Goal: Contribute content

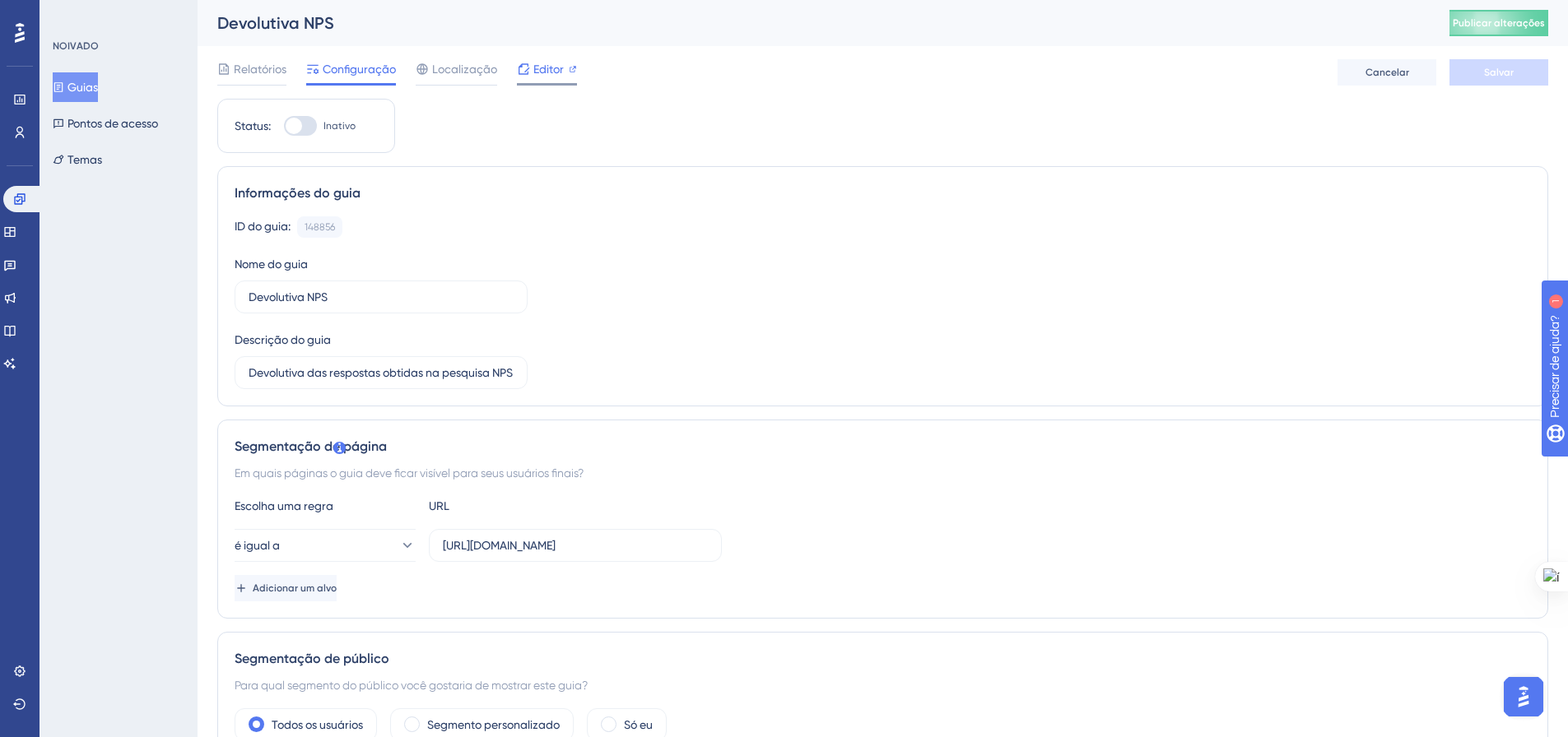
click at [555, 70] on font "Editor" at bounding box center [548, 69] width 30 height 14
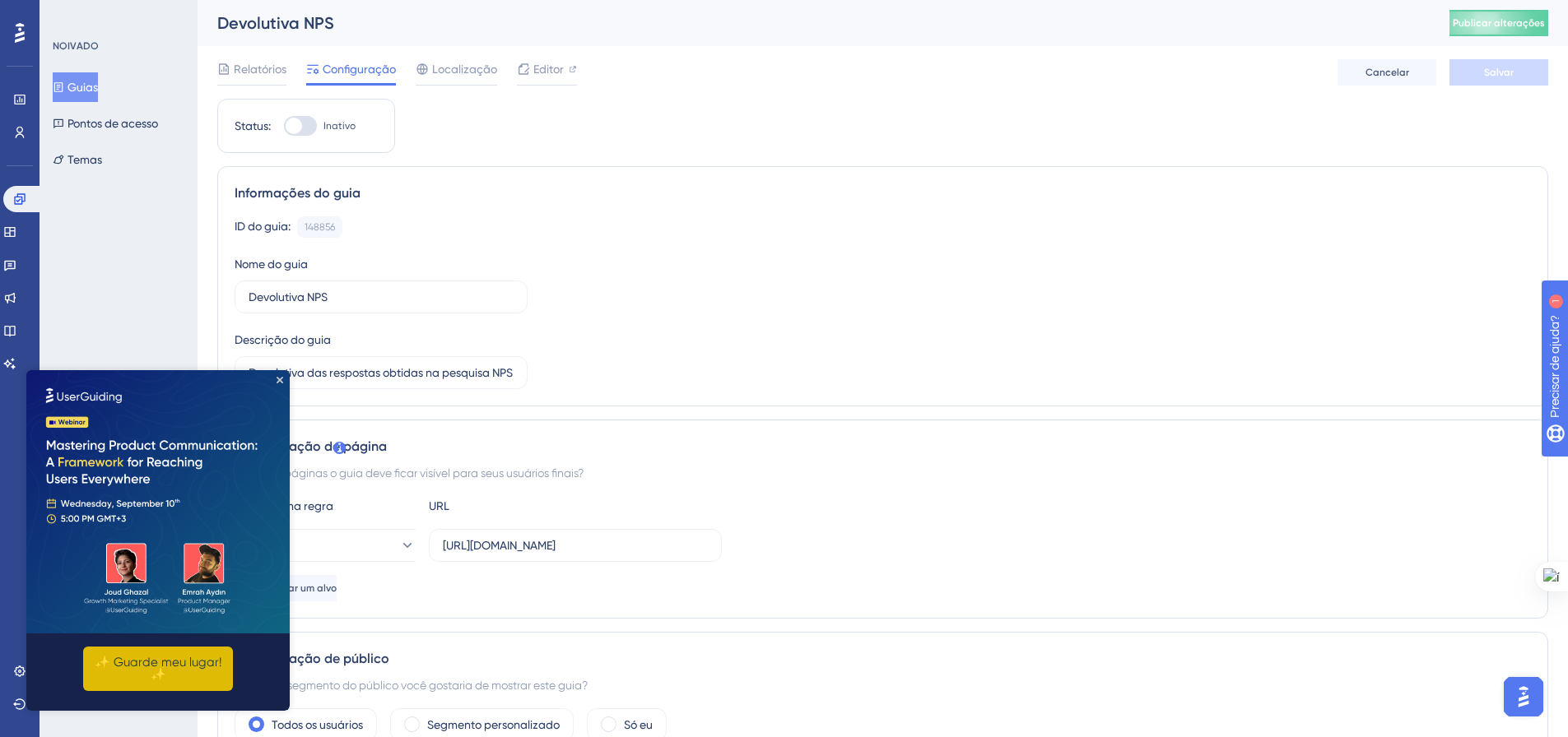
click at [188, 652] on button "✨ Guarde meu lugar!✨" at bounding box center [157, 668] width 150 height 45
click at [118, 260] on div "NOIVADO Guias Pontos de acesso Temas" at bounding box center [118, 368] width 158 height 737
click at [281, 377] on icon "Fechar visualização" at bounding box center [280, 380] width 7 height 7
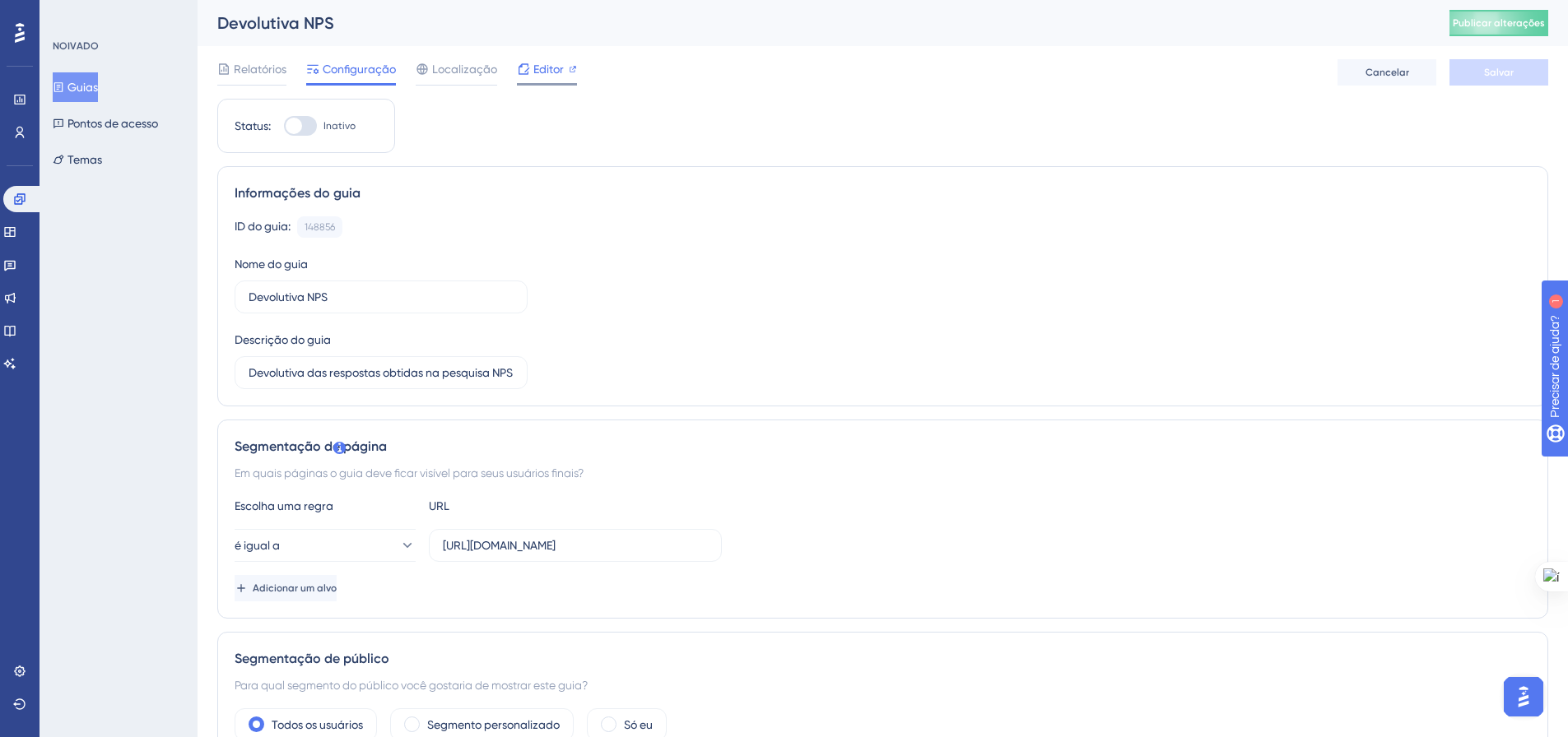
click at [533, 73] on font "Editor" at bounding box center [548, 69] width 30 height 14
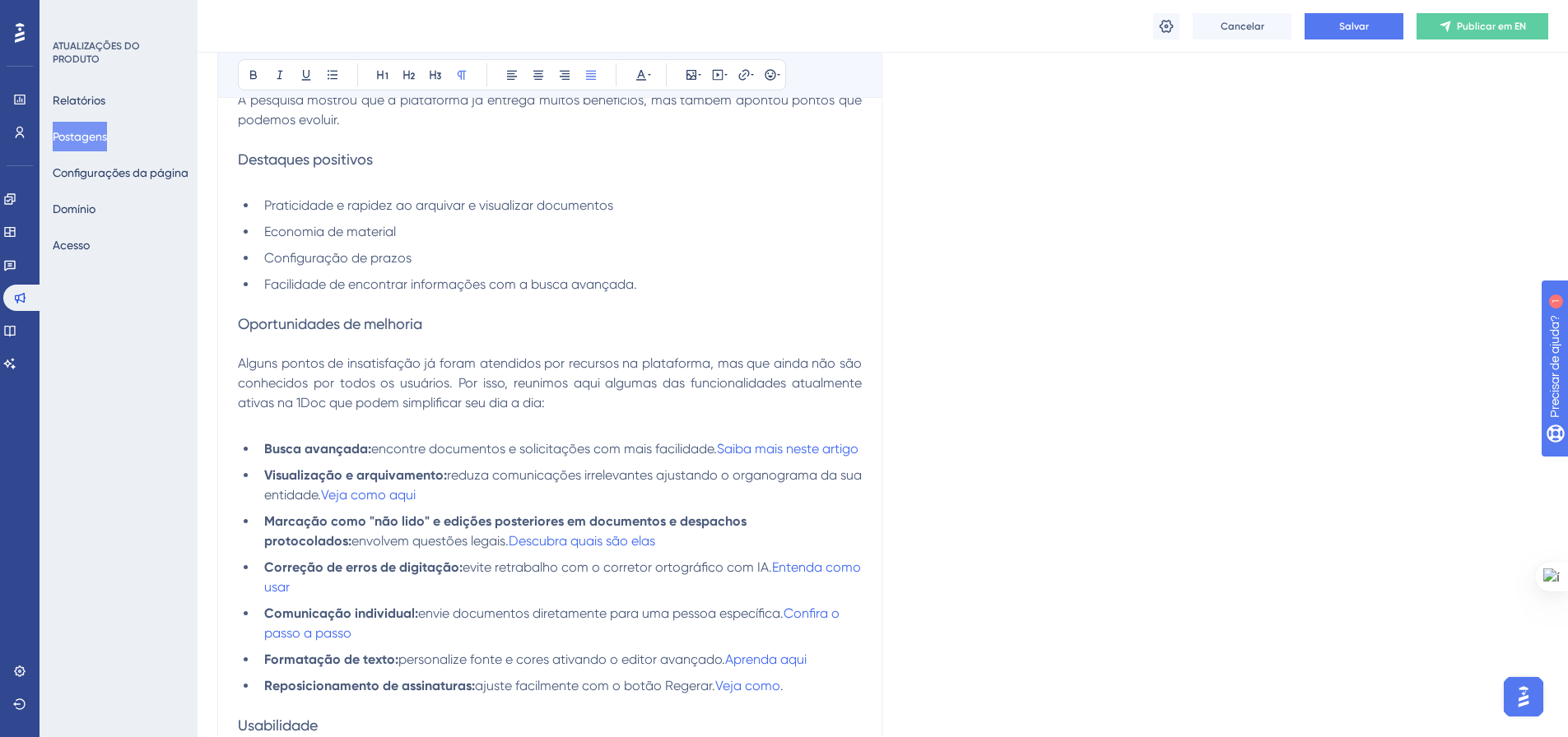
scroll to position [824, 0]
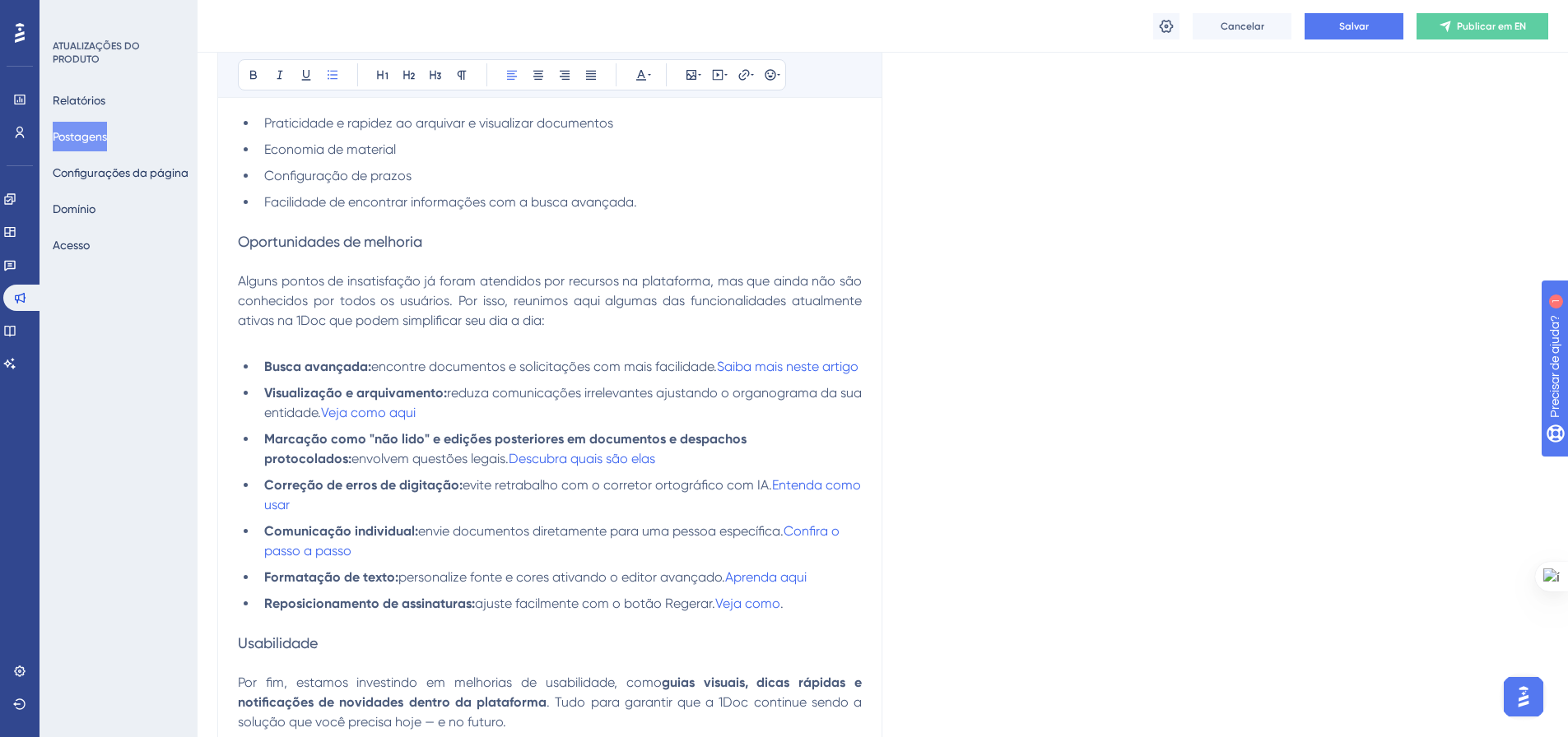
drag, startPoint x: 794, startPoint y: 619, endPoint x: 267, endPoint y: 366, distance: 584.6
click at [267, 366] on ul "Busca avançada: encontre documentos e solicitações com mais facilidade. Saiba m…" at bounding box center [549, 485] width 624 height 256
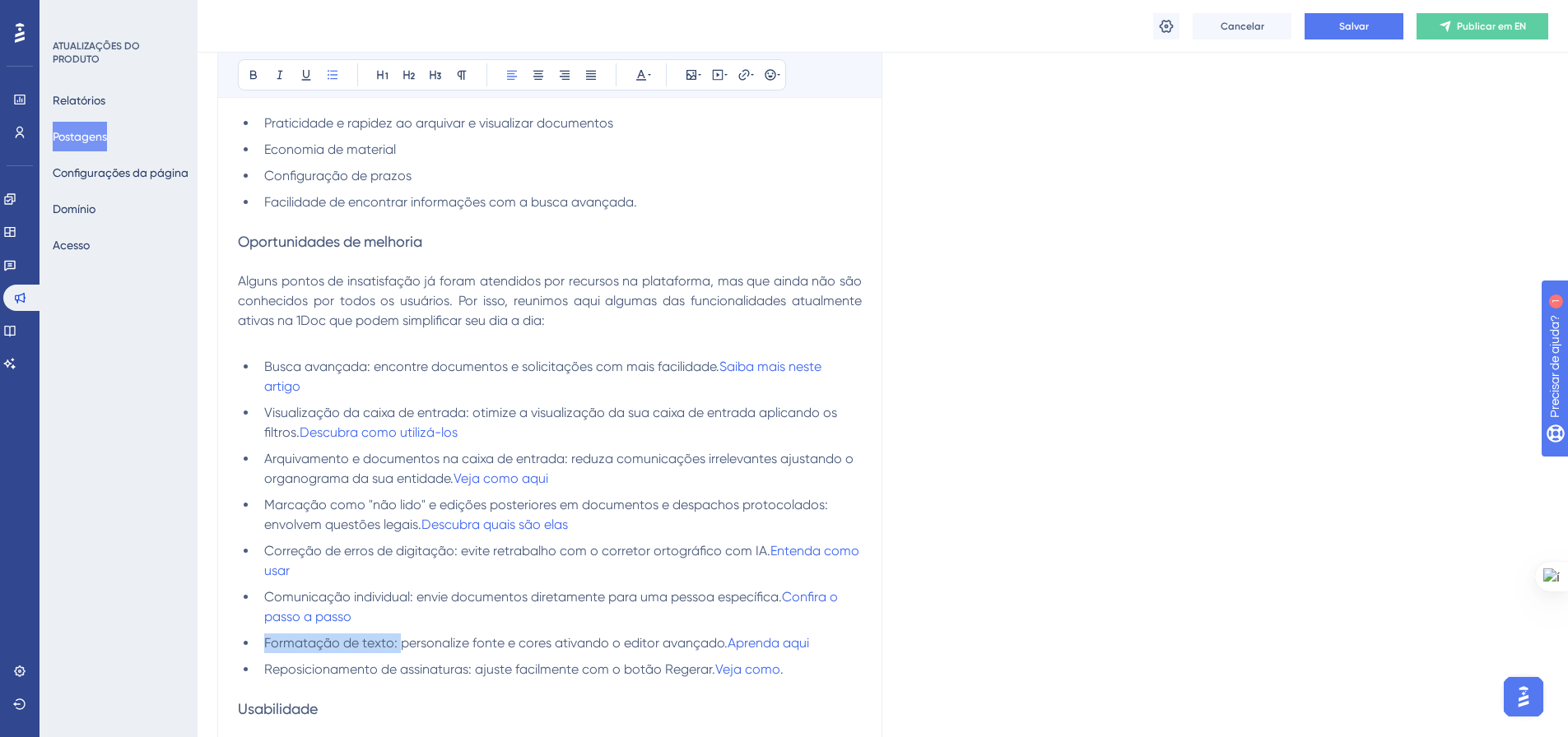
drag, startPoint x: 400, startPoint y: 647, endPoint x: 264, endPoint y: 639, distance: 136.2
click at [264, 639] on span "Formatação de texto: personalize fonte e cores ativando o editor avançado." at bounding box center [495, 643] width 463 height 15
drag, startPoint x: 386, startPoint y: 673, endPoint x: 433, endPoint y: 675, distance: 47.0
click at [330, 675] on span "Reposicionamento de assinaturas: ajuste facilmente com o botão Regerar." at bounding box center [489, 669] width 451 height 15
click at [447, 668] on span "Reposicionamento de assinaturas: ajuste facilmente com o botão Regerar." at bounding box center [489, 669] width 451 height 15
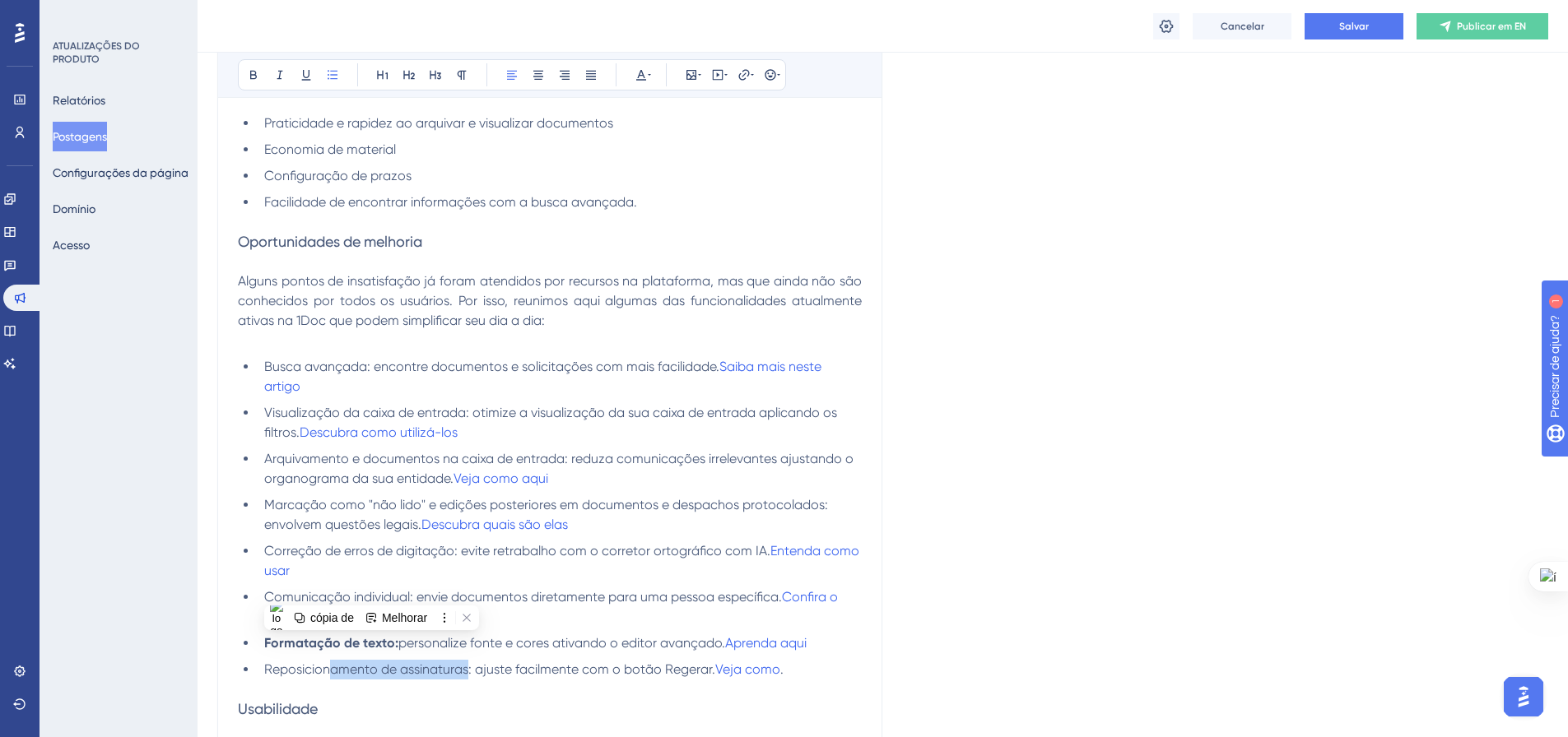
click at [469, 670] on span "Reposicionamento de assinaturas: ajuste facilmente com o botão Regerar." at bounding box center [489, 669] width 451 height 15
click at [474, 671] on span "Reposicionamento de assinaturas: ajuste facilmente com o botão Regerar." at bounding box center [489, 669] width 451 height 15
drag, startPoint x: 471, startPoint y: 673, endPoint x: 255, endPoint y: 664, distance: 216.2
click at [255, 664] on ul "Busca avançada: encontre documentos e solicitações com mais facilidade. Saiba m…" at bounding box center [549, 518] width 624 height 322
drag, startPoint x: 459, startPoint y: 553, endPoint x: 260, endPoint y: 548, distance: 199.1
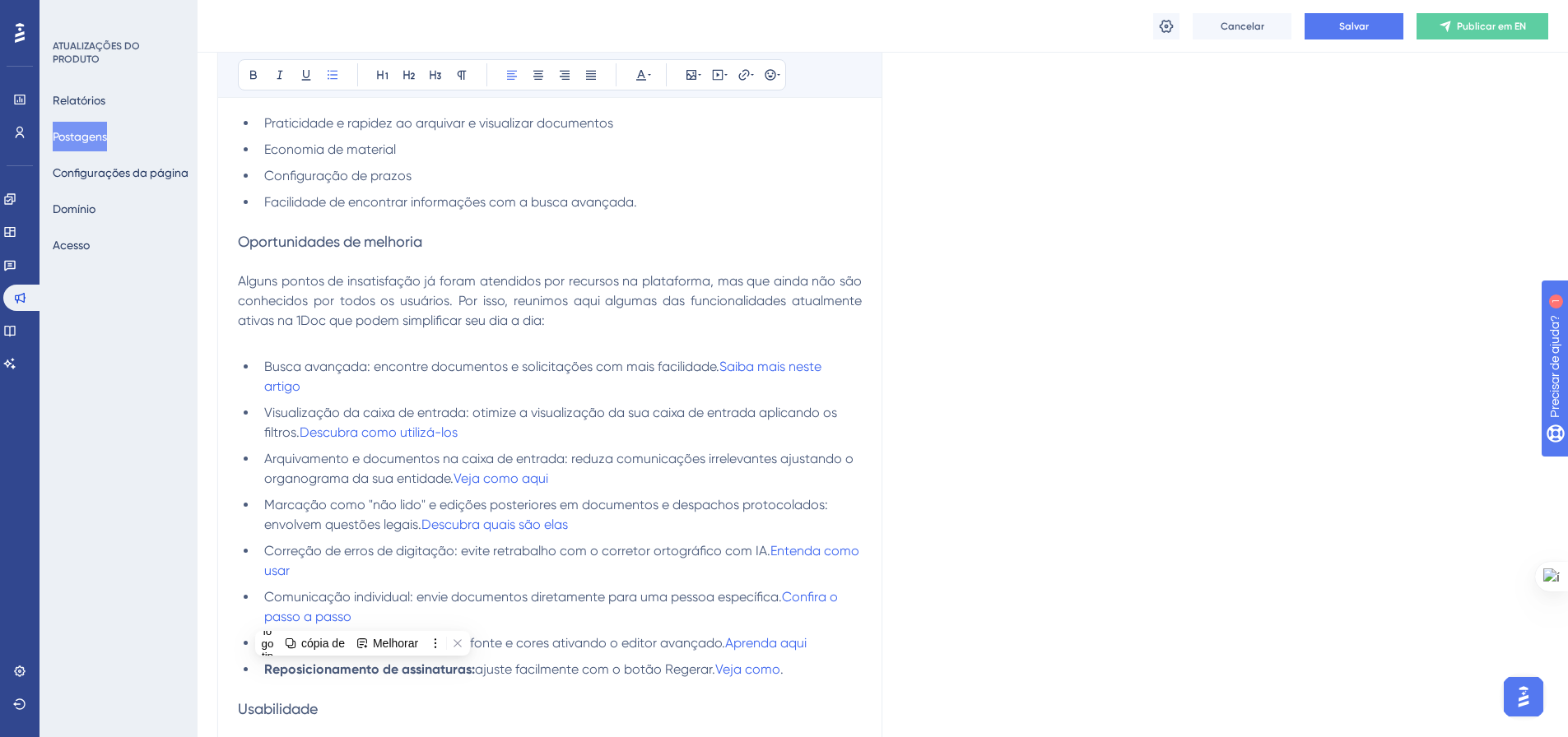
click at [260, 548] on li "Correção de erros de digitação: evite retrabalho com o corretor ortográfico com…" at bounding box center [559, 561] width 604 height 40
click at [482, 508] on span "Marcação como "não lido" e edições posteriores em documentos e despachos protoc…" at bounding box center [547, 514] width 567 height 36
drag, startPoint x: 833, startPoint y: 503, endPoint x: 261, endPoint y: 507, distance: 572.0
click at [261, 507] on li "Marcação como "não lido" e edições posteriores em documentos e despachos protoc…" at bounding box center [559, 514] width 604 height 40
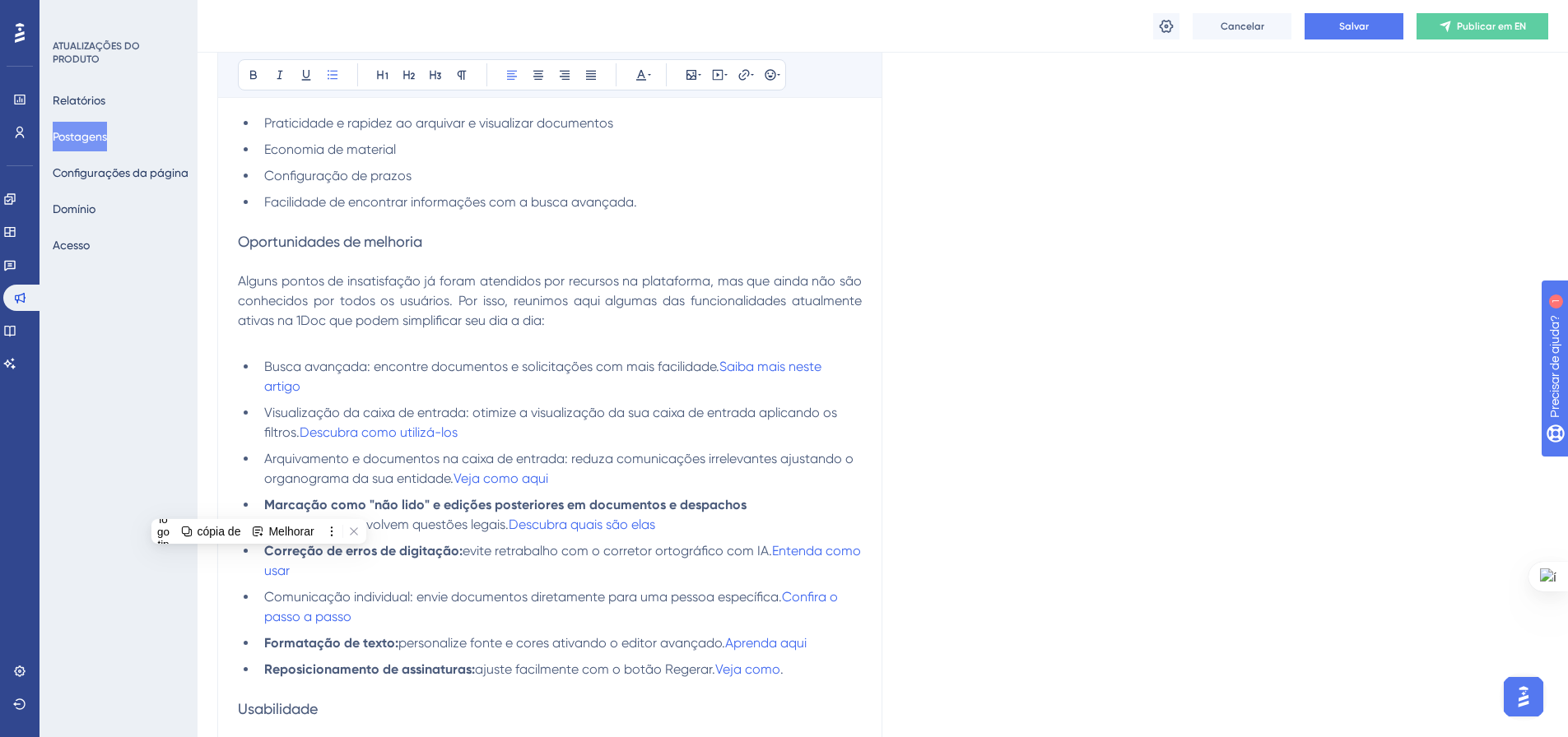
drag, startPoint x: 566, startPoint y: 457, endPoint x: 256, endPoint y: 462, distance: 310.0
click at [256, 462] on ul "Busca avançada: encontre documentos e solicitações com mais facilidade. Saiba m…" at bounding box center [549, 518] width 624 height 322
click at [258, 461] on li "Arquivamento e documentos na caixa de entrada: reduza comunicações irrelevantes…" at bounding box center [559, 469] width 604 height 40
drag, startPoint x: 262, startPoint y: 461, endPoint x: 570, endPoint y: 466, distance: 308.0
click at [570, 466] on li "Arquivamento e documentos na caixa de entrada: reduza comunicações irrelevantes…" at bounding box center [559, 469] width 604 height 40
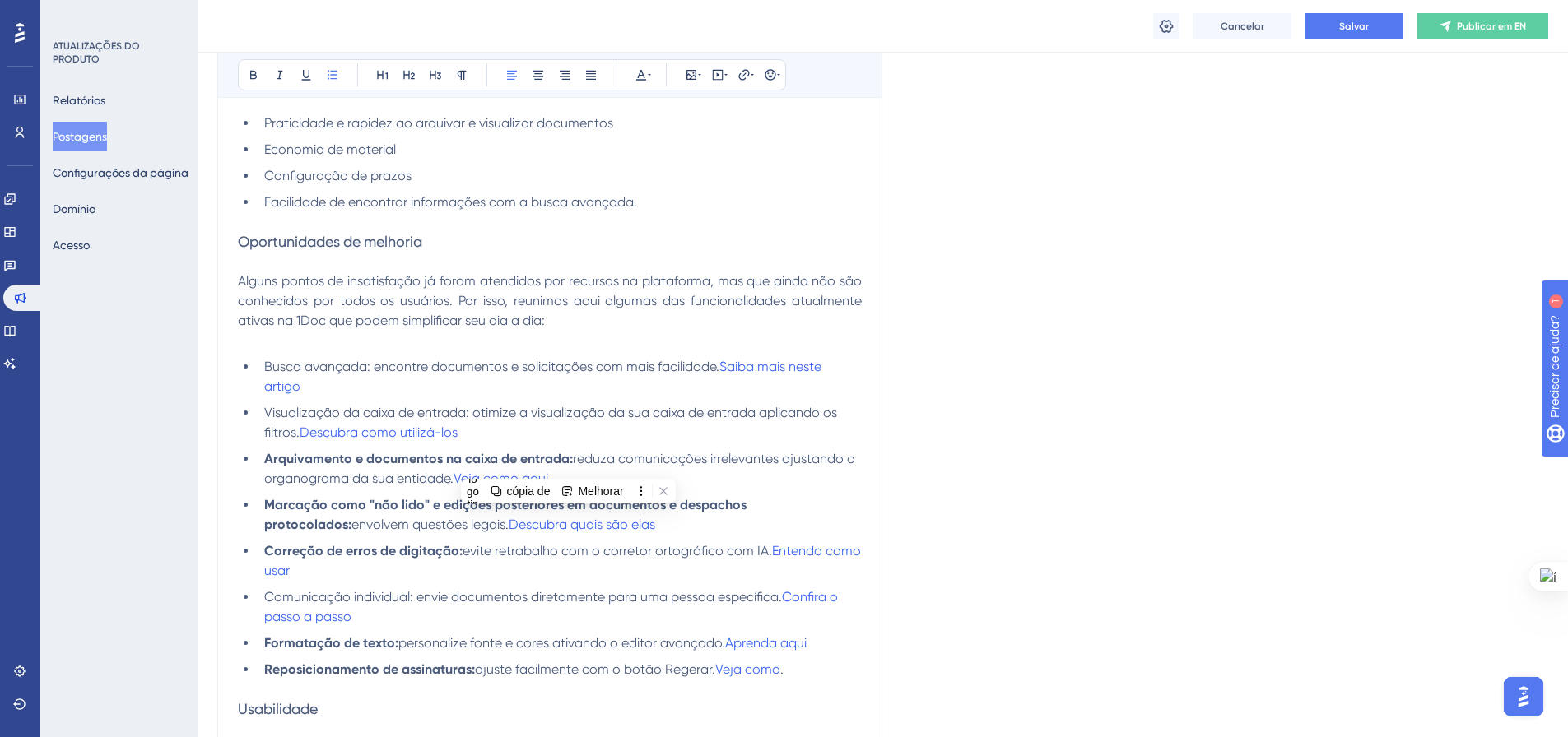
drag, startPoint x: 470, startPoint y: 418, endPoint x: 261, endPoint y: 415, distance: 209.0
click at [261, 415] on li "Visualização da caixa de entrada: otimize a visualização da sua caixa de entrad…" at bounding box center [559, 423] width 604 height 40
click at [556, 411] on span "otimize a visualização da sua caixa de entrada aplicando os filtros." at bounding box center [553, 422] width 577 height 36
drag, startPoint x: 332, startPoint y: 368, endPoint x: 261, endPoint y: 371, distance: 71.1
click at [261, 371] on li "Busca avançada: encontre documentos e solicitações com mais facilidade. Saiba m…" at bounding box center [559, 377] width 604 height 40
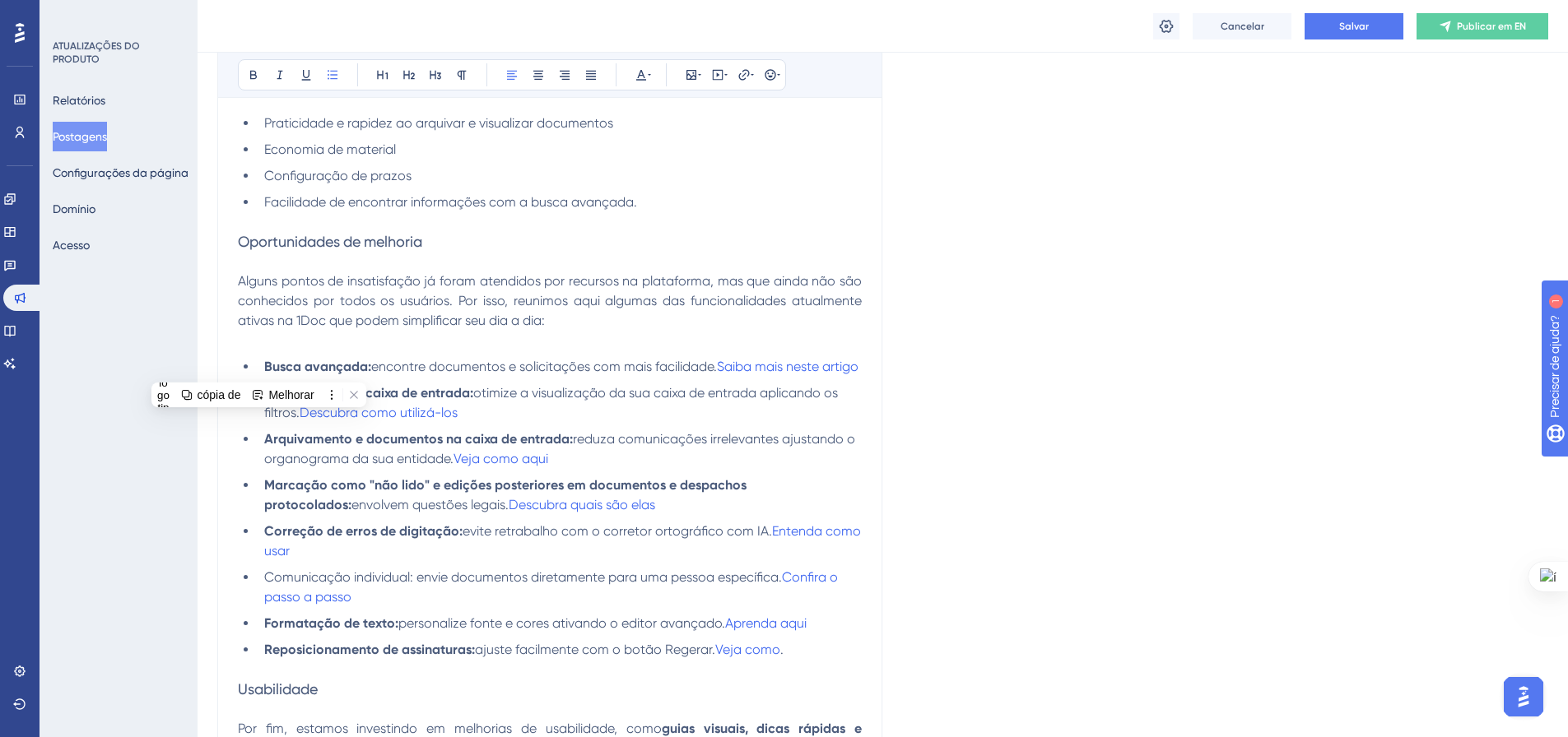
click at [474, 377] on li "Busca avançada: encontre documentos e solicitações com mais facilidade. Saiba m…" at bounding box center [559, 366] width 604 height 19
drag, startPoint x: 414, startPoint y: 596, endPoint x: 246, endPoint y: 593, distance: 168.0
click at [257, 593] on li "Comunicação individual: envie documentos diretamente para uma pessoa específica…" at bounding box center [559, 587] width 604 height 40
click at [553, 561] on li "Correção de erros de digitação: evite retrabalho com o corretor ortográfico com…" at bounding box center [559, 542] width 604 height 40
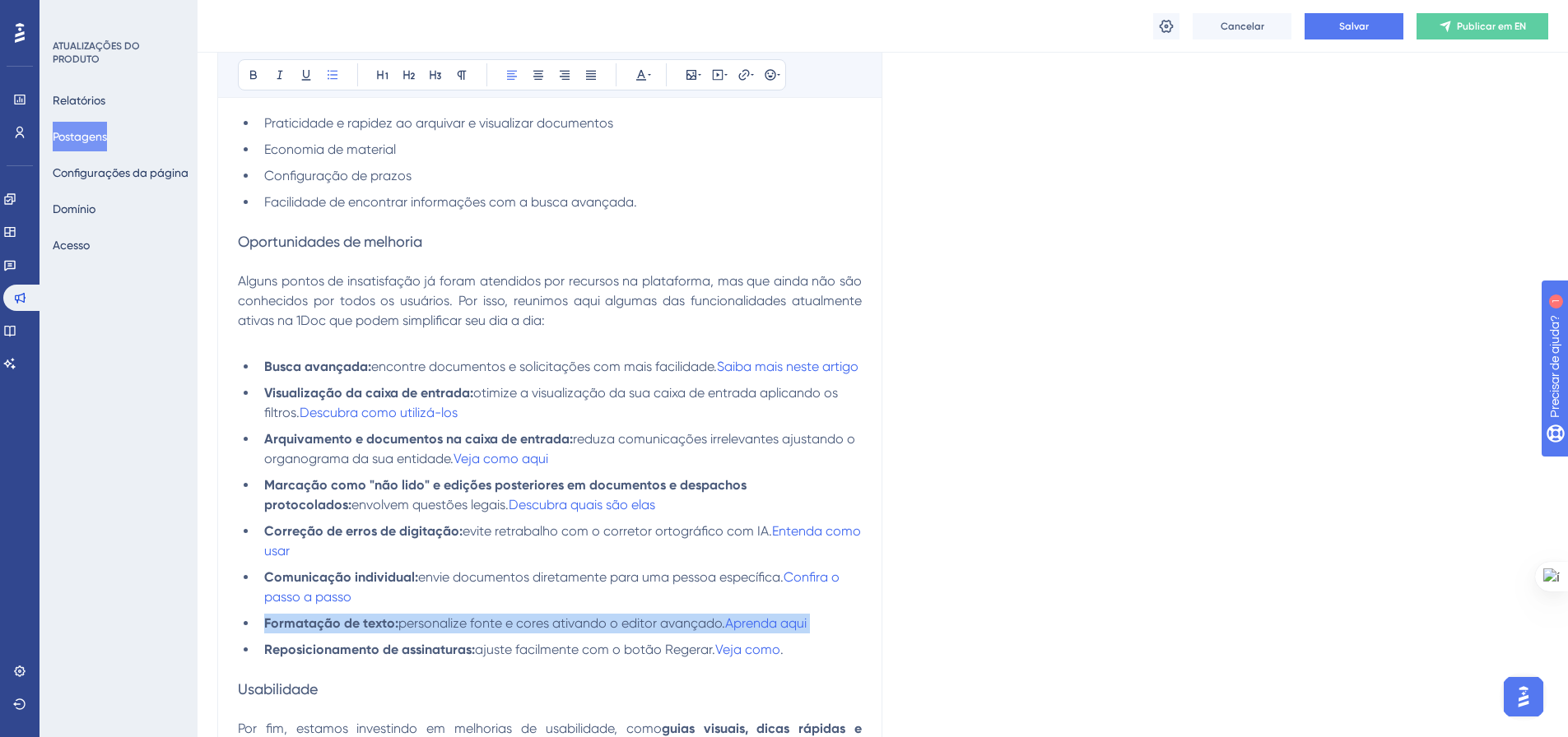
drag, startPoint x: 830, startPoint y: 641, endPoint x: 267, endPoint y: 632, distance: 563.1
click at [267, 632] on ul "Busca avançada: encontre documentos e solicitações com mais facilidade. Saiba m…" at bounding box center [549, 509] width 624 height 303
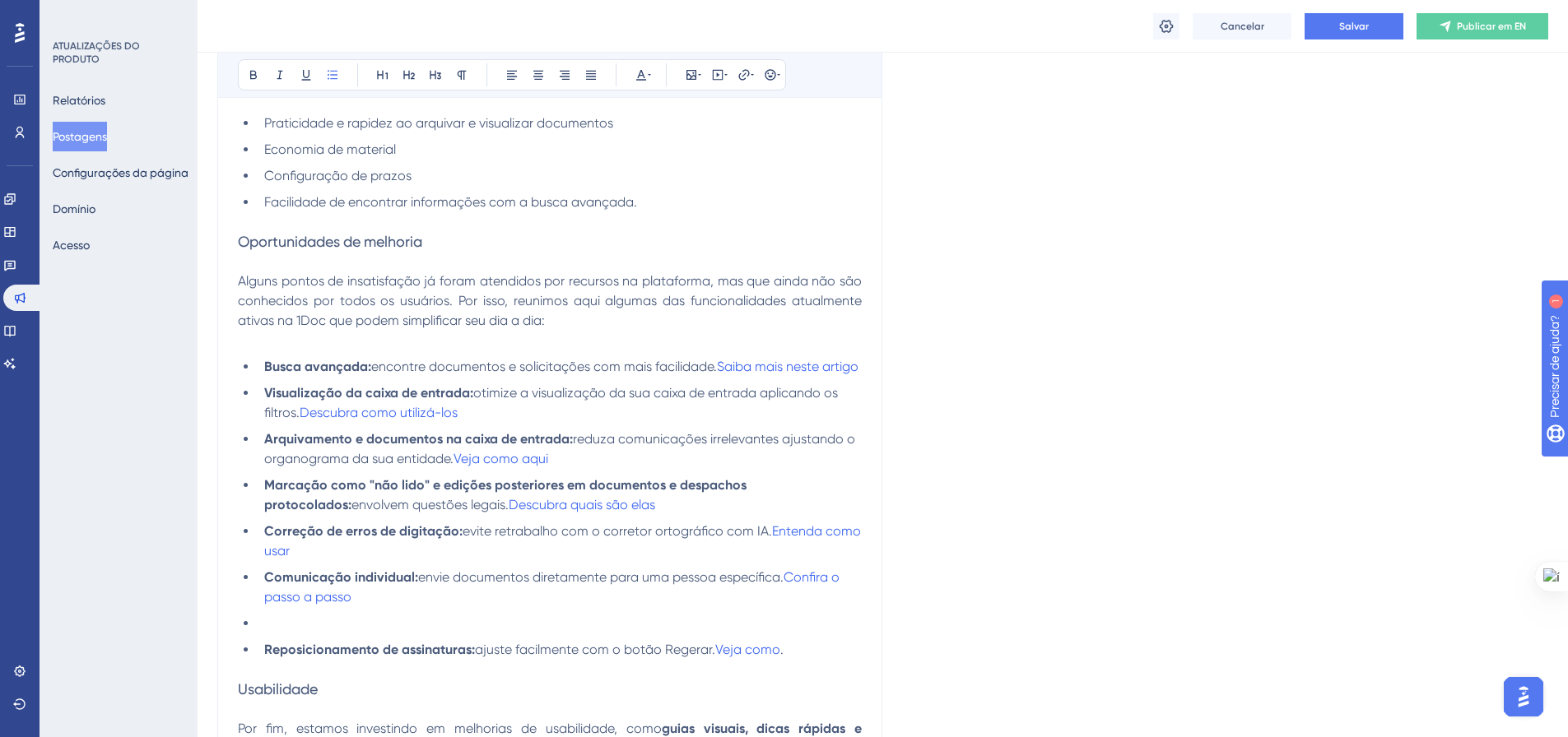
click at [597, 515] on li "Marcação como "não lido" e edições posteriores em documentos e despachos protoc…" at bounding box center [559, 495] width 604 height 40
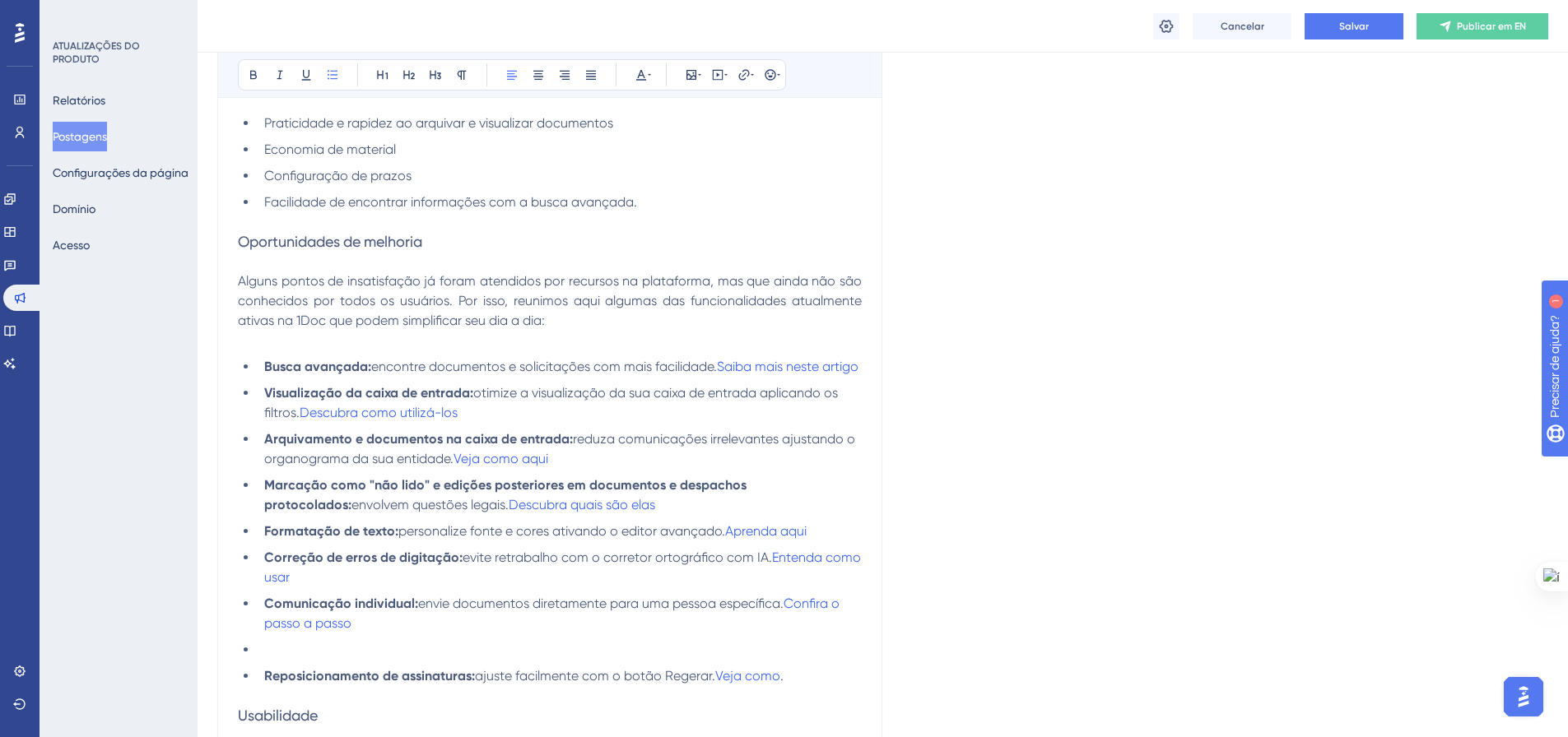
click at [278, 660] on li at bounding box center [559, 650] width 604 height 19
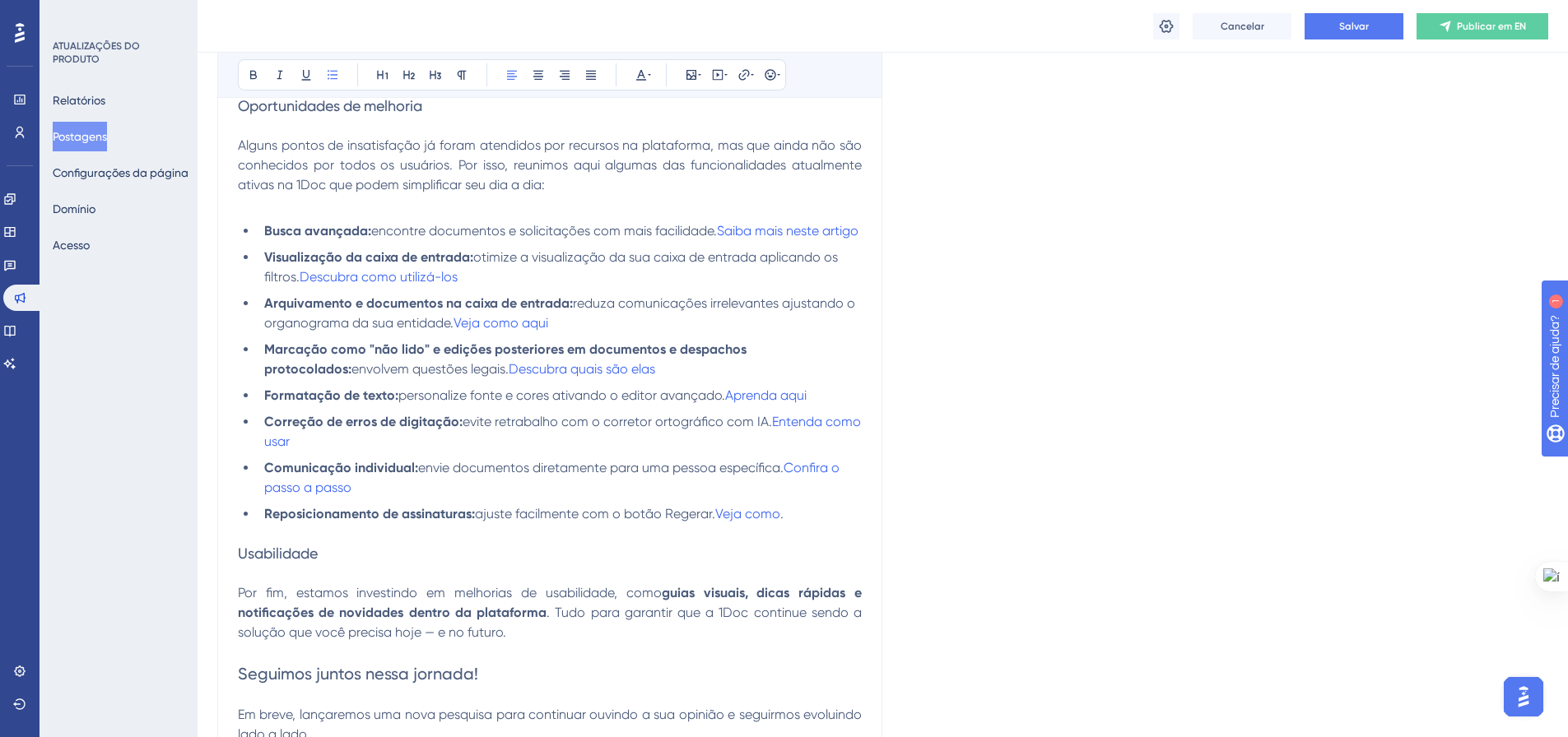
scroll to position [916, 0]
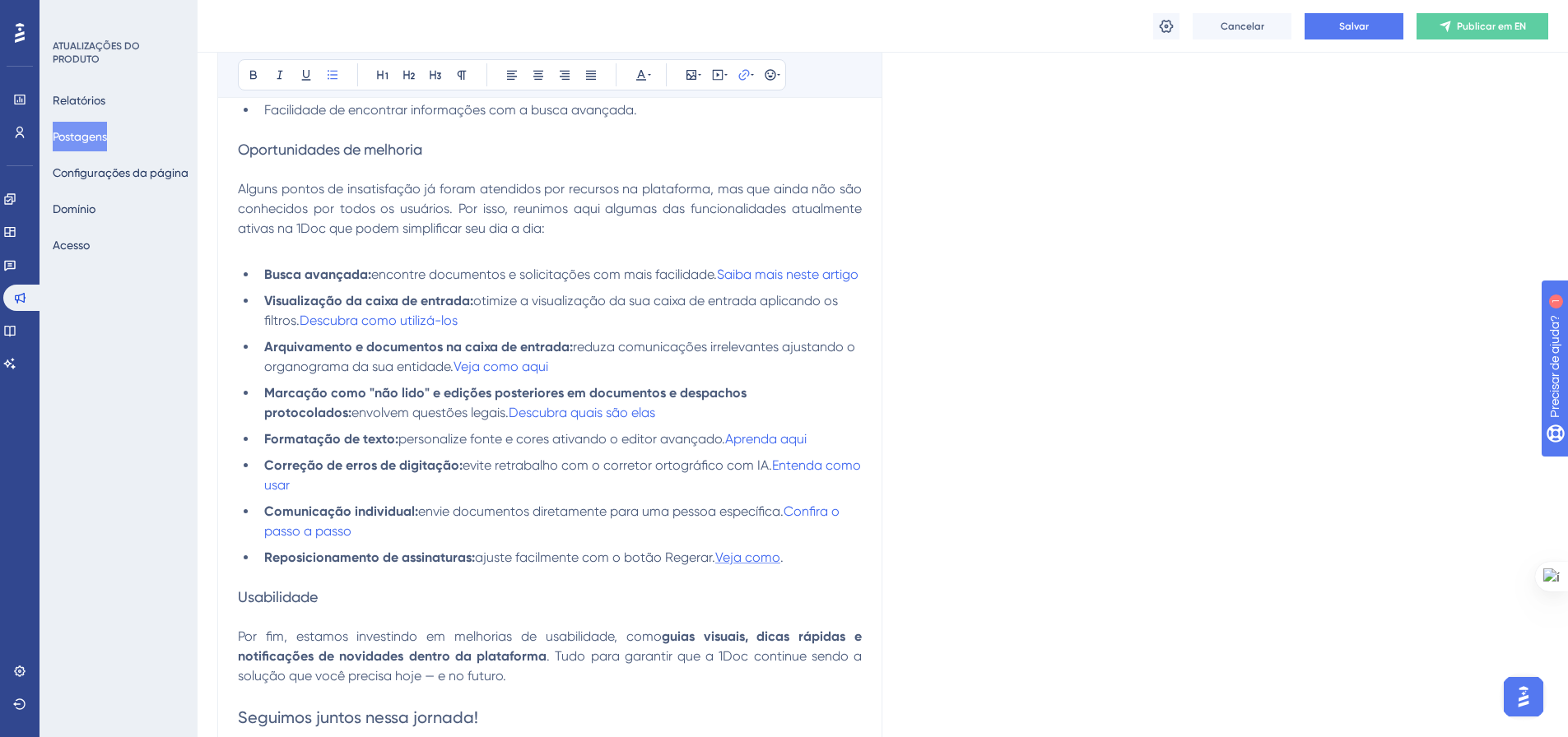
click at [731, 565] on span "Veja como" at bounding box center [747, 558] width 65 height 15
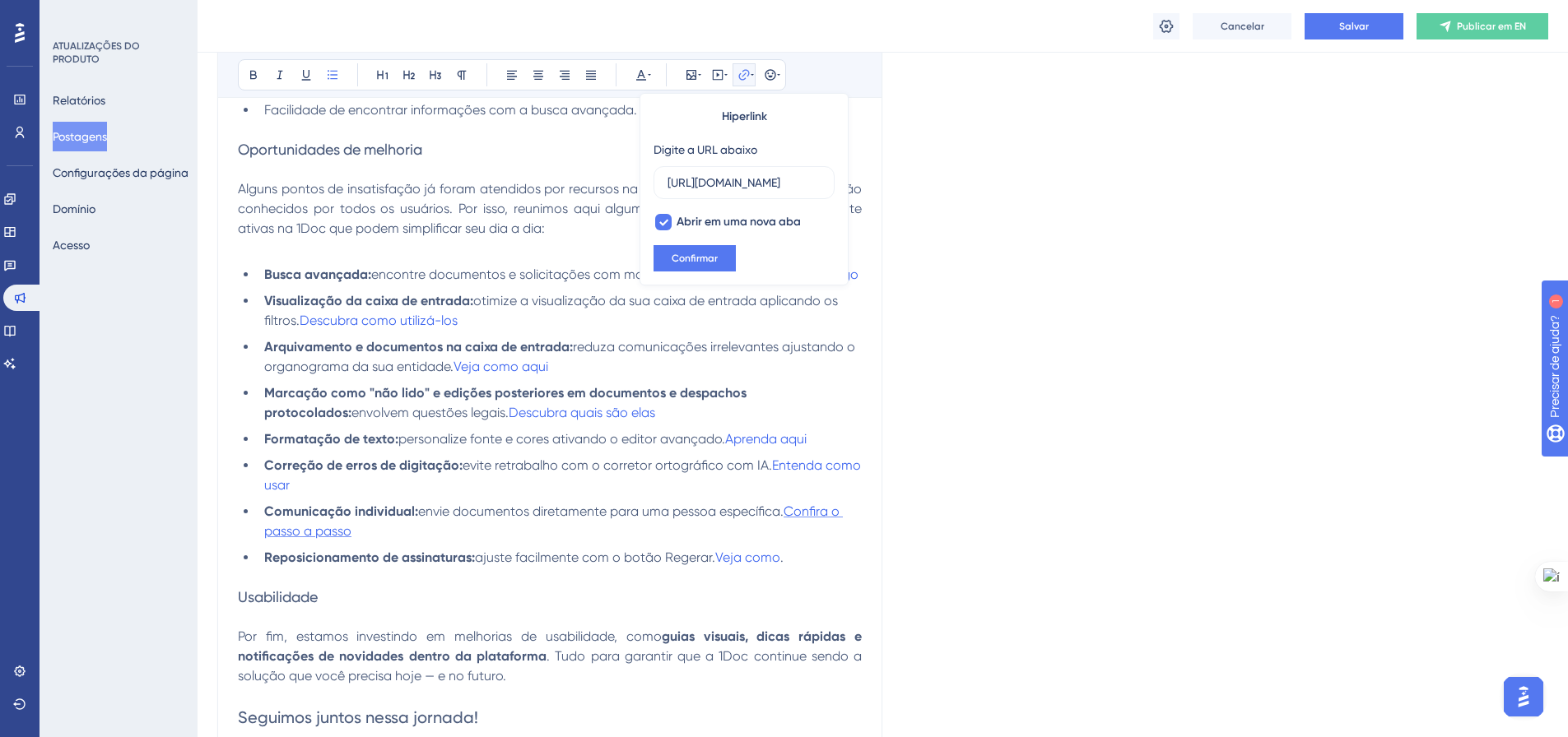
click at [806, 532] on span "Confira o passo a passo" at bounding box center [553, 521] width 579 height 36
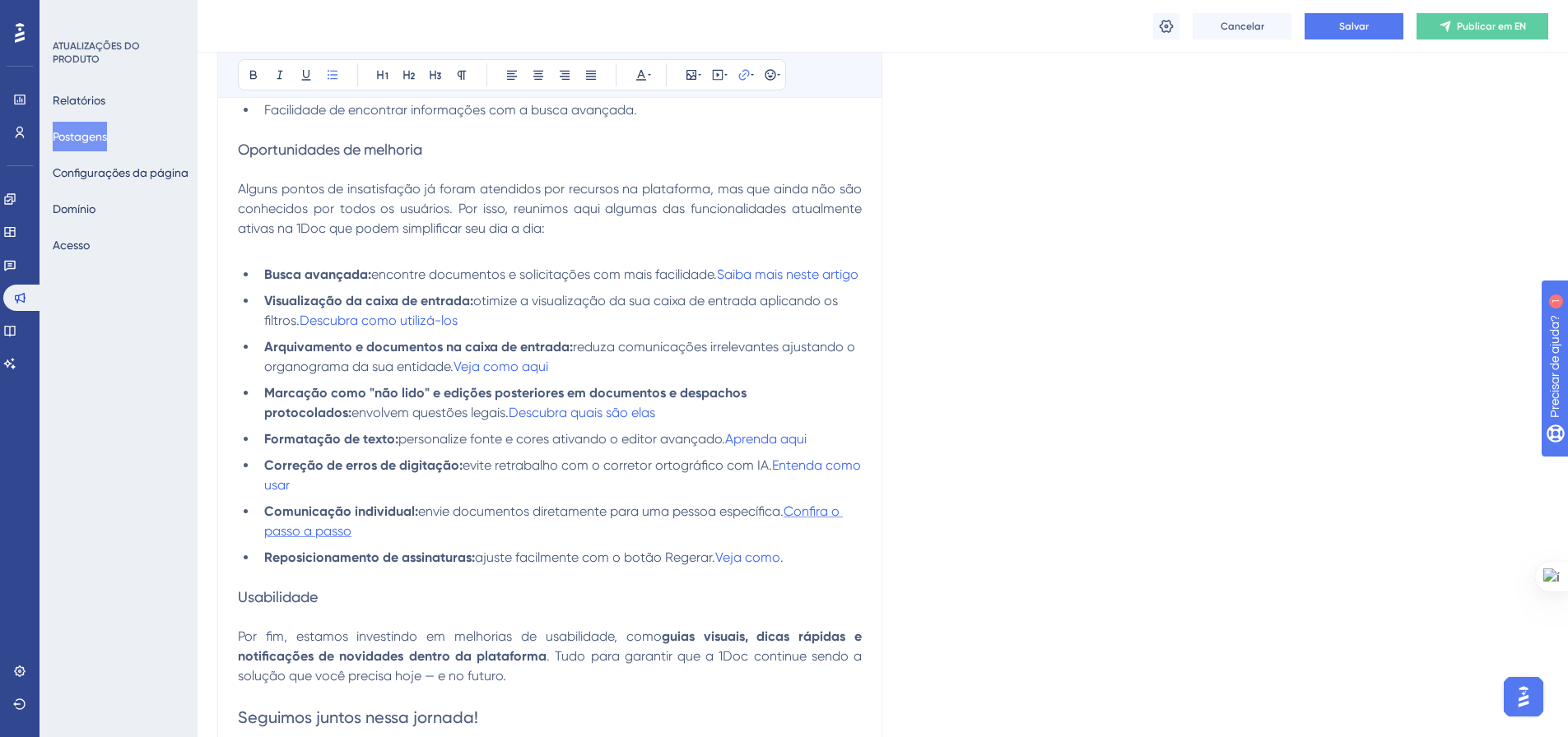
click at [807, 531] on span "Confira o passo a passo" at bounding box center [553, 521] width 579 height 36
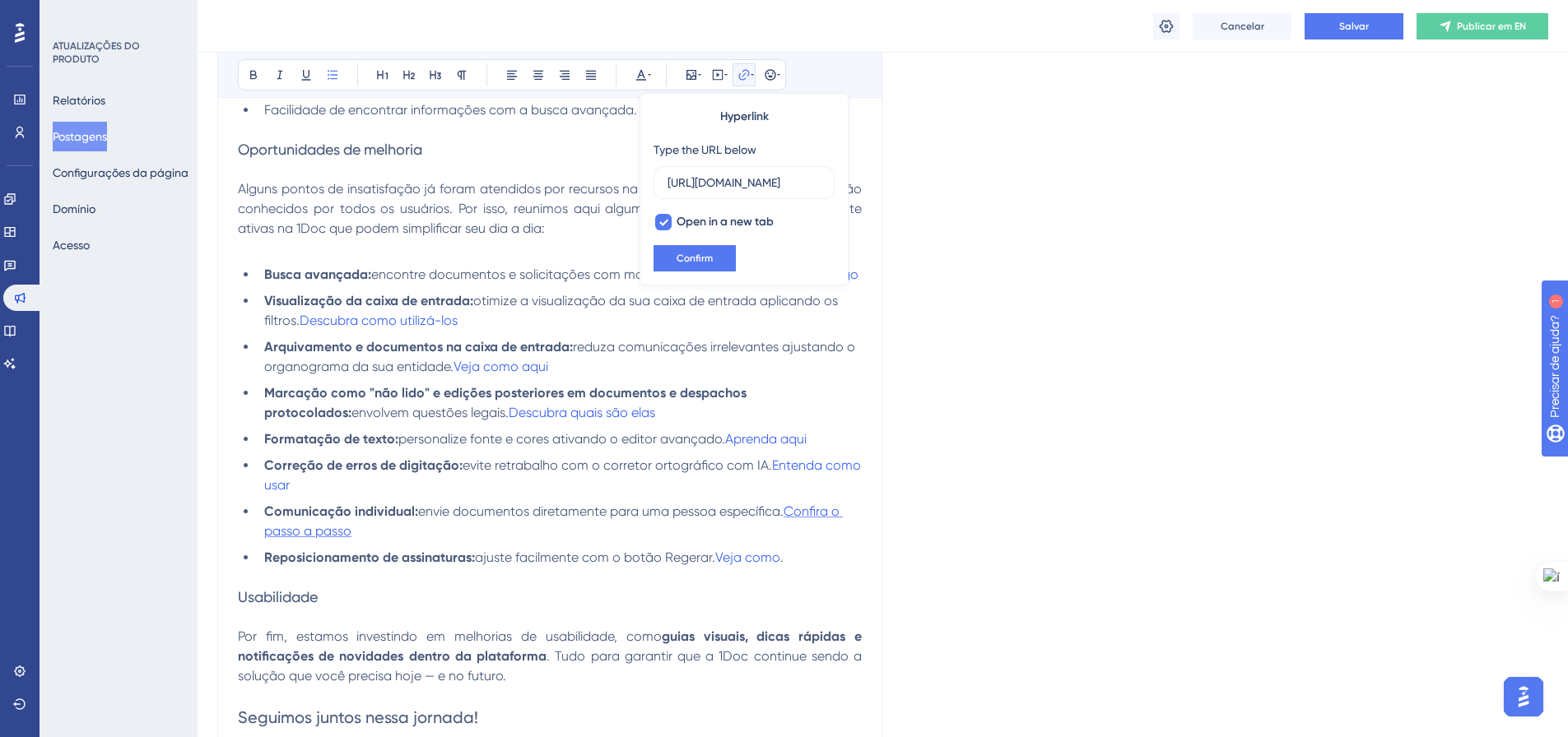
scroll to position [0, 0]
click at [811, 482] on span "Entenda como usar" at bounding box center [564, 476] width 600 height 36
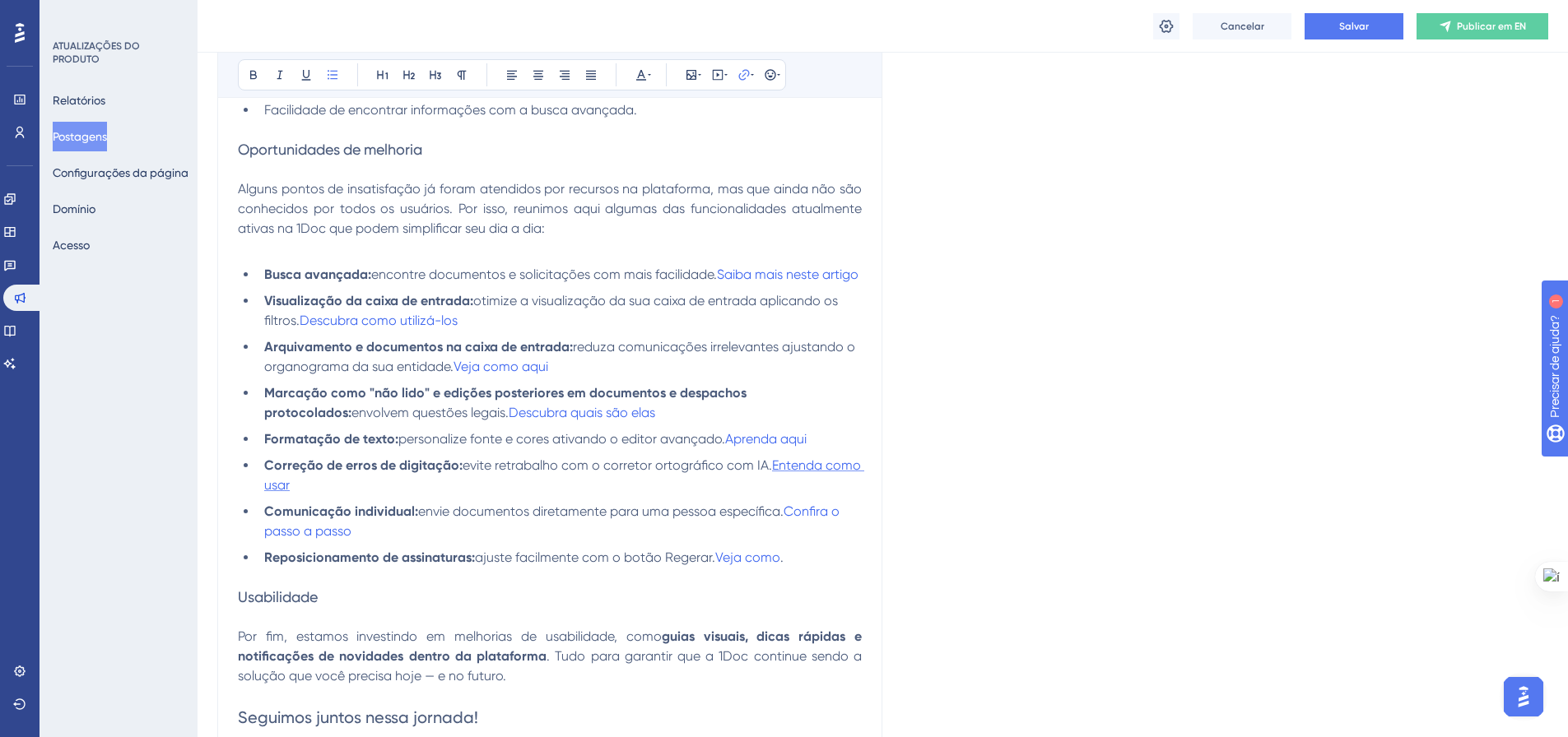
click at [804, 481] on span "Entenda como usar" at bounding box center [564, 476] width 600 height 36
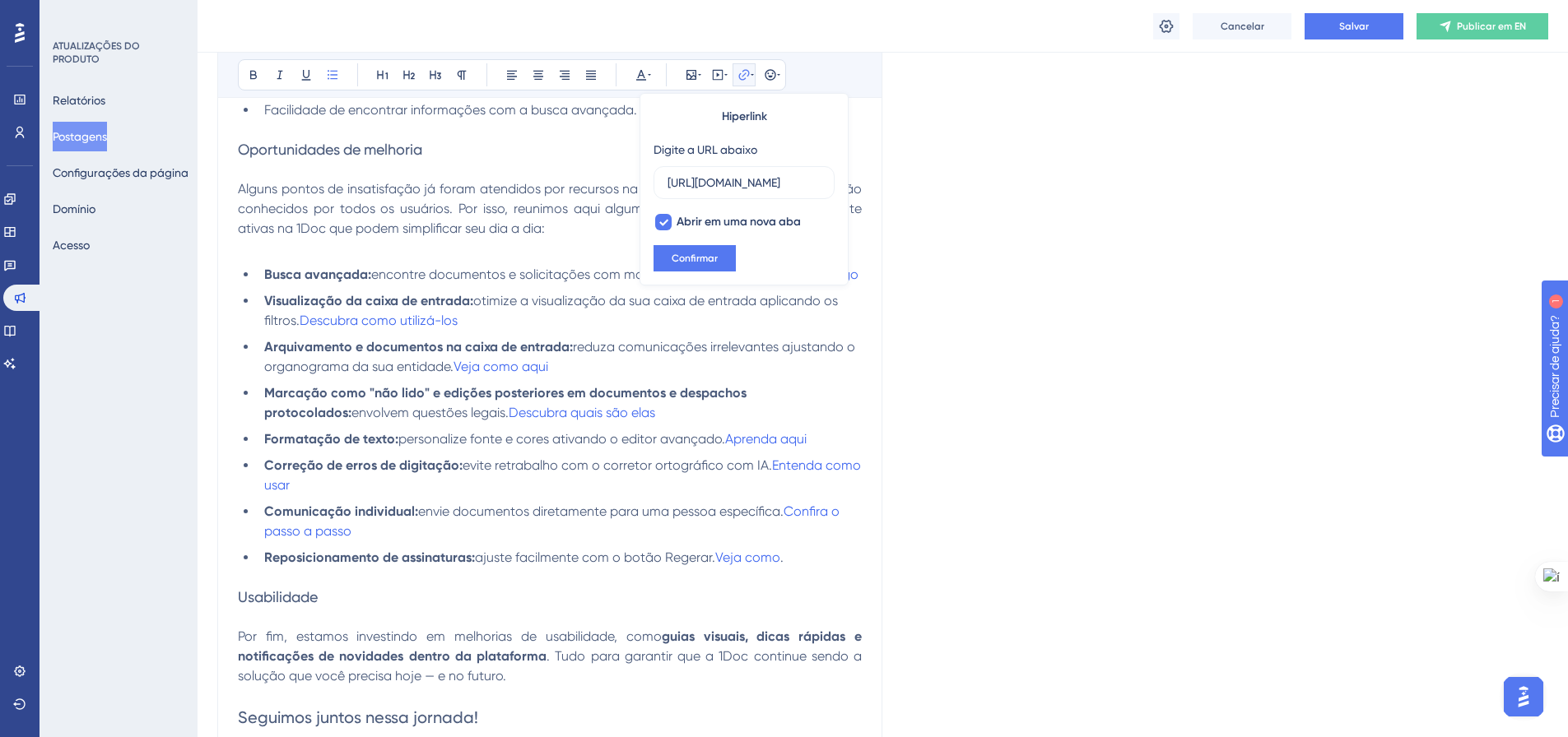
click at [777, 444] on ul "Busca avançada: encontre documentos e solicitações com mais facilidade. Saiba m…" at bounding box center [549, 416] width 624 height 303
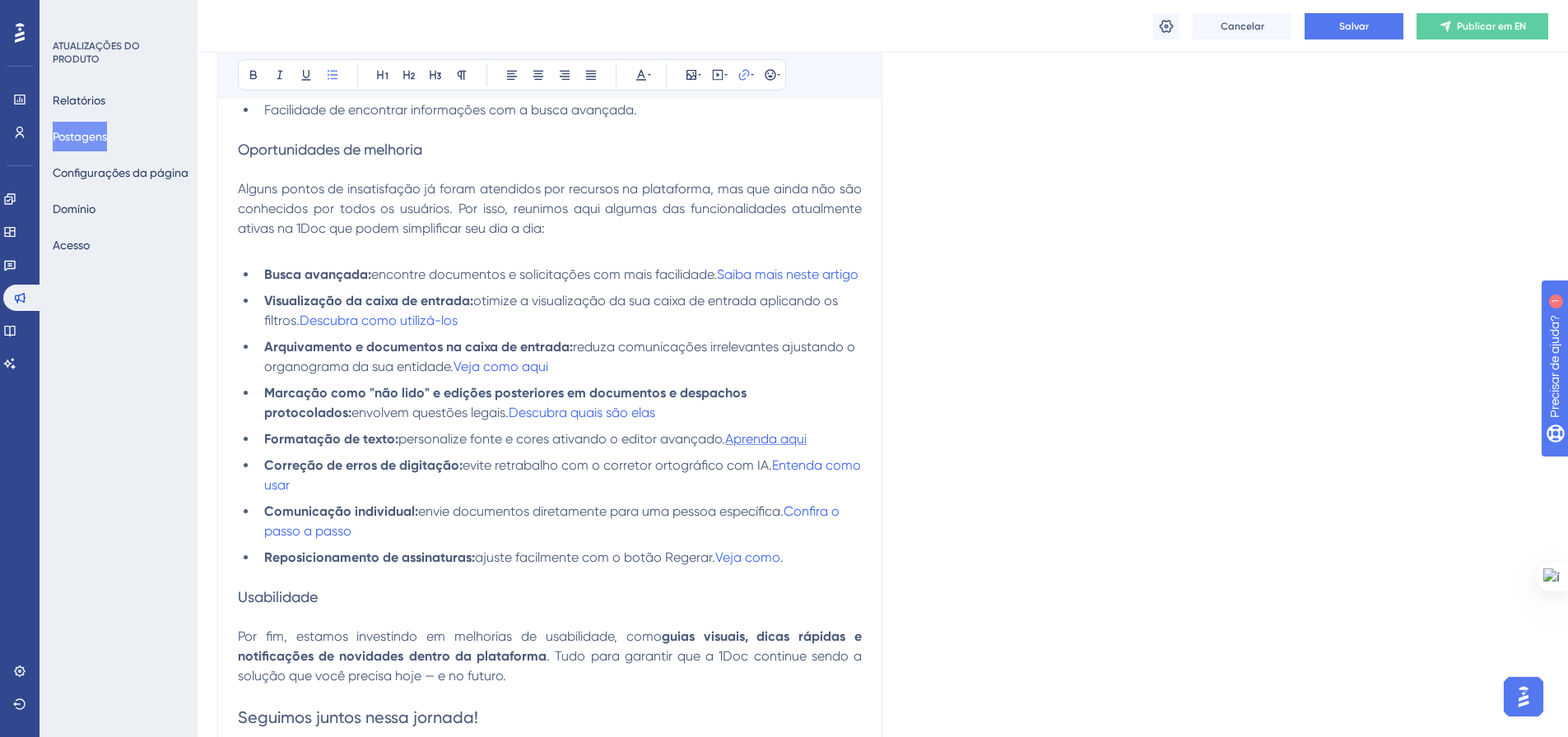
click at [777, 447] on span "Aprenda aqui" at bounding box center [766, 439] width 81 height 15
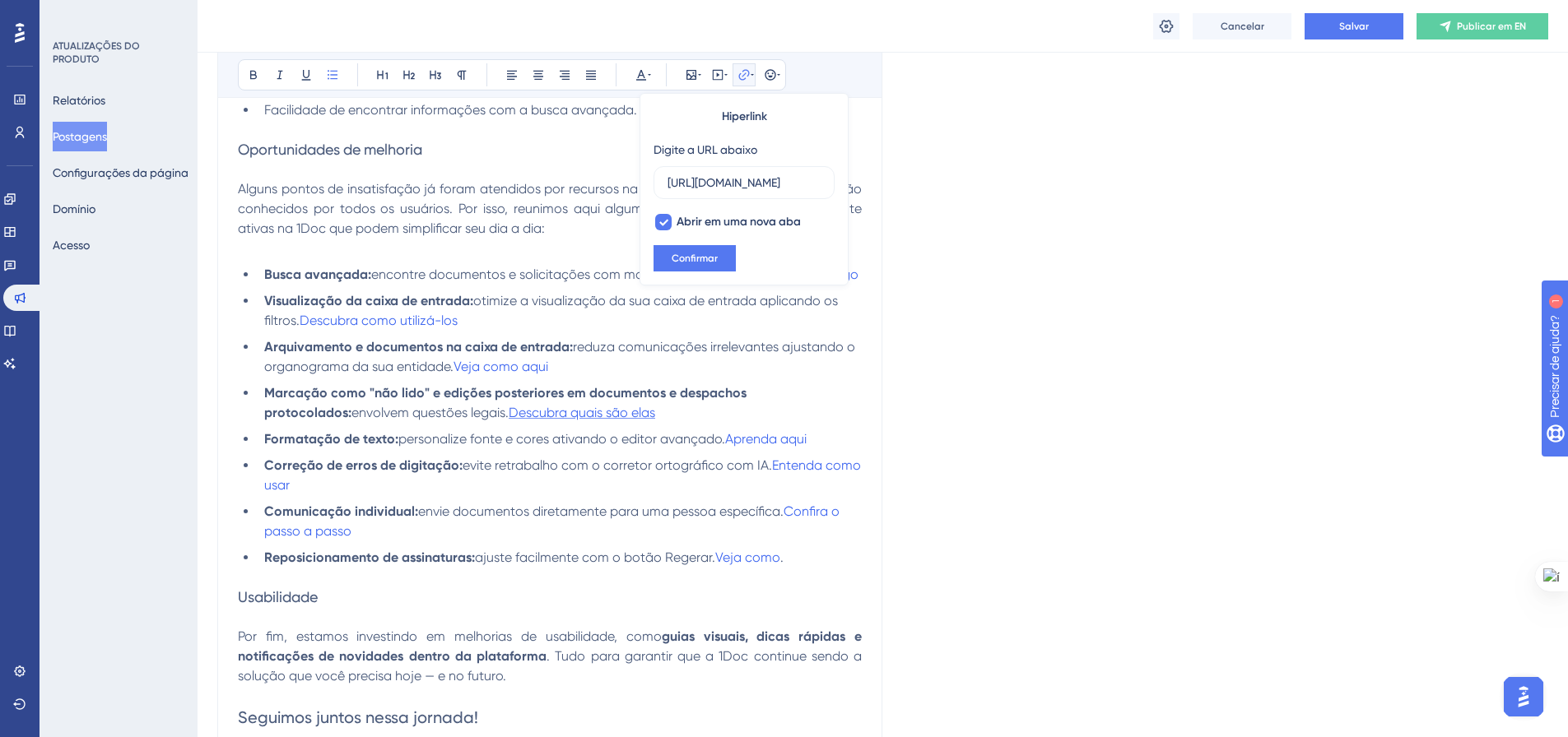
click at [539, 421] on span "Descubra quais são elas" at bounding box center [581, 412] width 146 height 15
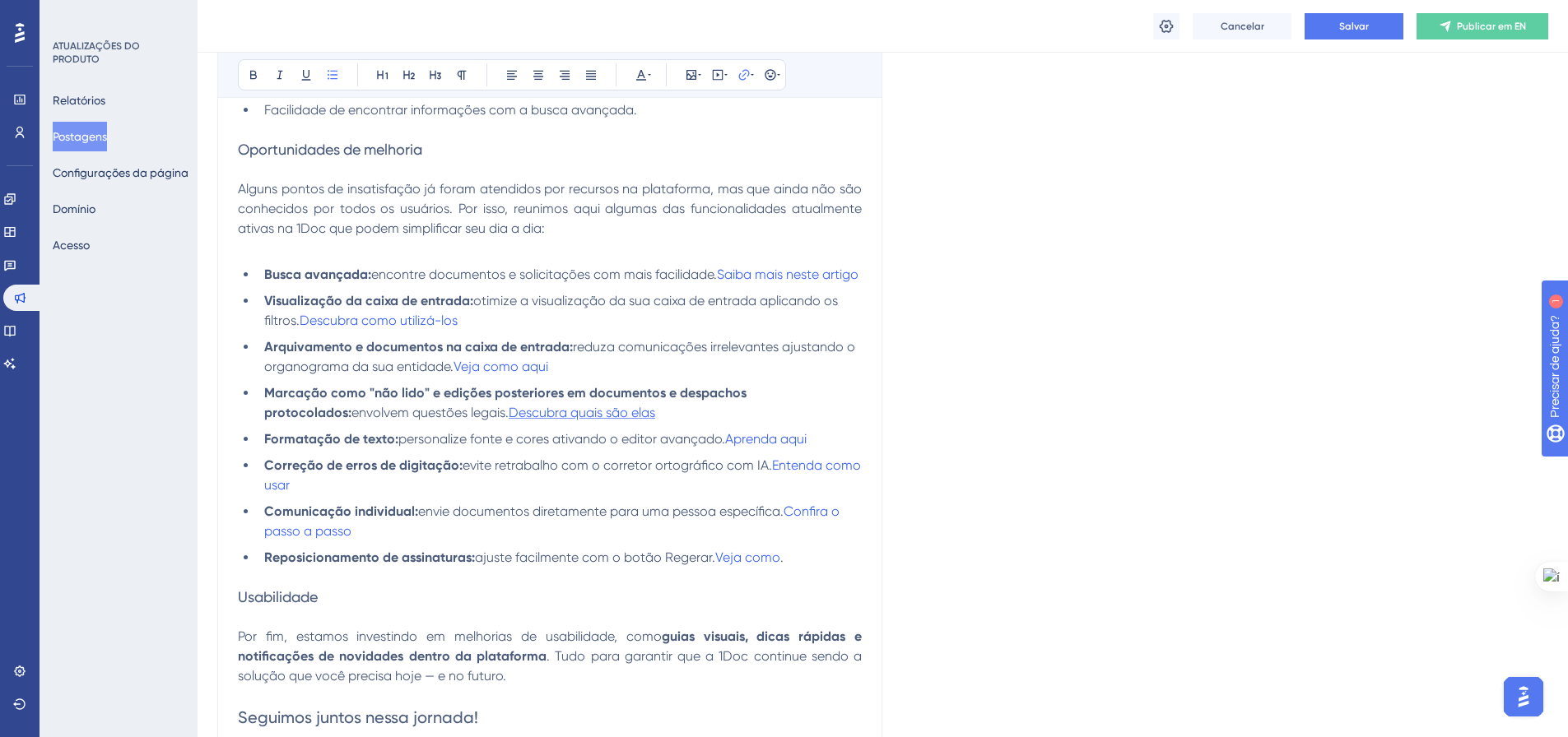
click at [539, 421] on span "Descubra quais são elas" at bounding box center [581, 412] width 146 height 15
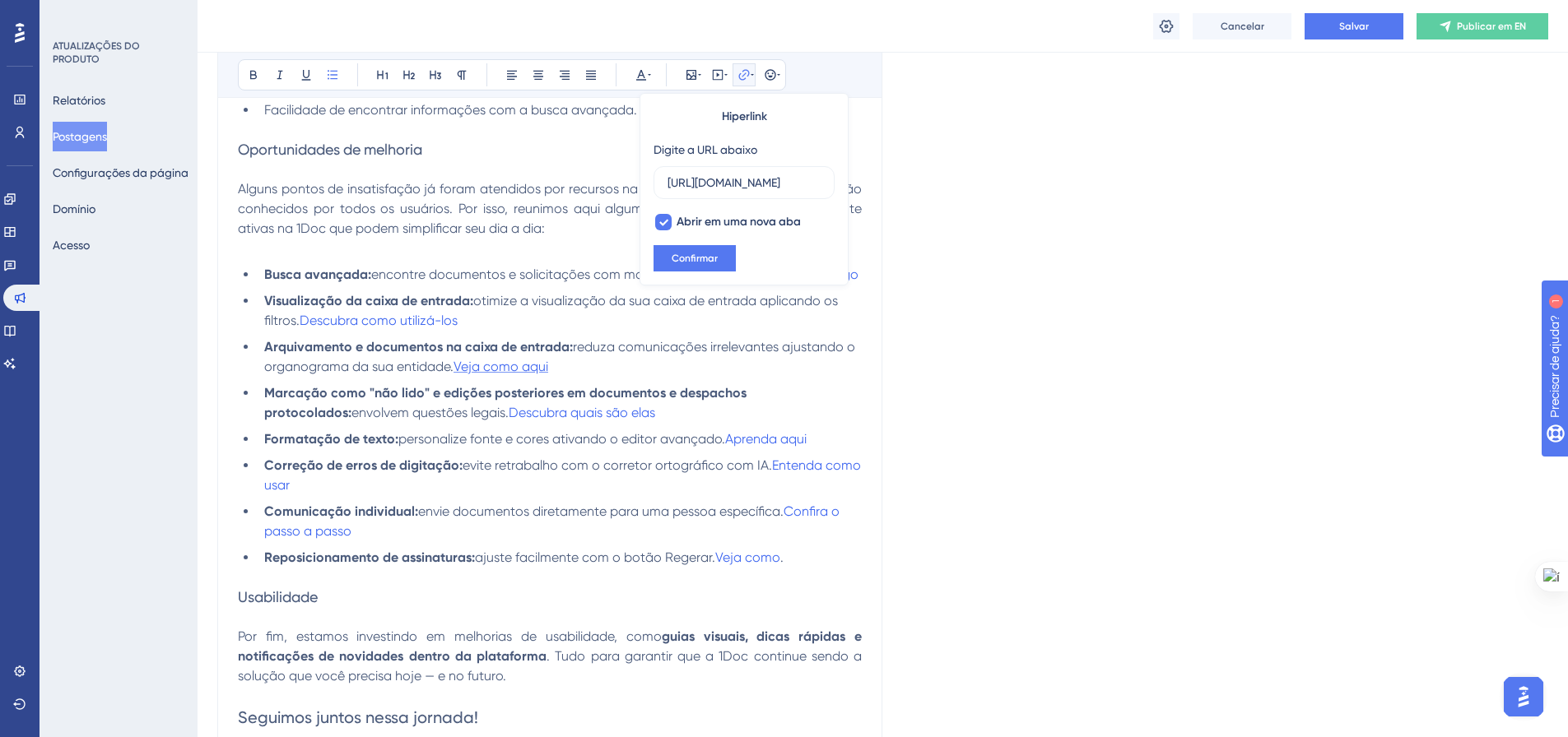
click at [520, 374] on span "Veja como aqui" at bounding box center [501, 366] width 95 height 15
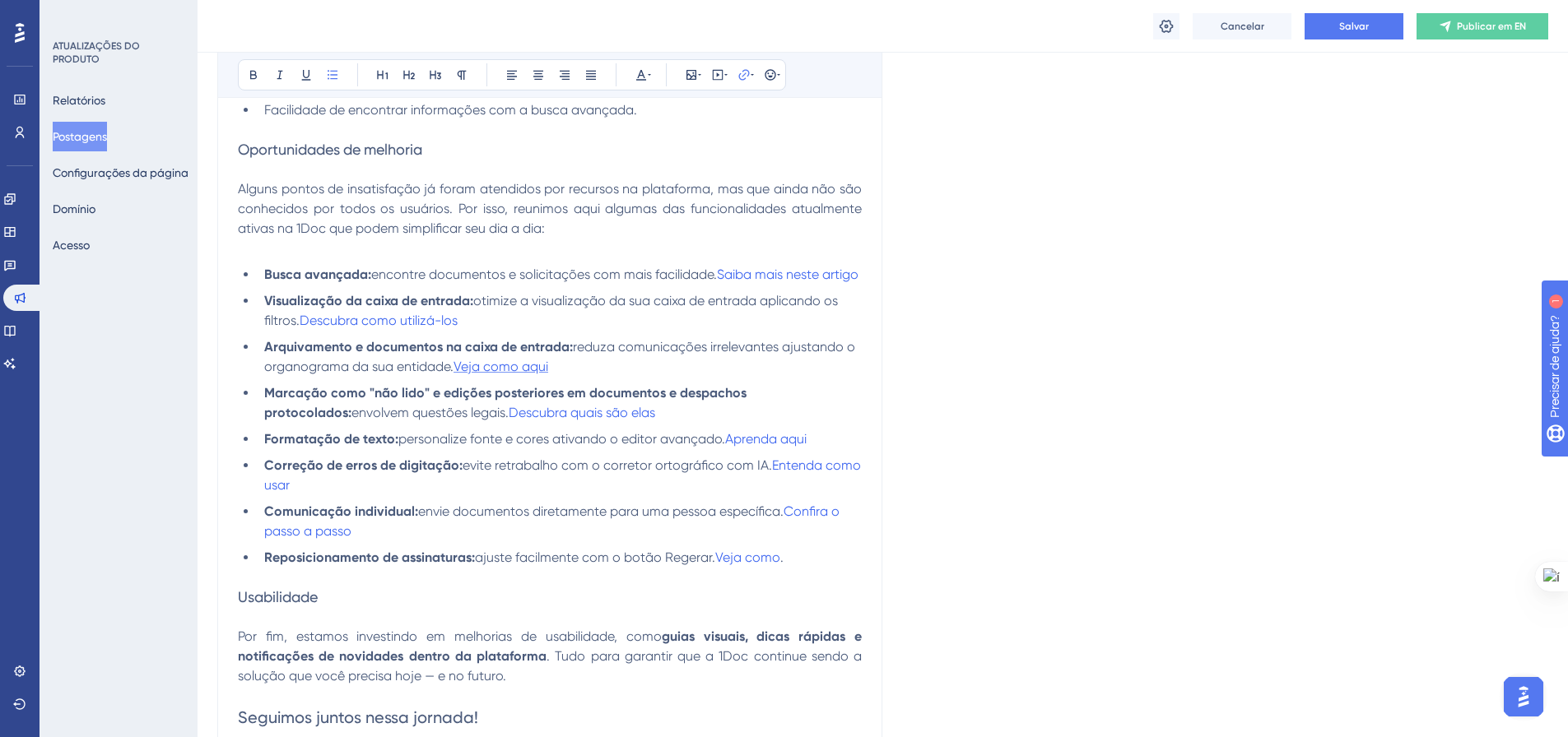
click at [520, 374] on span "Veja como aqui" at bounding box center [501, 366] width 95 height 15
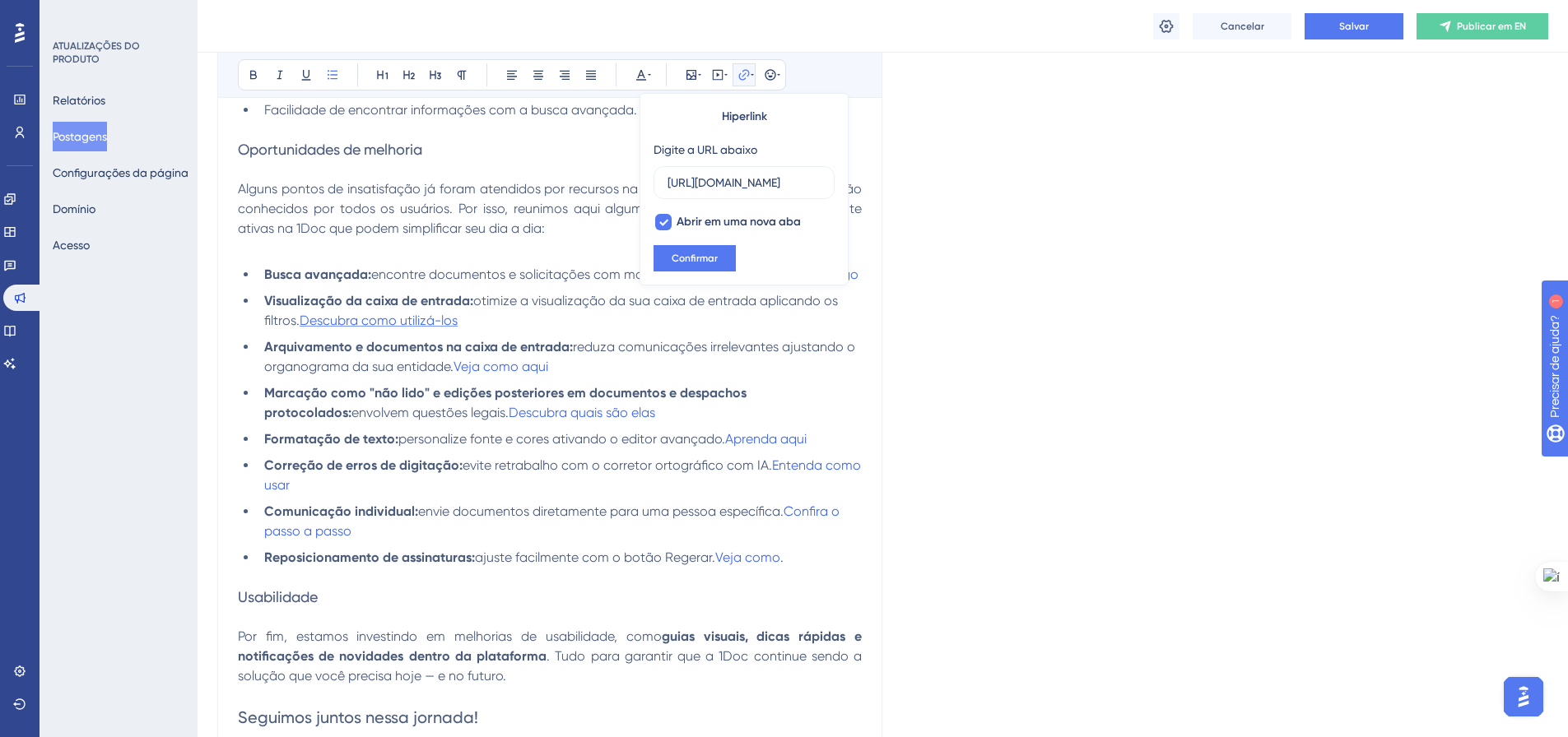
click at [437, 328] on span "Descubra como utilizá-los" at bounding box center [378, 321] width 158 height 15
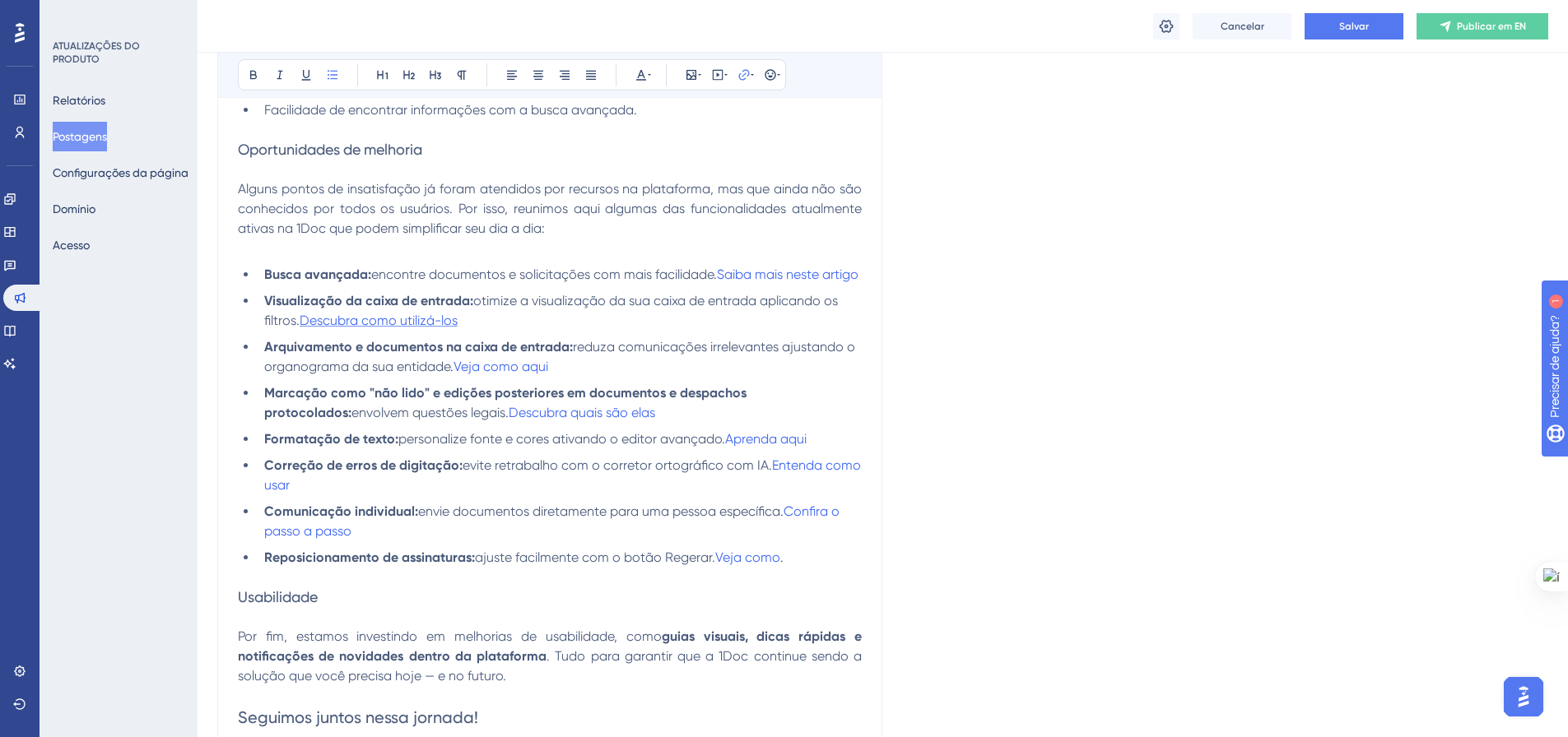
click at [437, 328] on span "Descubra como utilizá-los" at bounding box center [378, 321] width 158 height 15
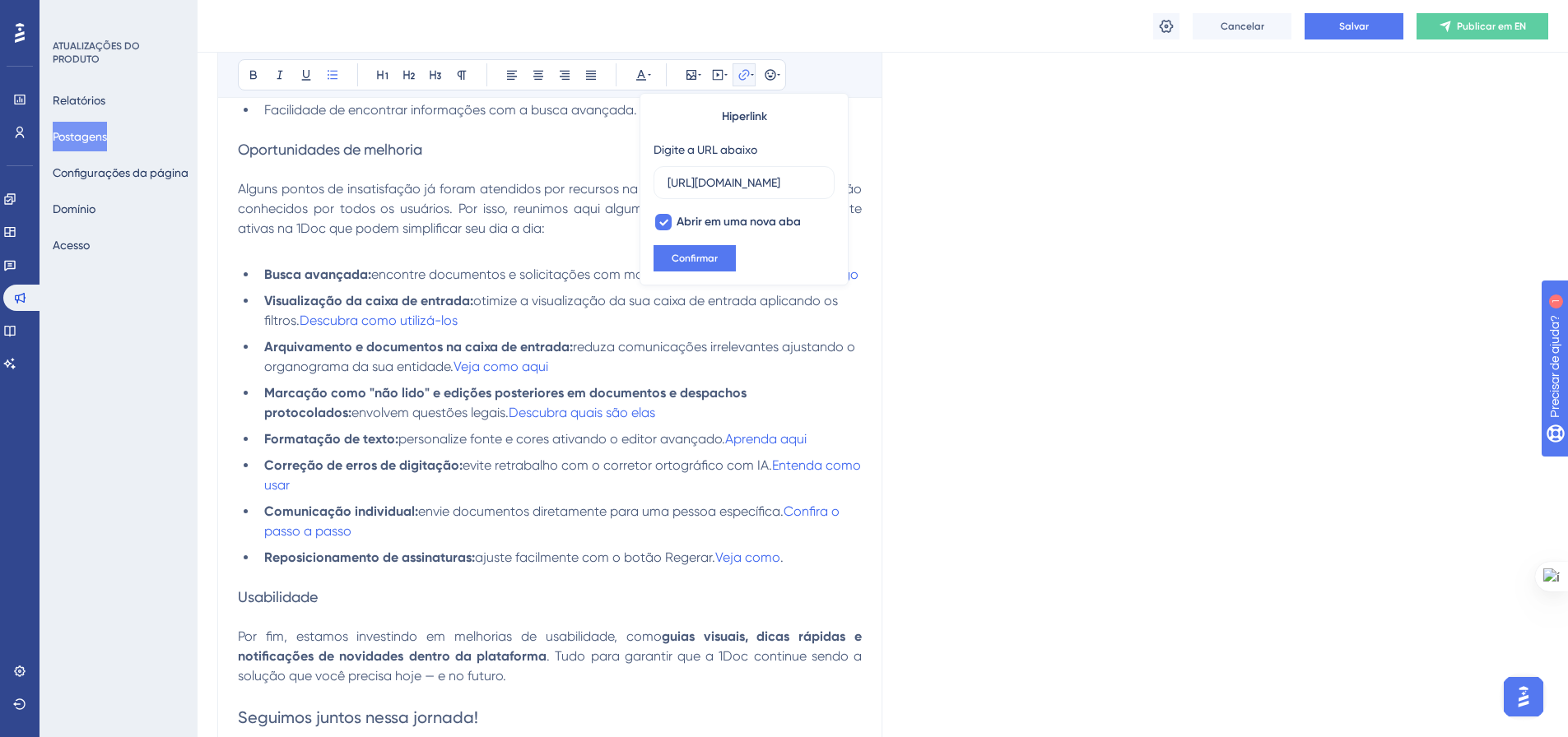
click at [262, 284] on li "Busca avançada: encontre documentos e solicitações com mais facilidade. Saiba m…" at bounding box center [559, 274] width 604 height 19
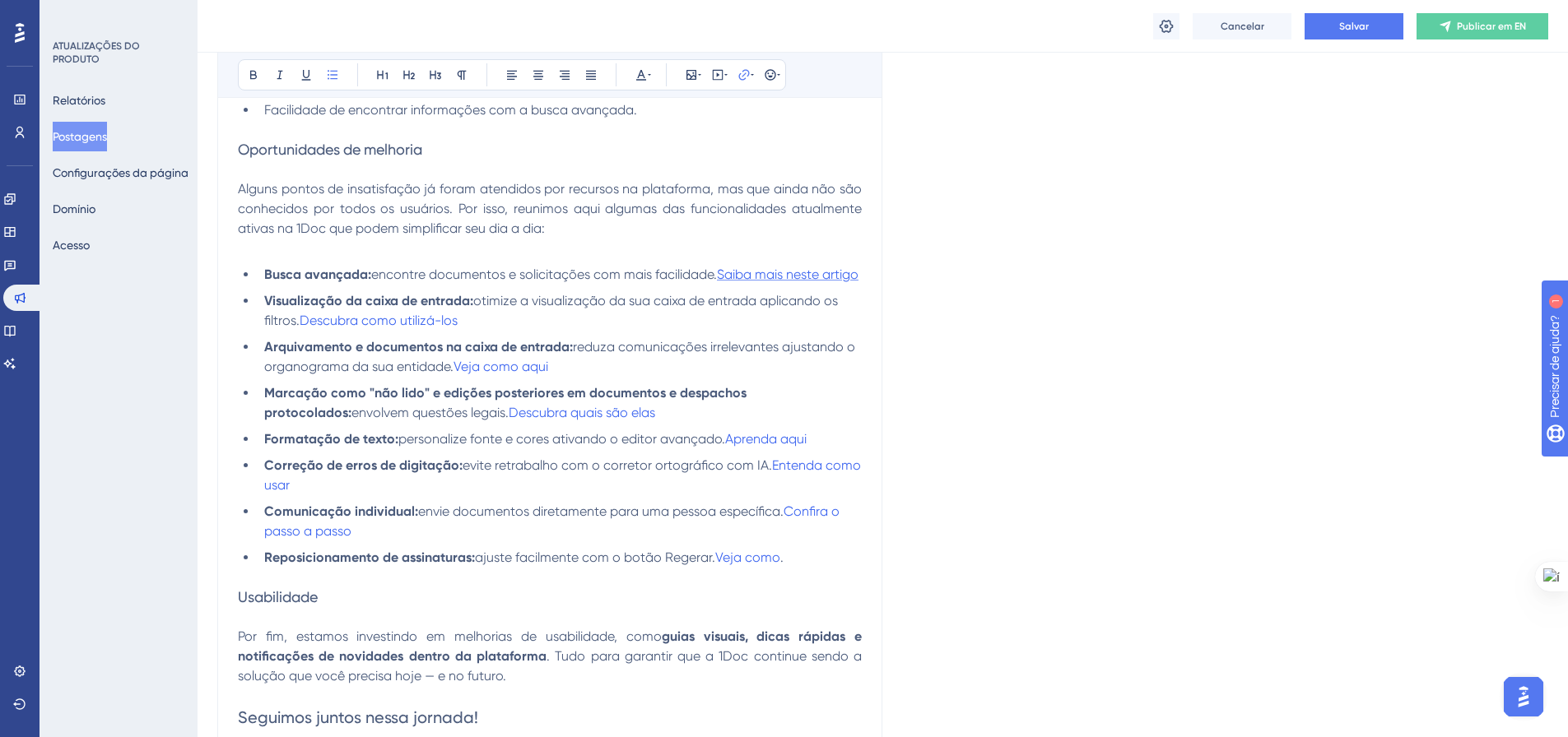
click at [717, 283] on span "Saiba mais neste artigo" at bounding box center [787, 274] width 141 height 15
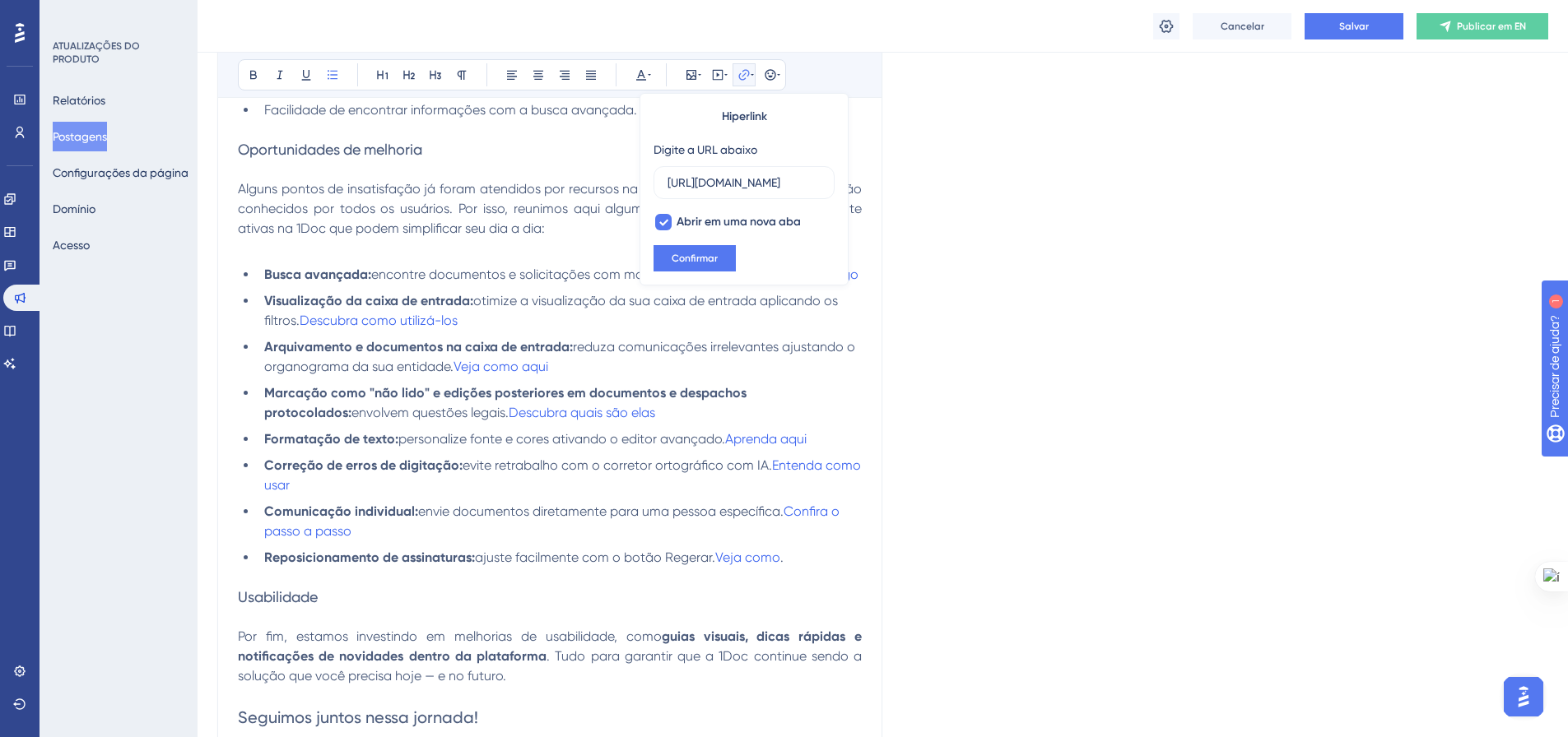
click at [573, 355] on strong "Arquivamento e documentos na caixa de entrada:" at bounding box center [418, 347] width 309 height 15
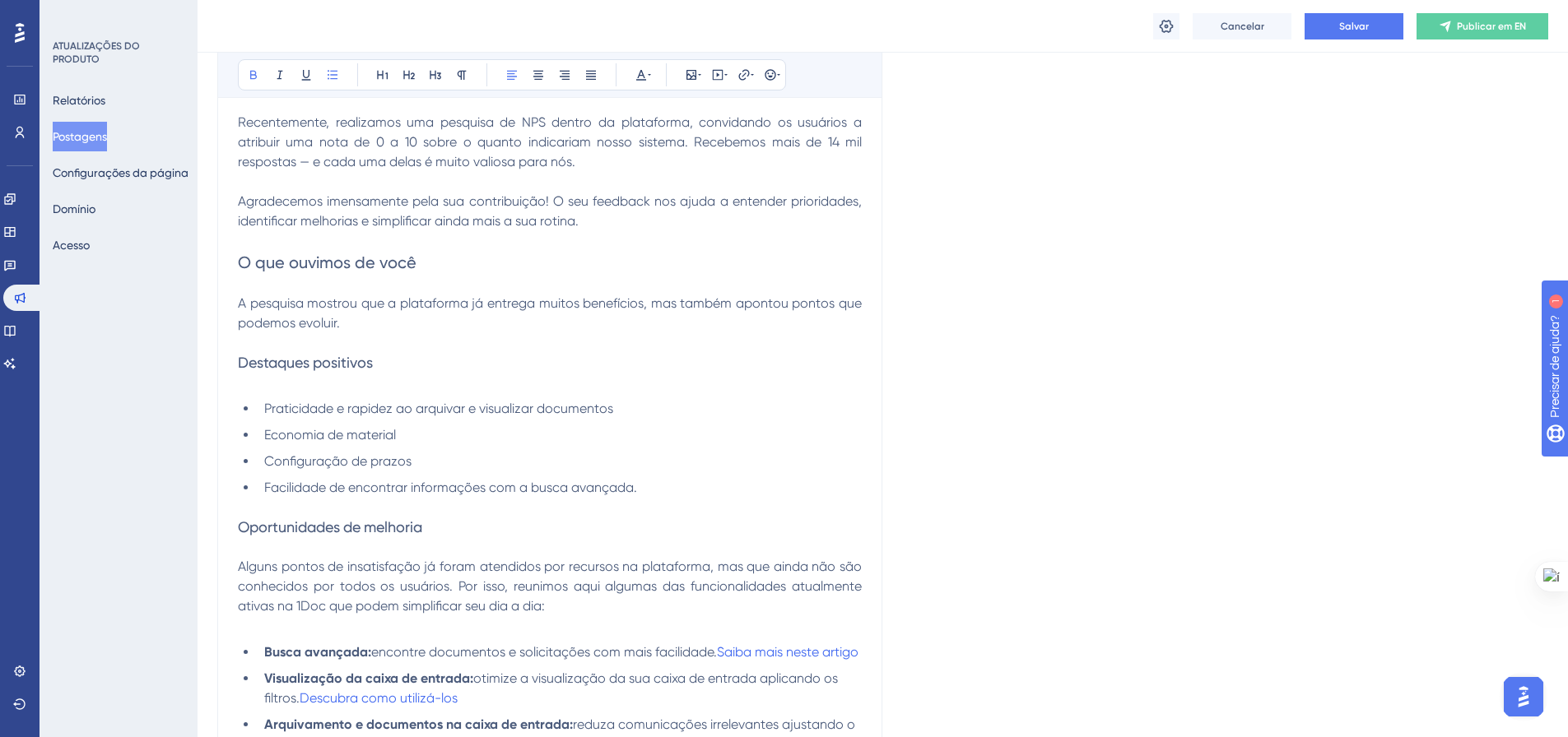
scroll to position [542, 0]
click at [1357, 29] on font "Salvar" at bounding box center [1353, 26] width 30 height 12
click at [1505, 28] on font "Publicar em EN" at bounding box center [1491, 26] width 69 height 12
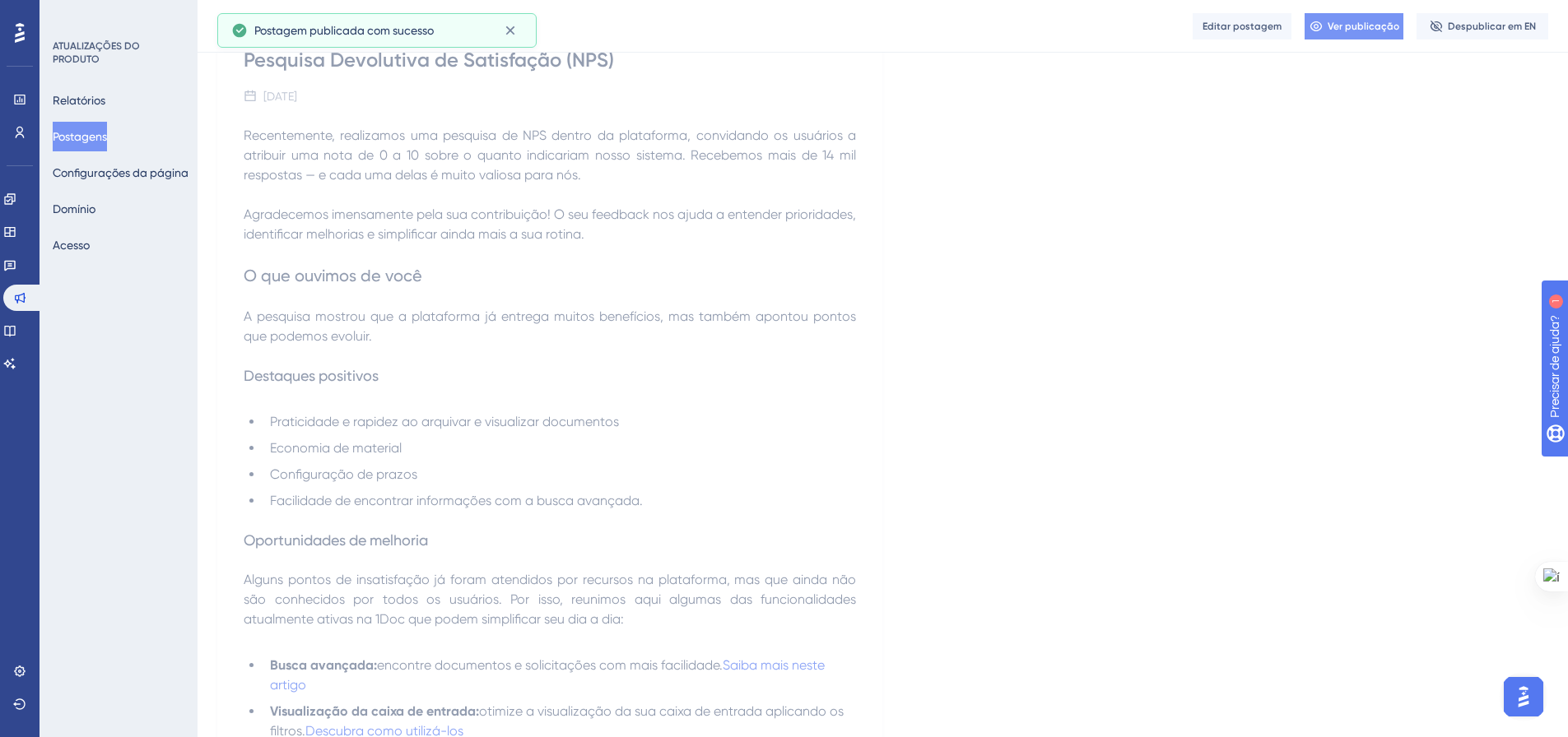
click at [1352, 26] on font "Ver publicação" at bounding box center [1363, 26] width 72 height 12
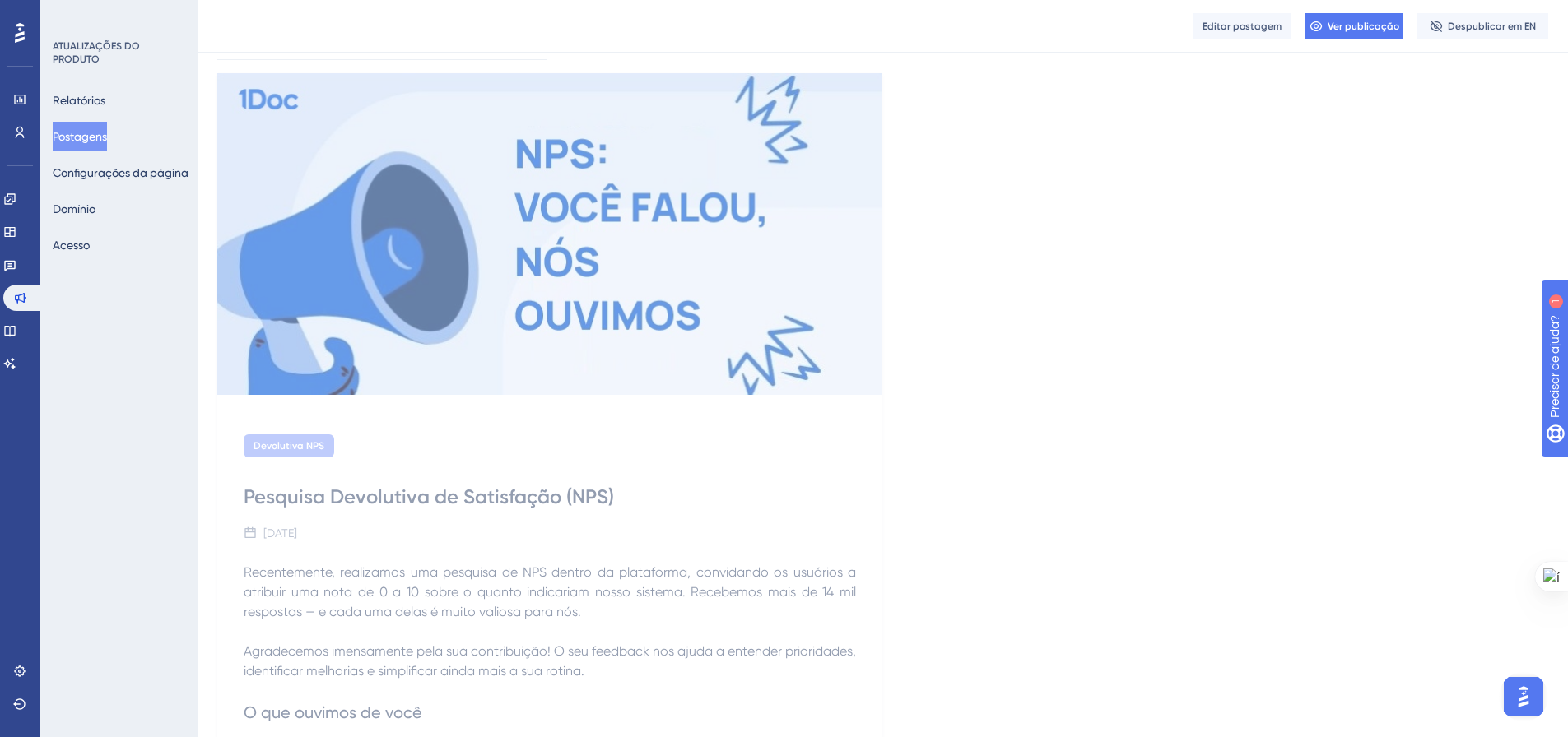
scroll to position [0, 0]
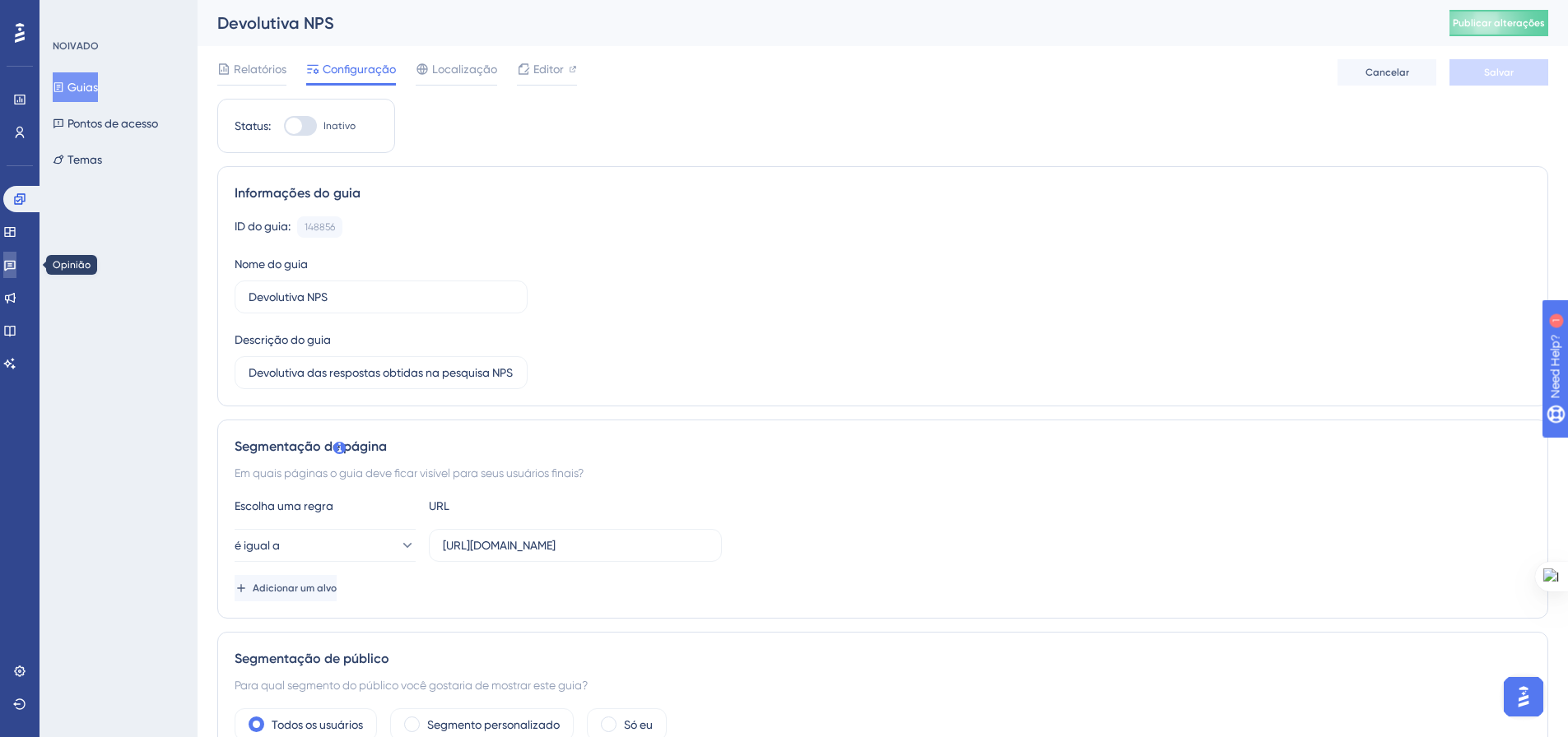
click at [16, 267] on icon at bounding box center [10, 265] width 14 height 14
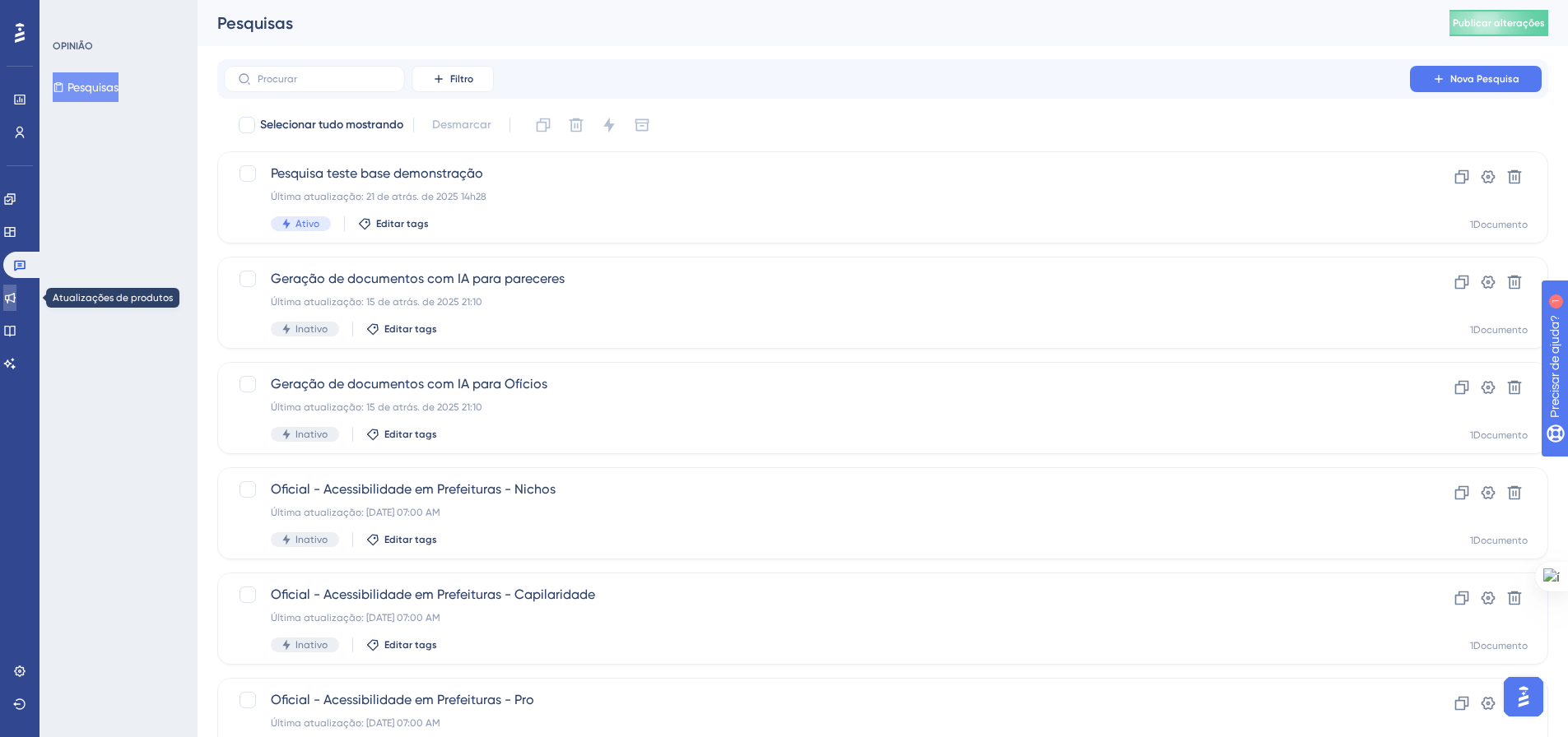
click at [16, 300] on link at bounding box center [10, 297] width 14 height 26
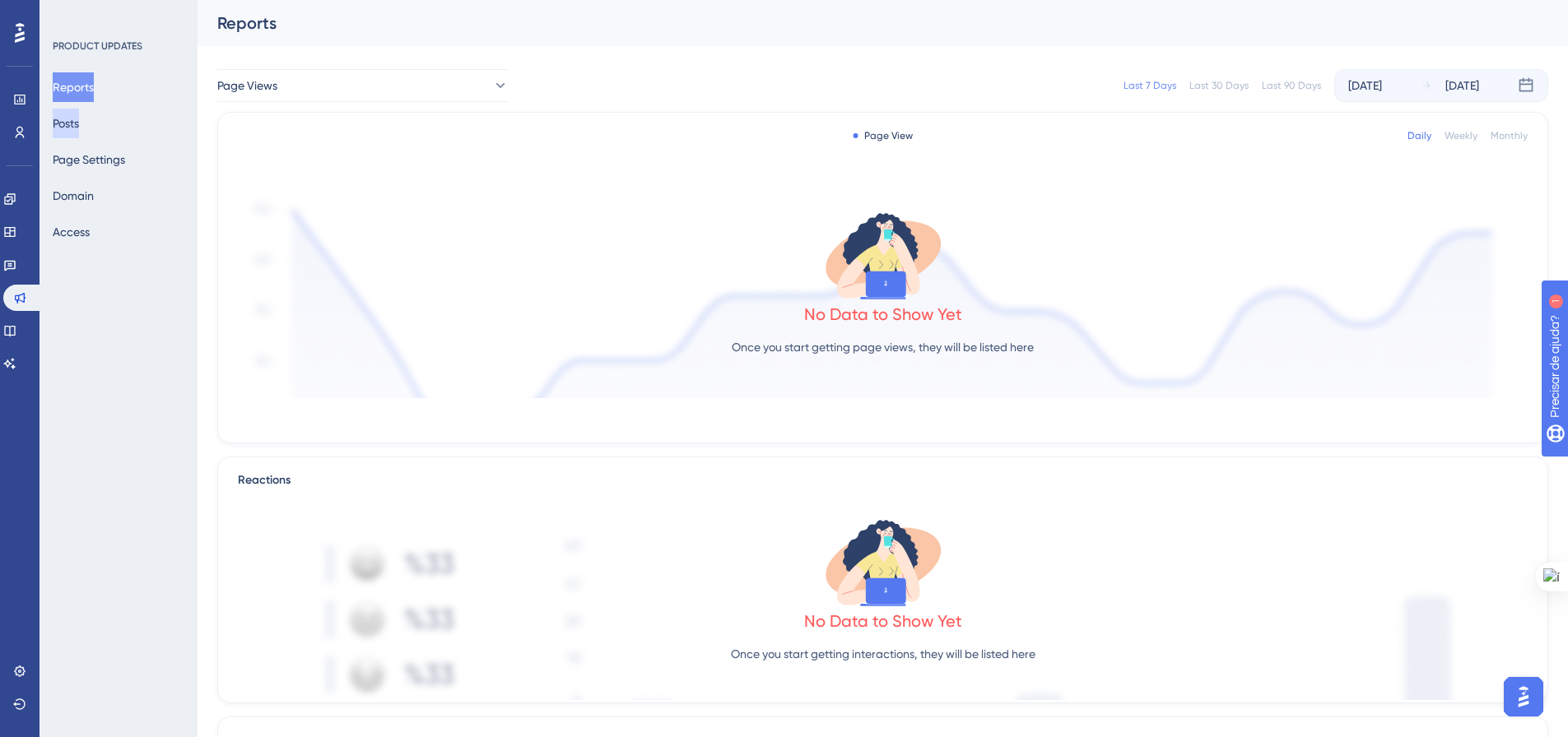
click at [66, 119] on button "Posts" at bounding box center [65, 123] width 26 height 30
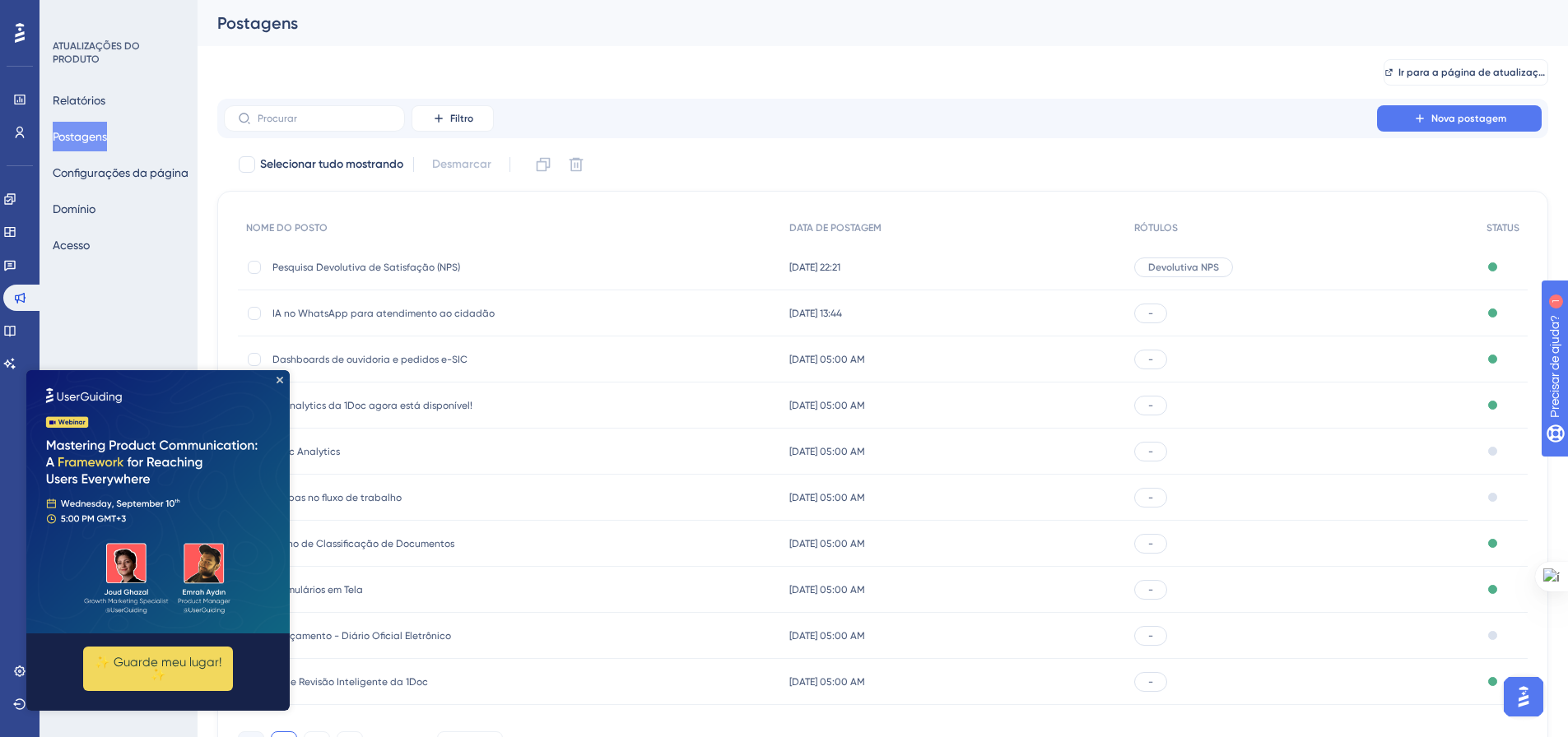
click at [278, 384] on img at bounding box center [157, 502] width 263 height 263
click at [281, 380] on icon "Fechar visualização" at bounding box center [280, 380] width 7 height 7
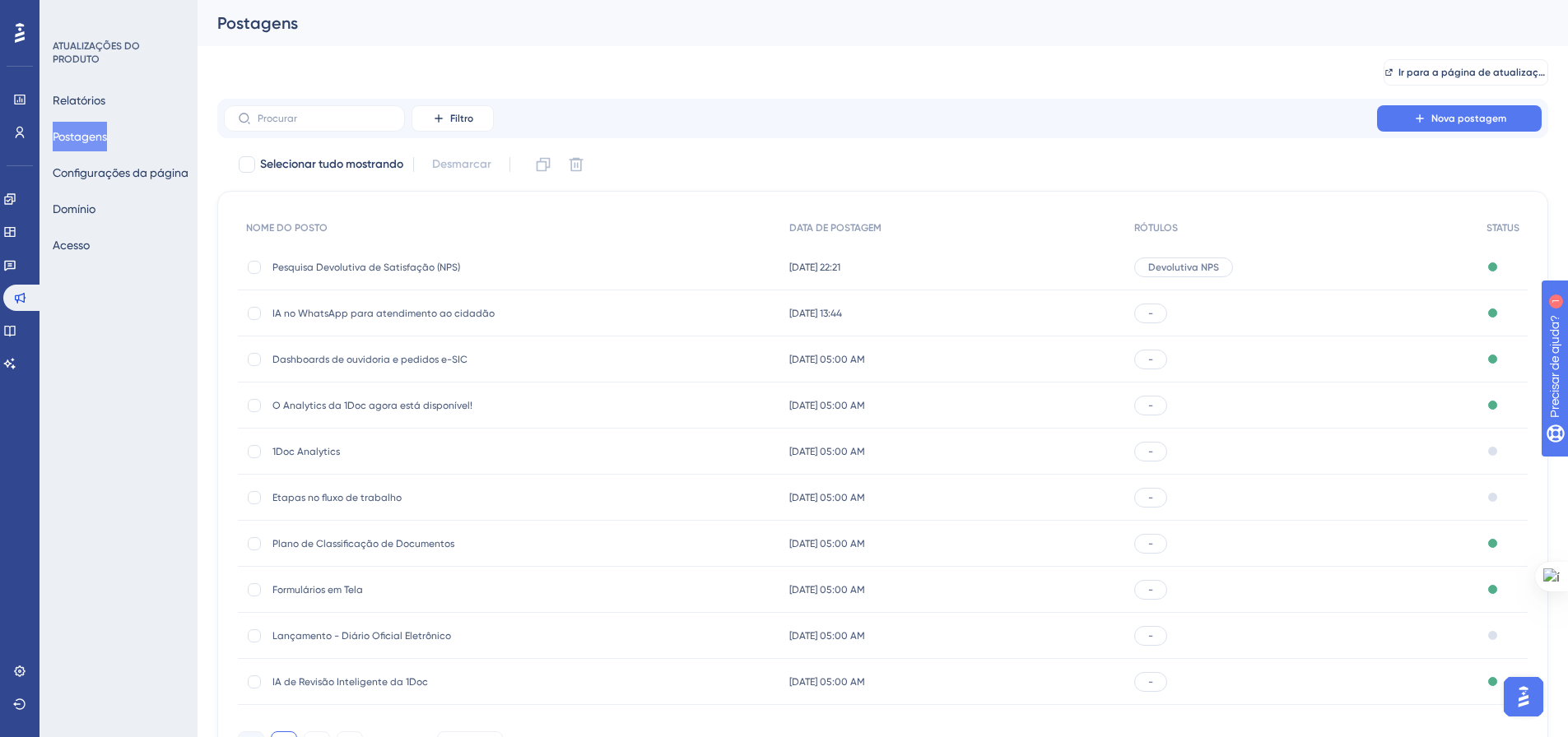
click at [349, 268] on font "Pesquisa Devolutiva de Satisfação (NPS)" at bounding box center [366, 267] width 188 height 12
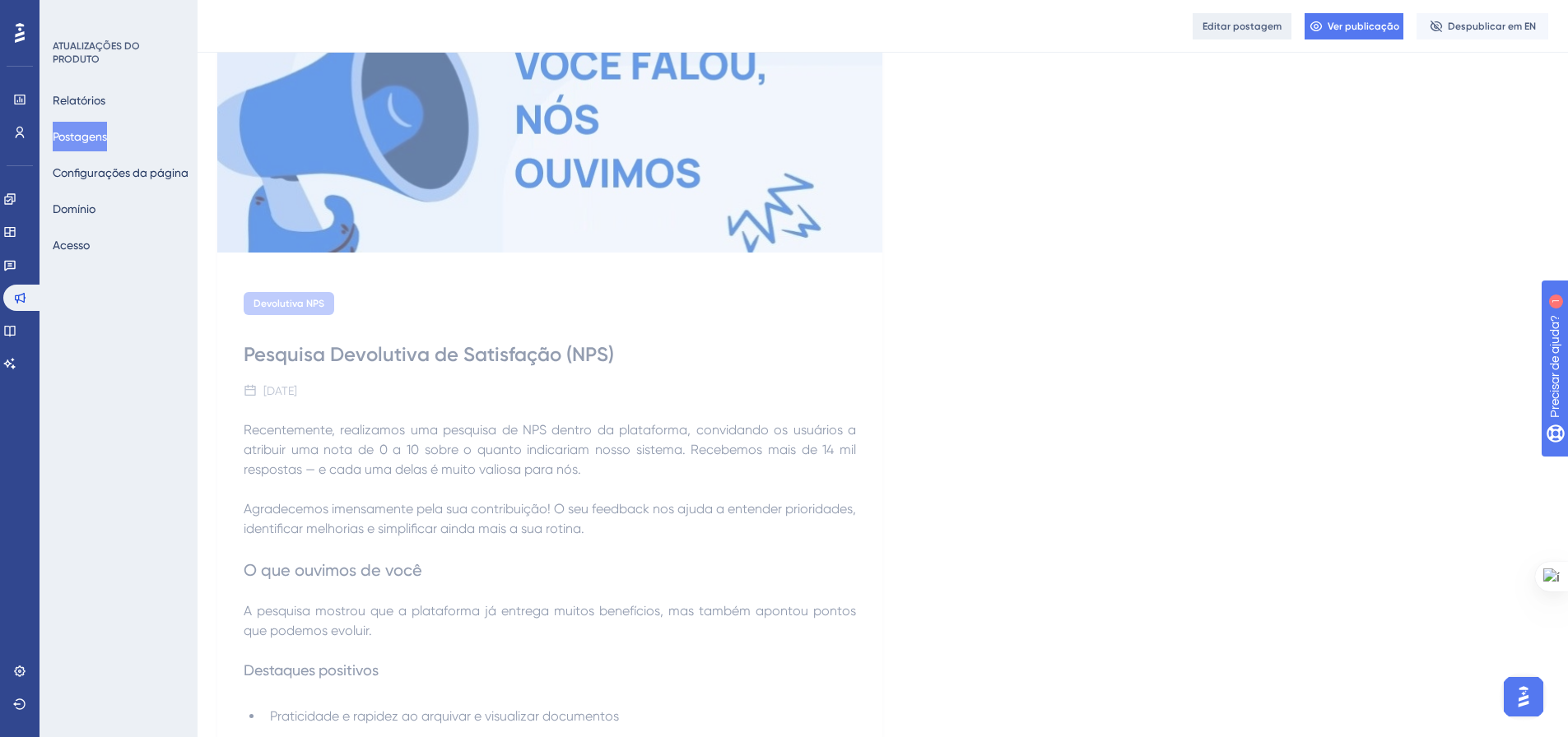
click at [1266, 22] on font "Editar postagem" at bounding box center [1241, 26] width 79 height 12
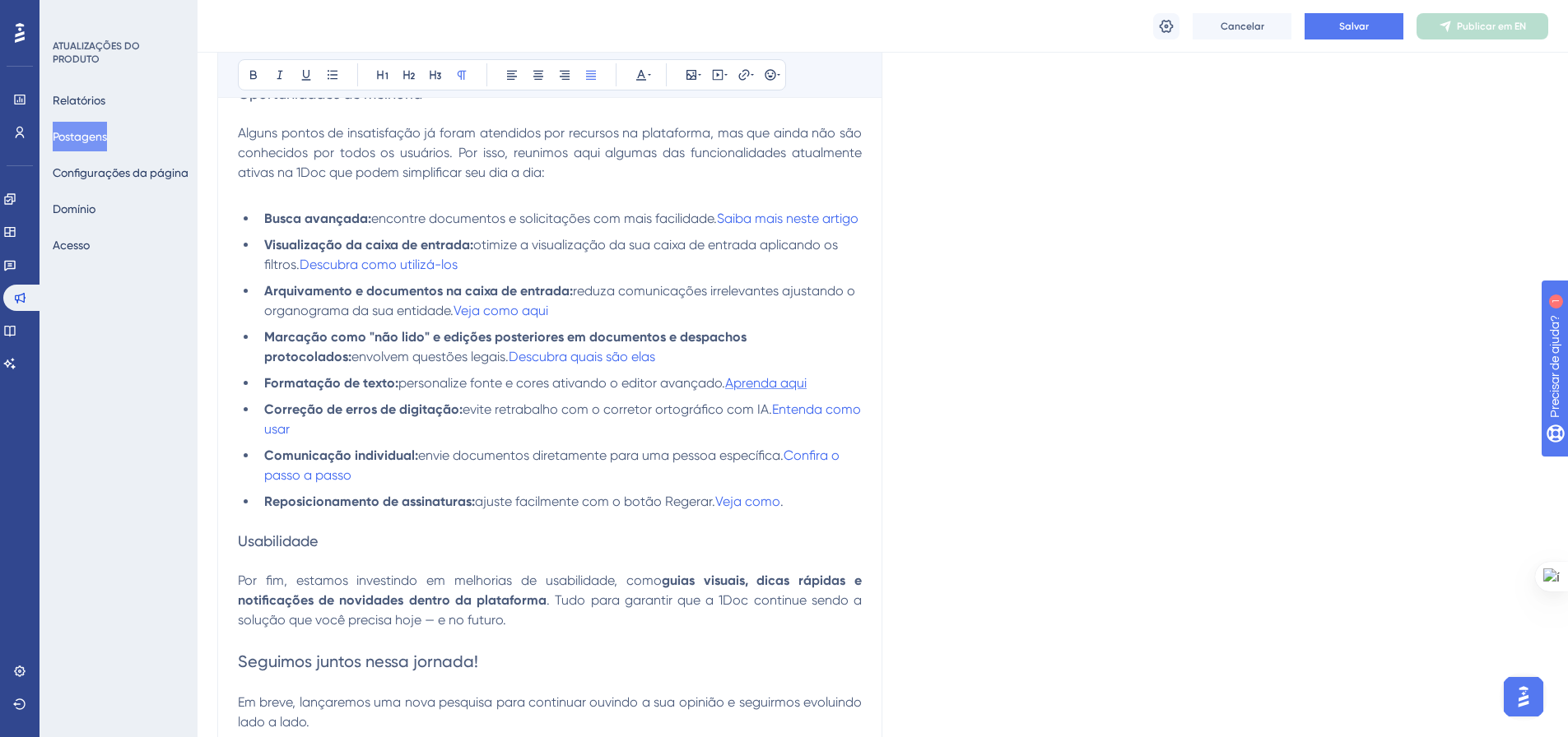
click at [768, 391] on span "Aprenda aqui" at bounding box center [766, 382] width 81 height 15
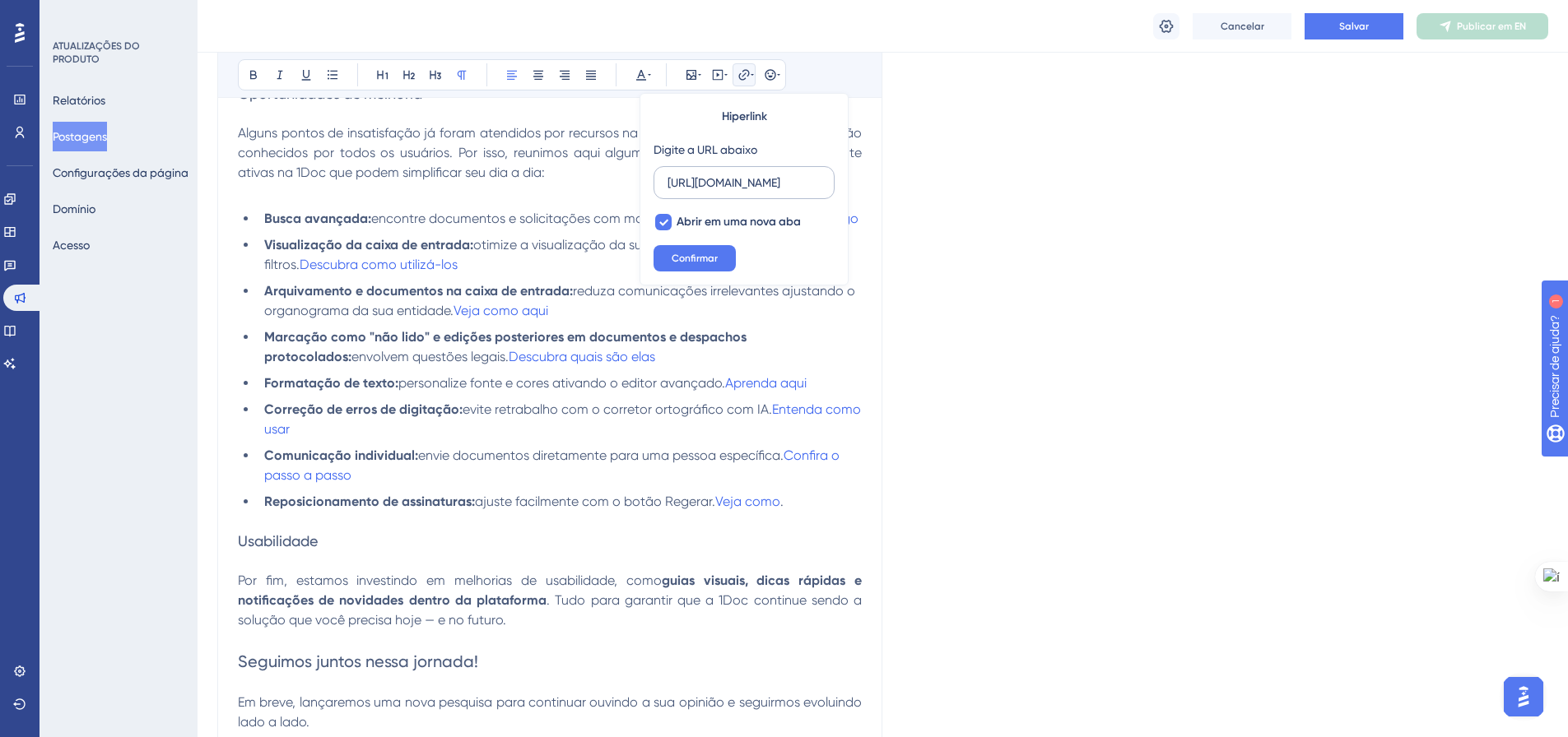
scroll to position [0, 548]
drag, startPoint x: 710, startPoint y: 184, endPoint x: 822, endPoint y: 184, distance: 112.0
click at [822, 184] on label "[URL][DOMAIN_NAME]" at bounding box center [744, 182] width 181 height 33
click at [821, 184] on input "[URL][DOMAIN_NAME]" at bounding box center [744, 182] width 153 height 18
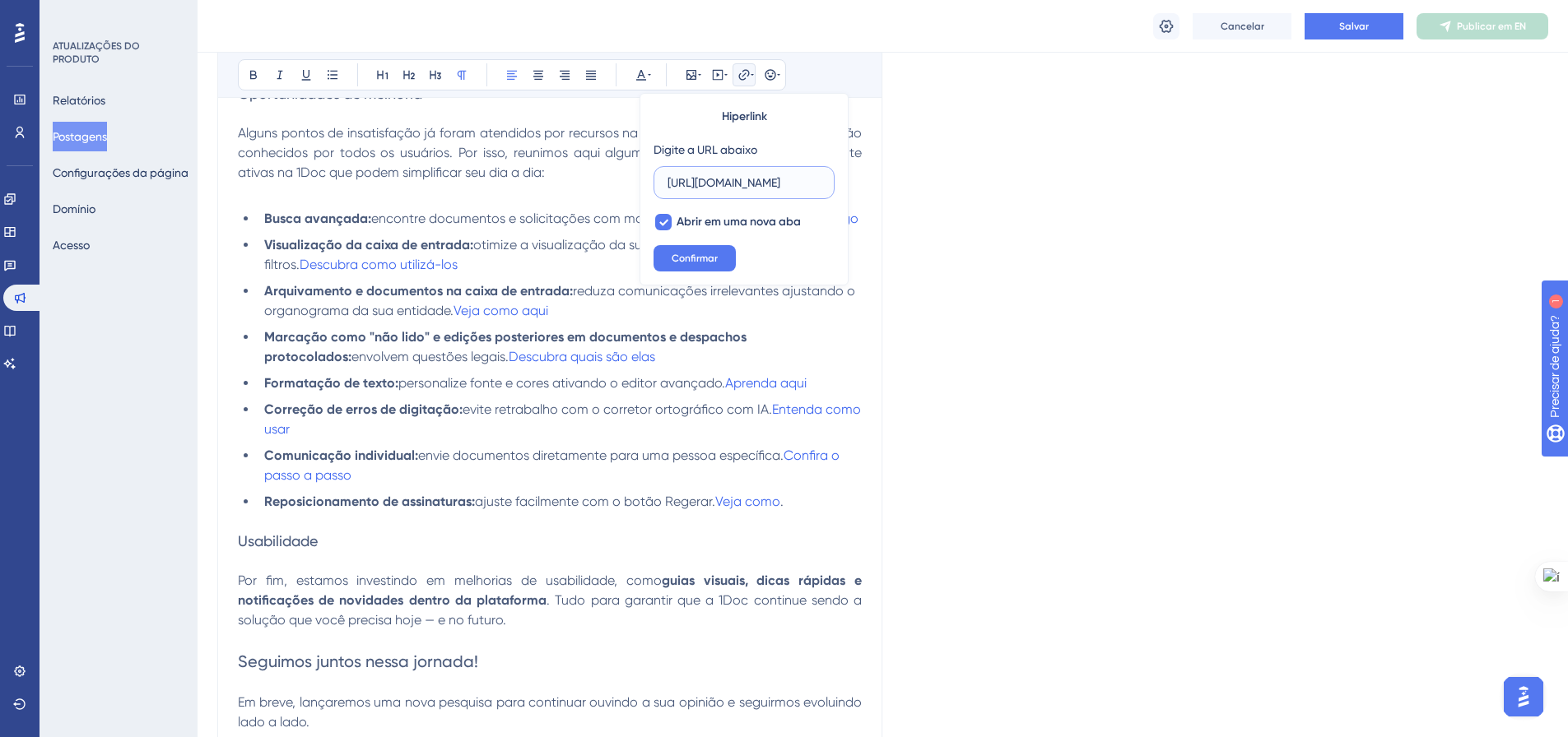
click at [741, 184] on input "[URL][DOMAIN_NAME]" at bounding box center [744, 182] width 153 height 18
drag, startPoint x: 713, startPoint y: 182, endPoint x: 807, endPoint y: 185, distance: 94.0
click at [807, 185] on input "[URL][DOMAIN_NAME]" at bounding box center [744, 182] width 153 height 18
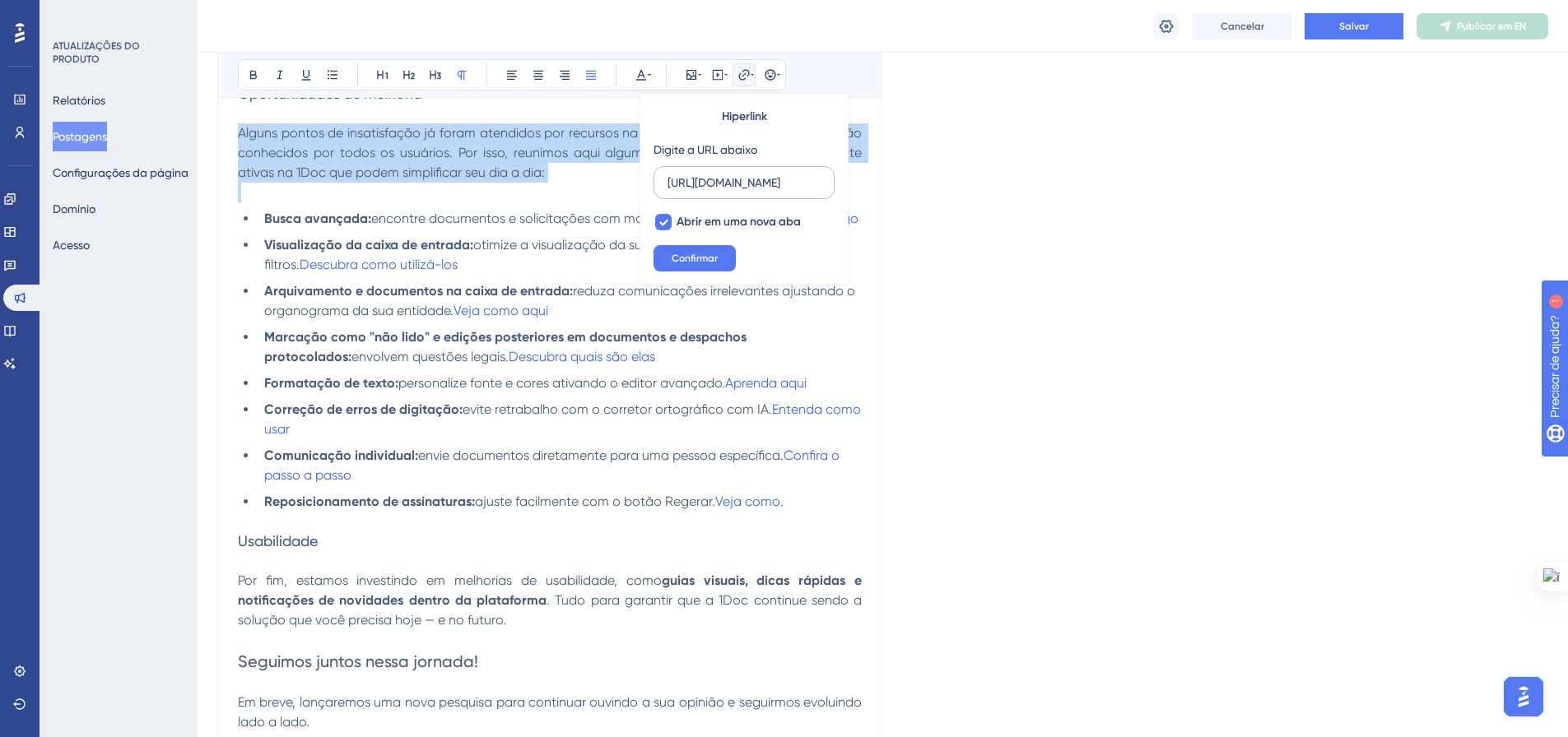
scroll to position [0, 41]
click at [806, 184] on input "[URL][DOMAIN_NAME]" at bounding box center [744, 182] width 153 height 18
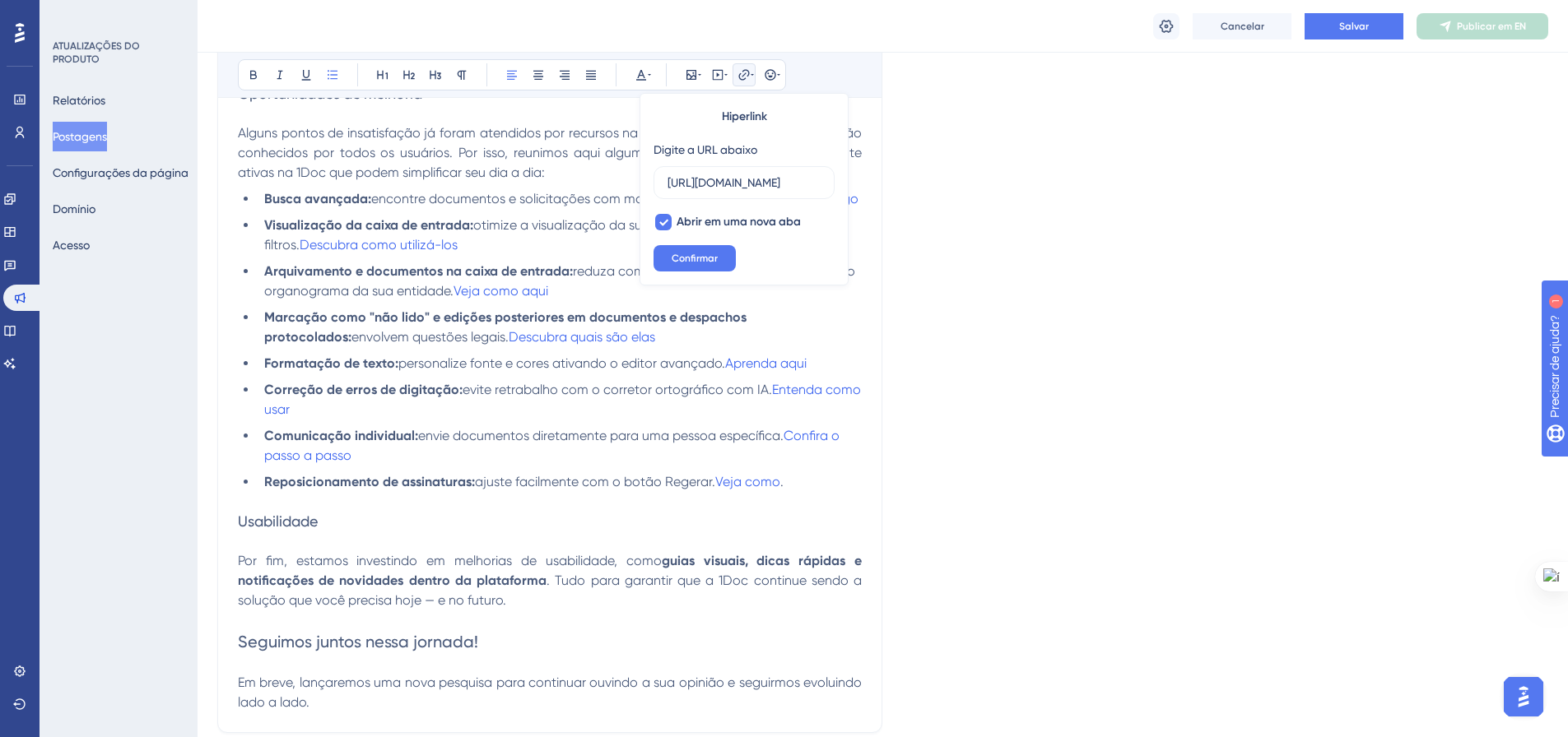
click at [605, 205] on span "encontre documentos e solicitações com mais facilidade." at bounding box center [544, 199] width 345 height 15
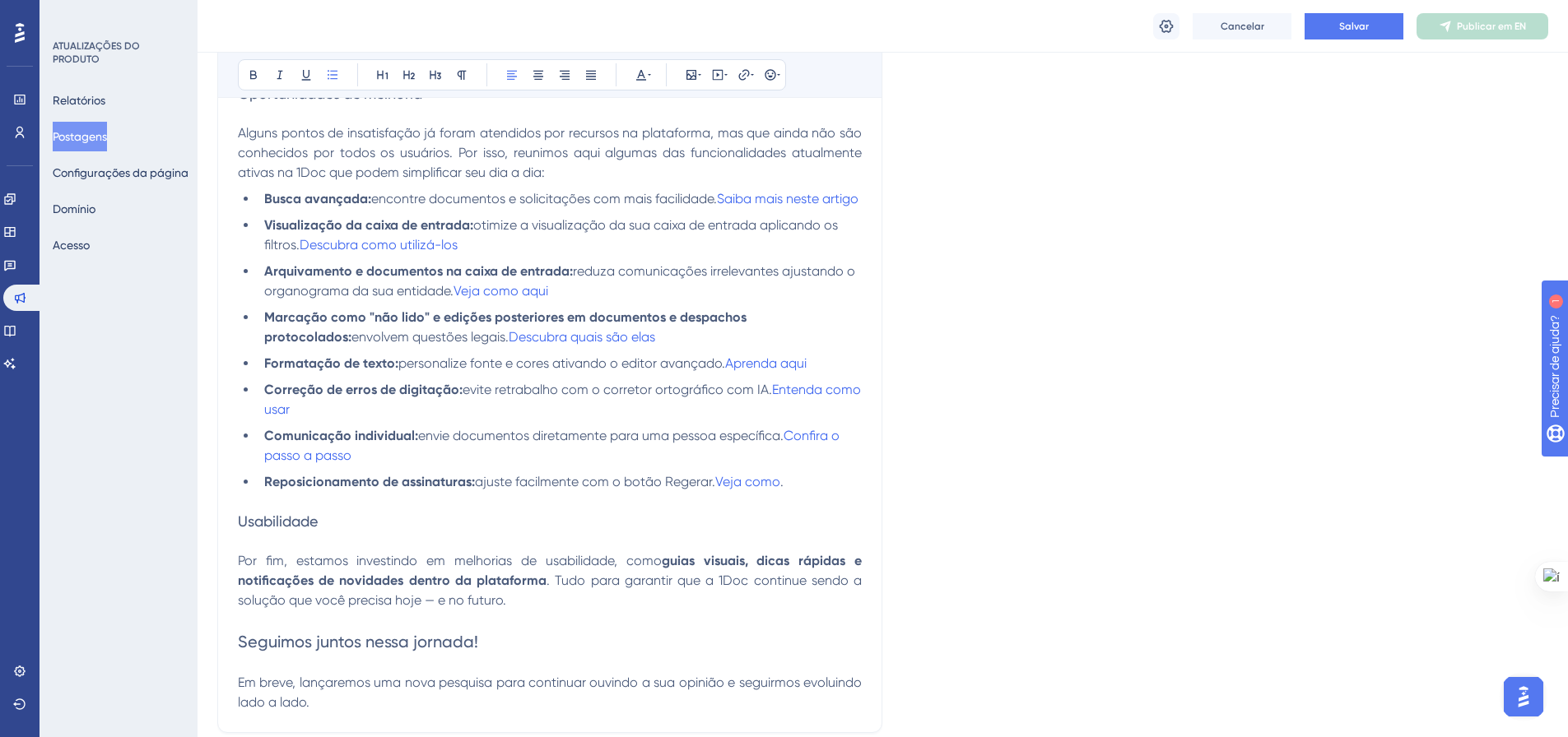
click at [387, 420] on li "Correção de erros de digitação: evite retrabalho com o corretor ortográfico com…" at bounding box center [559, 399] width 604 height 40
click at [602, 347] on li "Marcação como "não lido" e edições posteriores em documentos e despachos protoc…" at bounding box center [559, 327] width 604 height 40
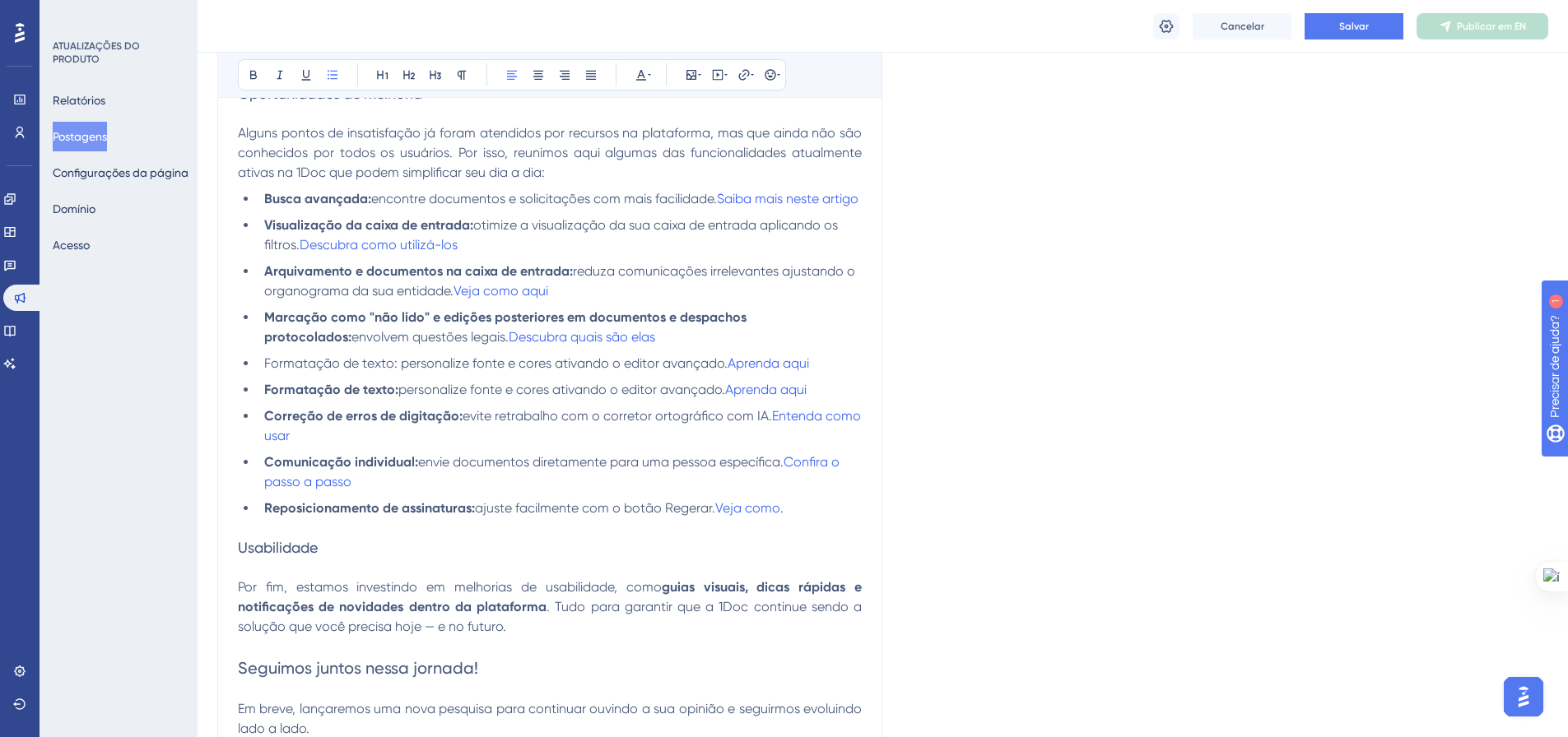
drag, startPoint x: 395, startPoint y: 379, endPoint x: 267, endPoint y: 383, distance: 128.1
click at [267, 371] on span "Formatação de texto: personalize fonte e cores ativando o editor avançado." at bounding box center [495, 363] width 463 height 15
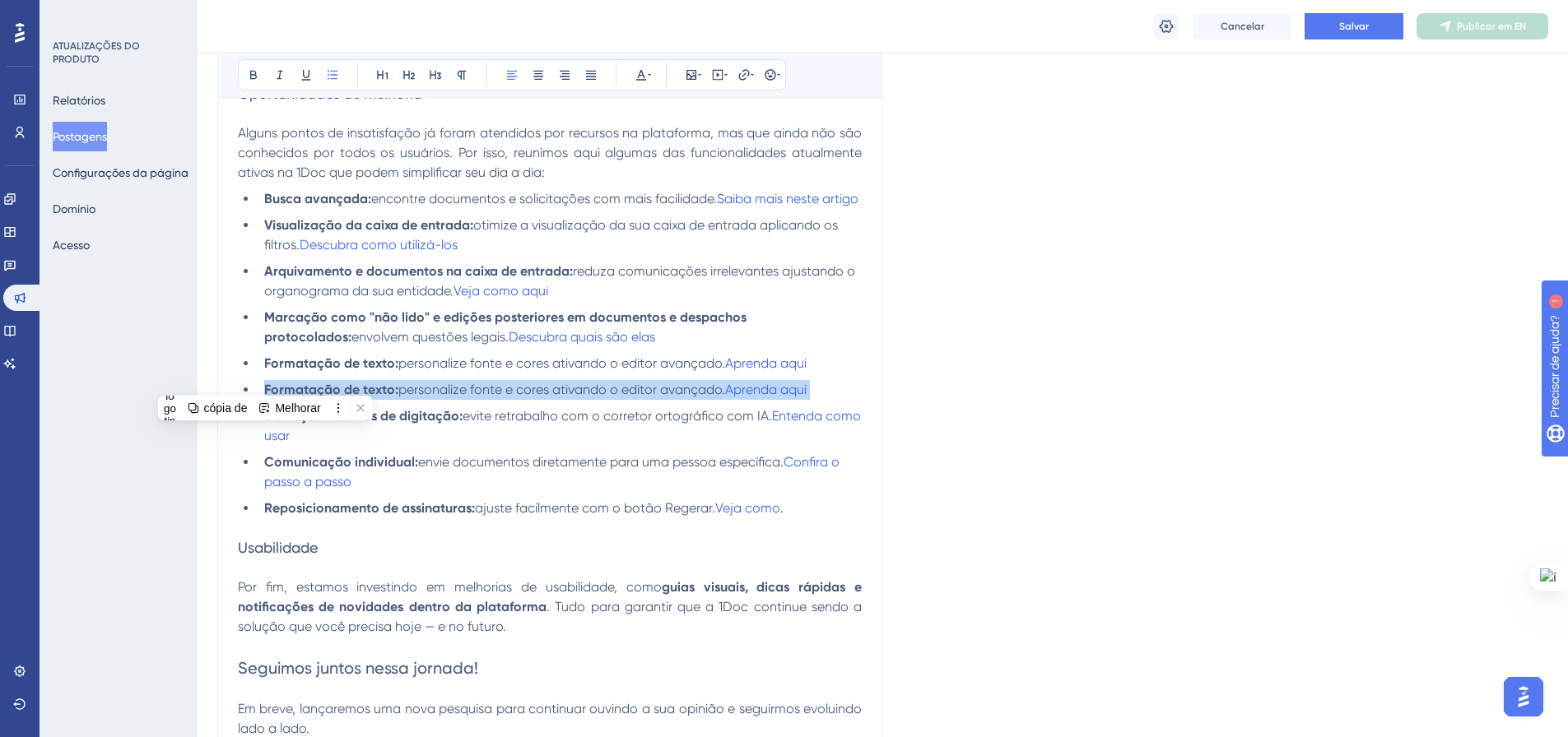
drag, startPoint x: 825, startPoint y: 408, endPoint x: 252, endPoint y: 407, distance: 573.0
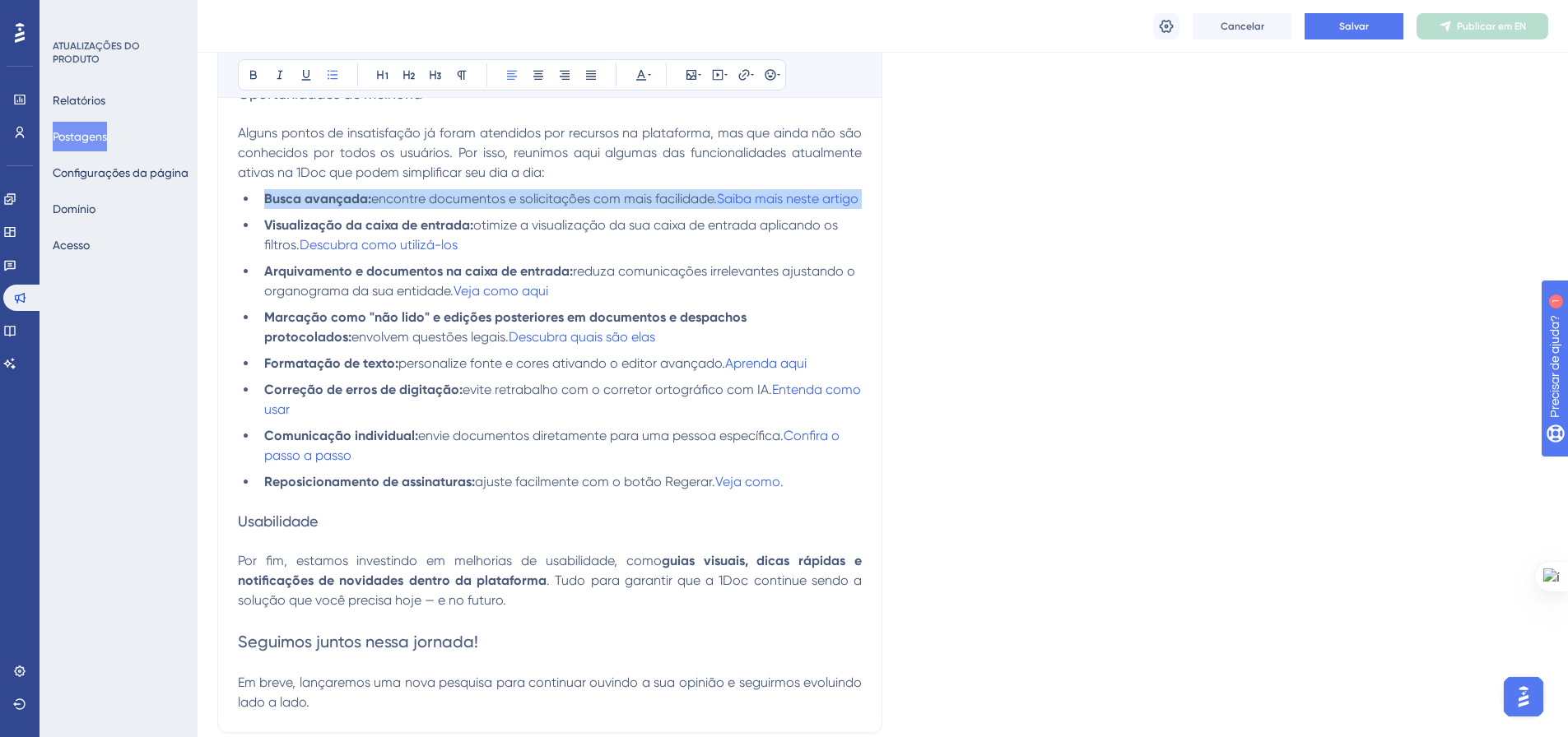
drag, startPoint x: 305, startPoint y: 226, endPoint x: 267, endPoint y: 201, distance: 45.5
click at [267, 201] on li "Busca avançada: encontre documentos e solicitações com mais facilidade. Saiba m…" at bounding box center [559, 199] width 604 height 19
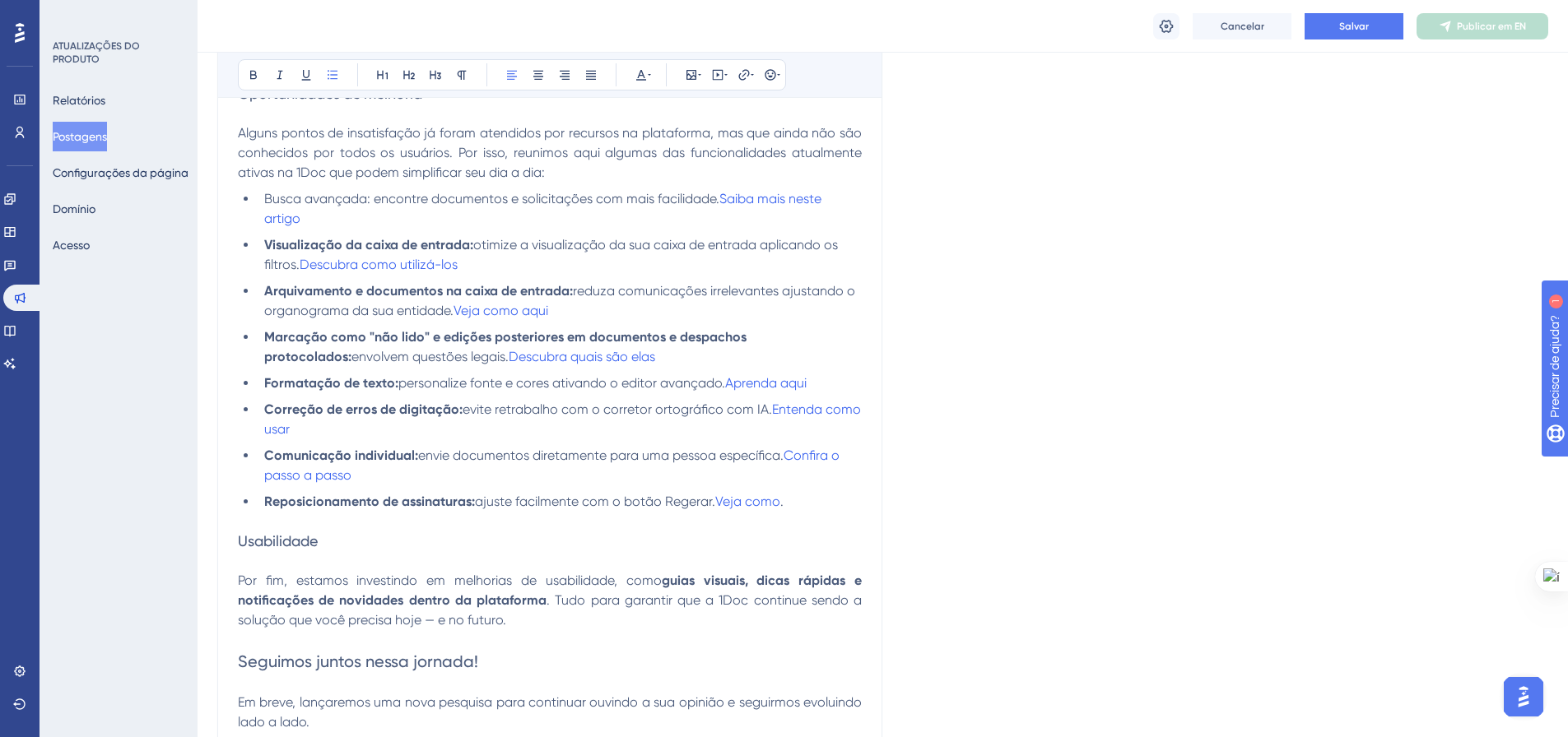
drag, startPoint x: 373, startPoint y: 199, endPoint x: 267, endPoint y: 193, distance: 106.2
click at [267, 193] on span "Busca avançada: encontre documentos e solicitações com mais facilidade." at bounding box center [492, 199] width 455 height 15
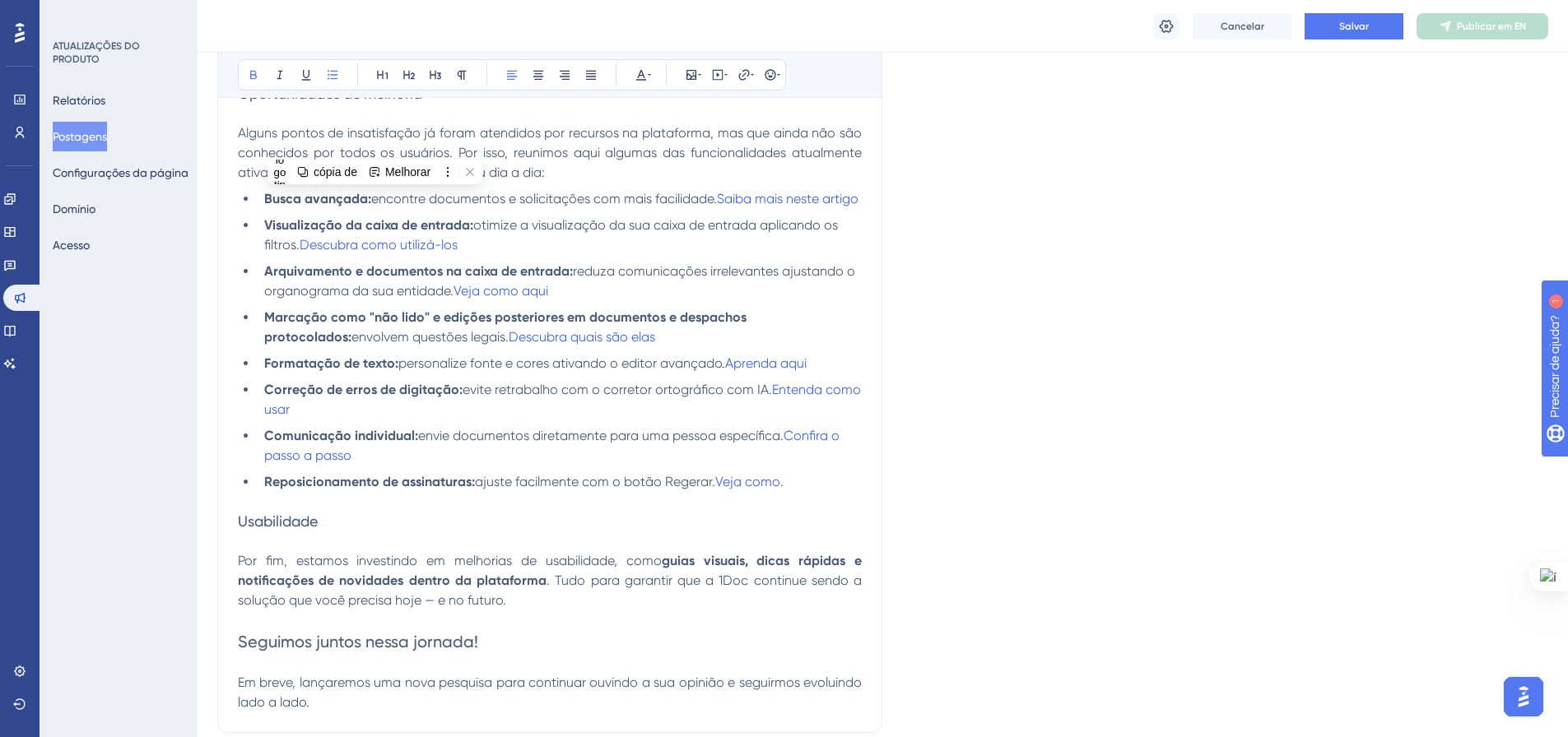
click at [415, 209] on li "Busca avançada: encontre documentos e solicitações com mais facilidade. Saiba m…" at bounding box center [559, 199] width 604 height 19
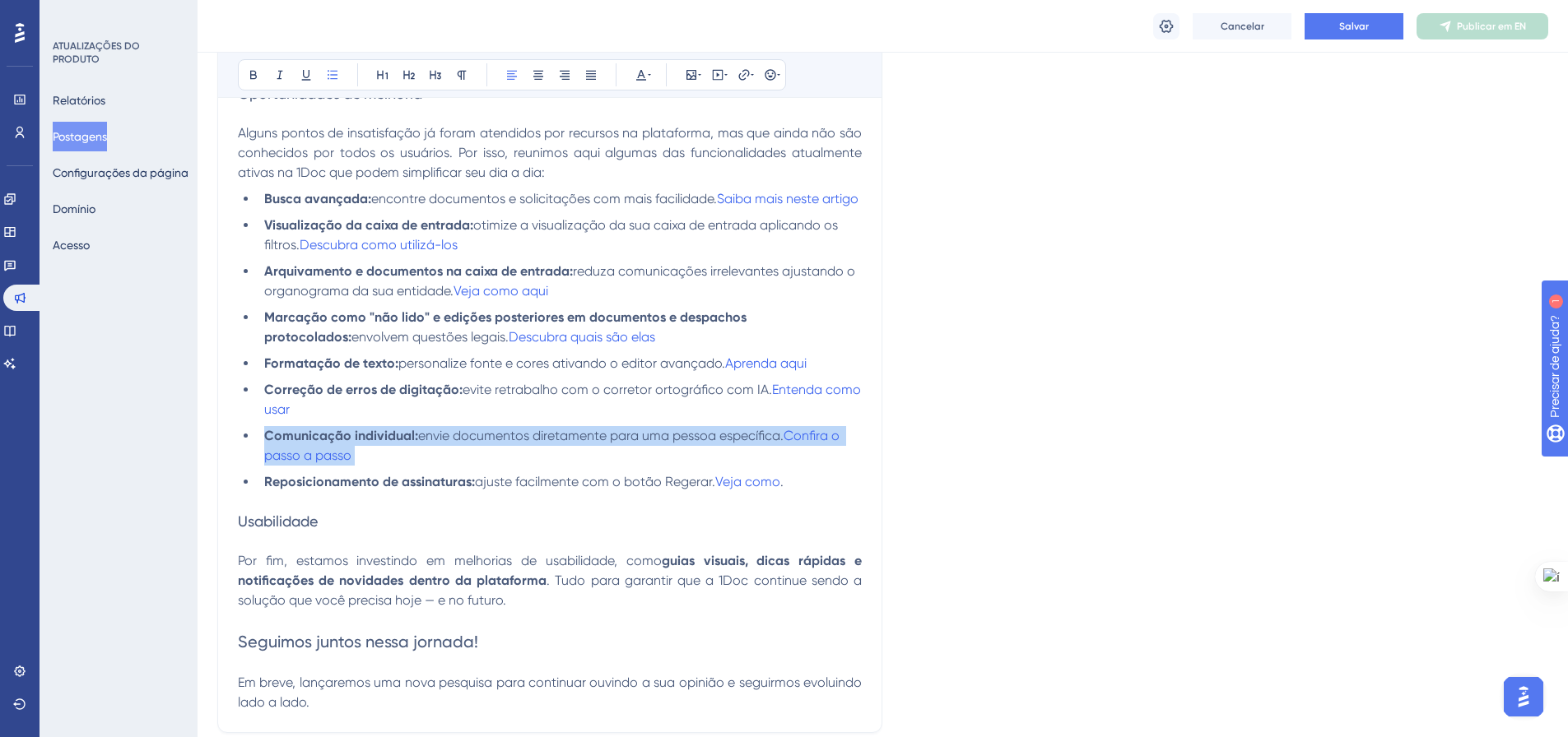
drag, startPoint x: 360, startPoint y: 472, endPoint x: 267, endPoint y: 453, distance: 94.9
click at [265, 453] on li "Comunicação individual: envie documentos diretamente para uma pessoa específica…" at bounding box center [559, 446] width 604 height 40
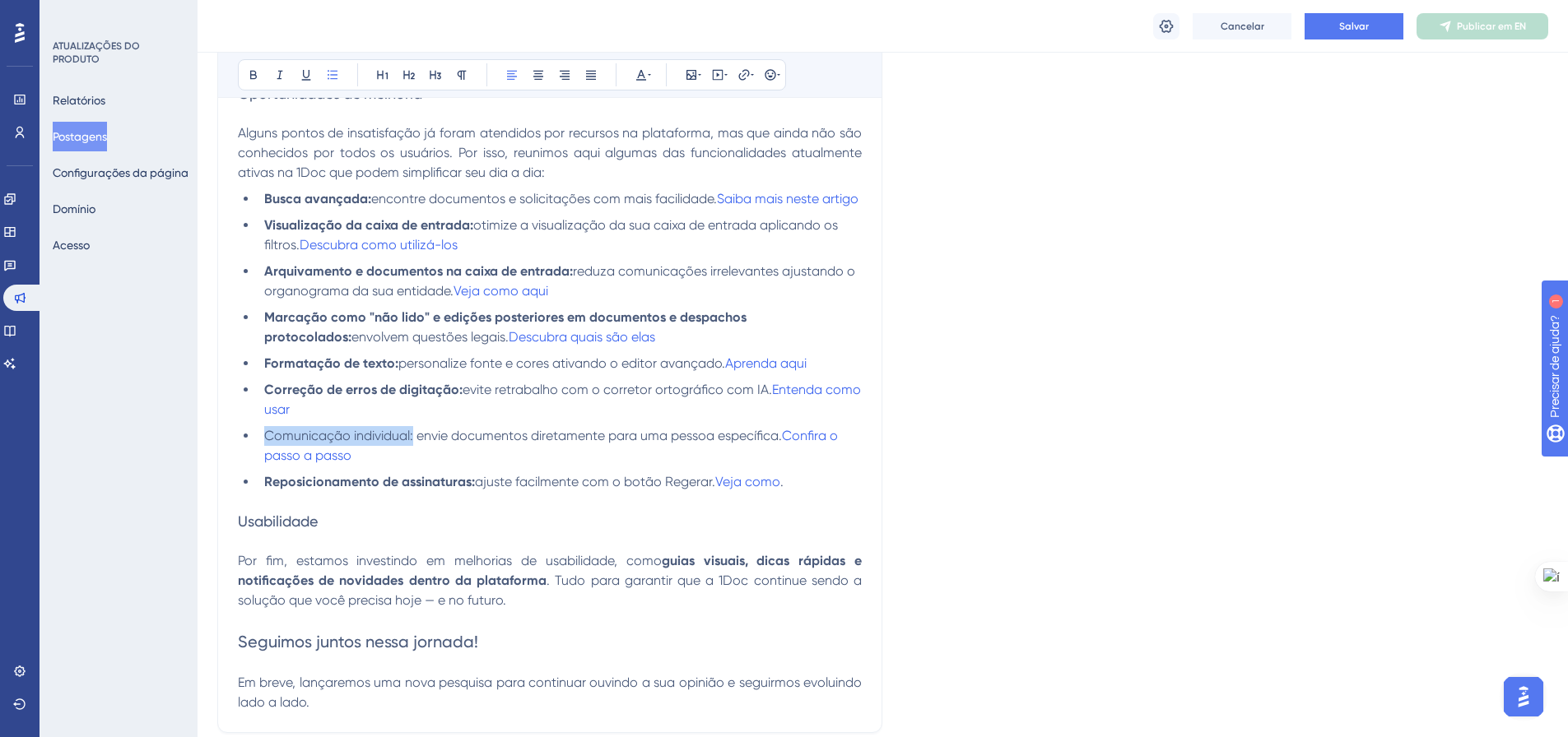
drag, startPoint x: 414, startPoint y: 454, endPoint x: 267, endPoint y: 444, distance: 147.3
click at [267, 444] on ul "Busca avançada: encontre documentos e solicitações com mais facilidade. Saiba m…" at bounding box center [549, 341] width 624 height 303
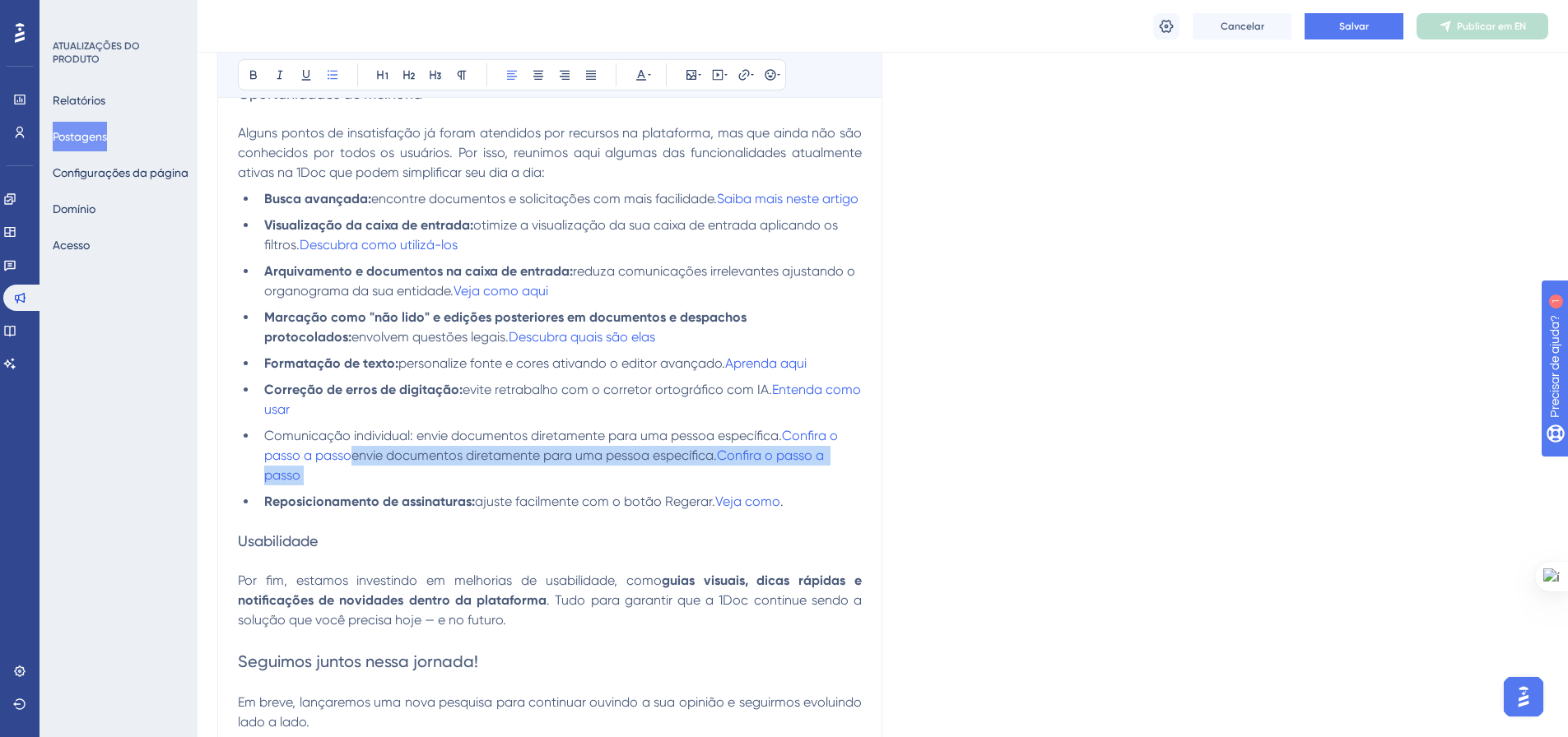
drag, startPoint x: 360, startPoint y: 472, endPoint x: 360, endPoint y: 498, distance: 26.0
click at [360, 486] on li "Comunicação individual: envie documentos diretamente para uma pessoa específica…" at bounding box center [559, 456] width 604 height 59
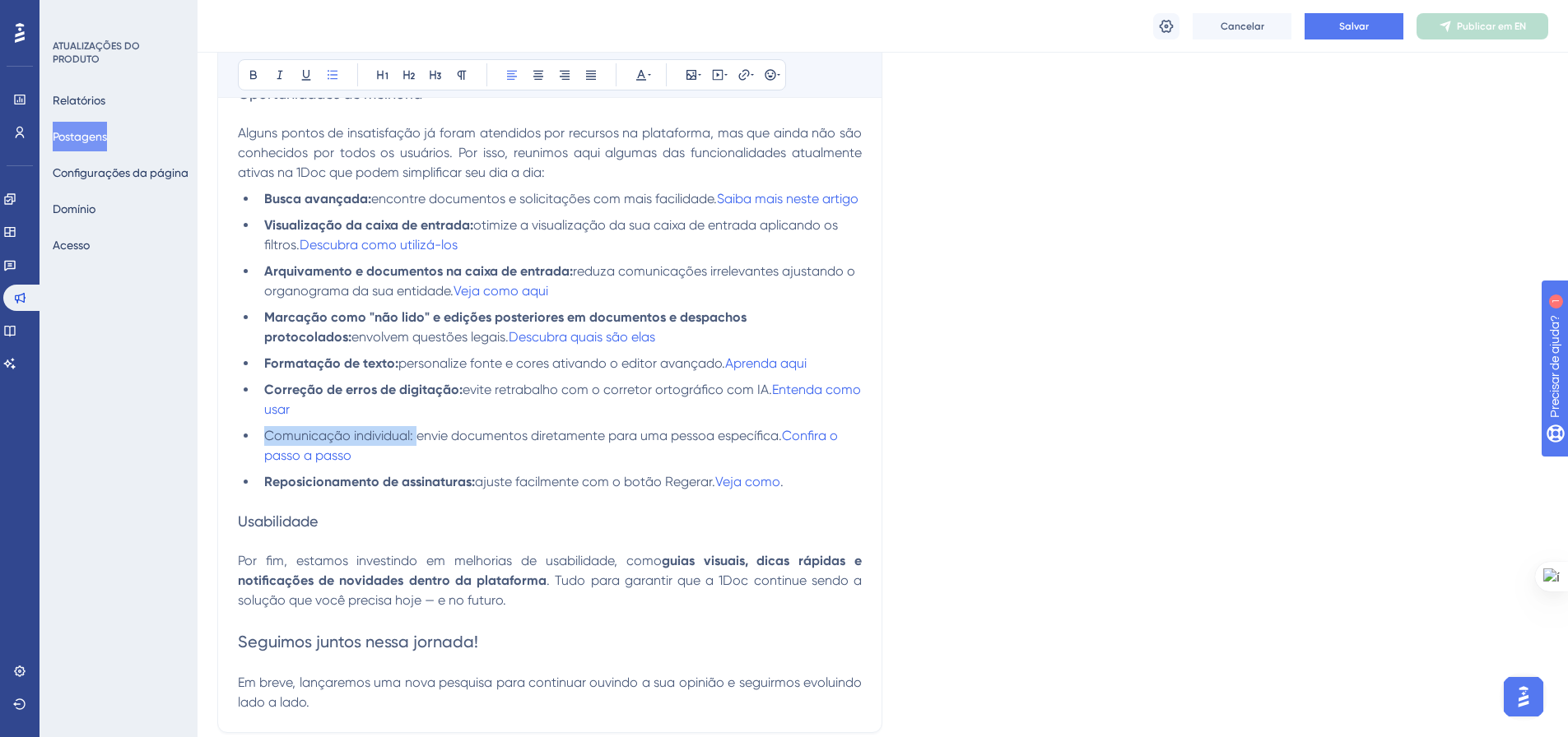
drag, startPoint x: 415, startPoint y: 456, endPoint x: 250, endPoint y: 459, distance: 165.0
click at [250, 459] on ul "Busca avançada: encontre documentos e solicitações com mais facilidade. Saiba m…" at bounding box center [549, 341] width 624 height 303
click at [499, 443] on span "envie documentos diretamente para uma pessoa específica." at bounding box center [601, 436] width 366 height 15
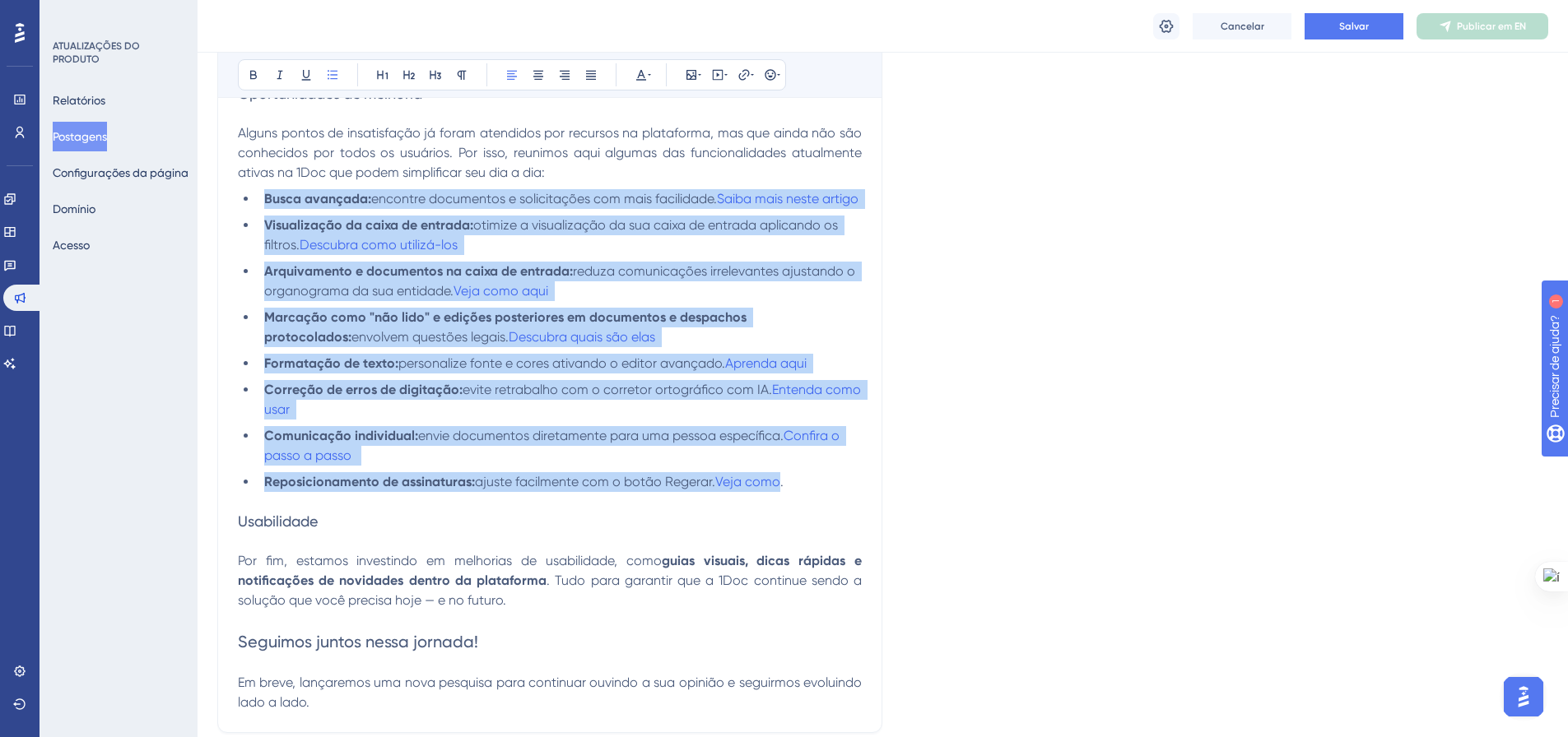
drag, startPoint x: 755, startPoint y: 491, endPoint x: 260, endPoint y: 201, distance: 573.7
click at [260, 201] on ul "Busca avançada: encontre documentos e solicitações com mais facilidade. Saiba m…" at bounding box center [549, 341] width 624 height 303
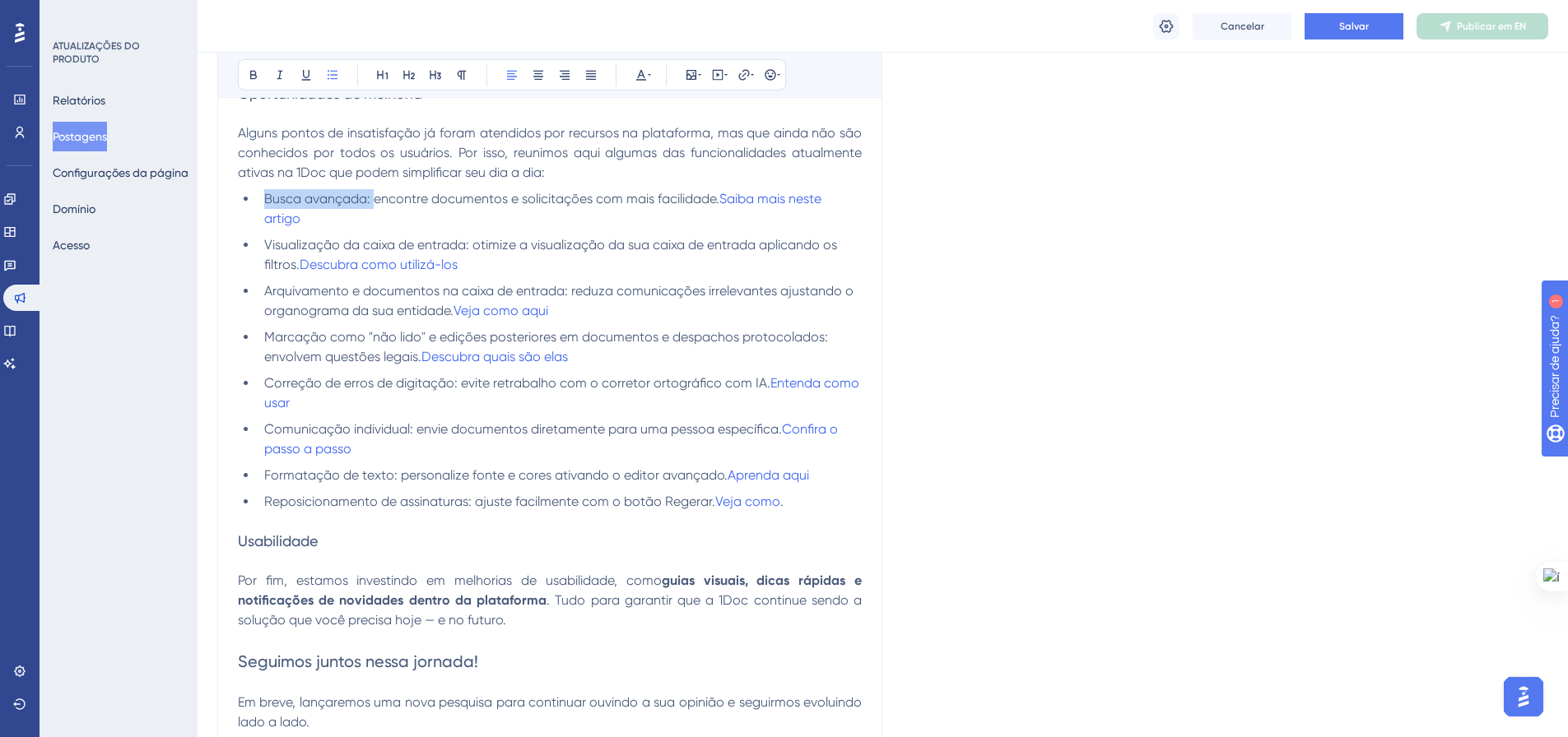
drag, startPoint x: 373, startPoint y: 202, endPoint x: 267, endPoint y: 203, distance: 106.0
click at [267, 203] on span "Busca avançada: encontre documentos e solicitações com mais facilidade." at bounding box center [492, 199] width 455 height 15
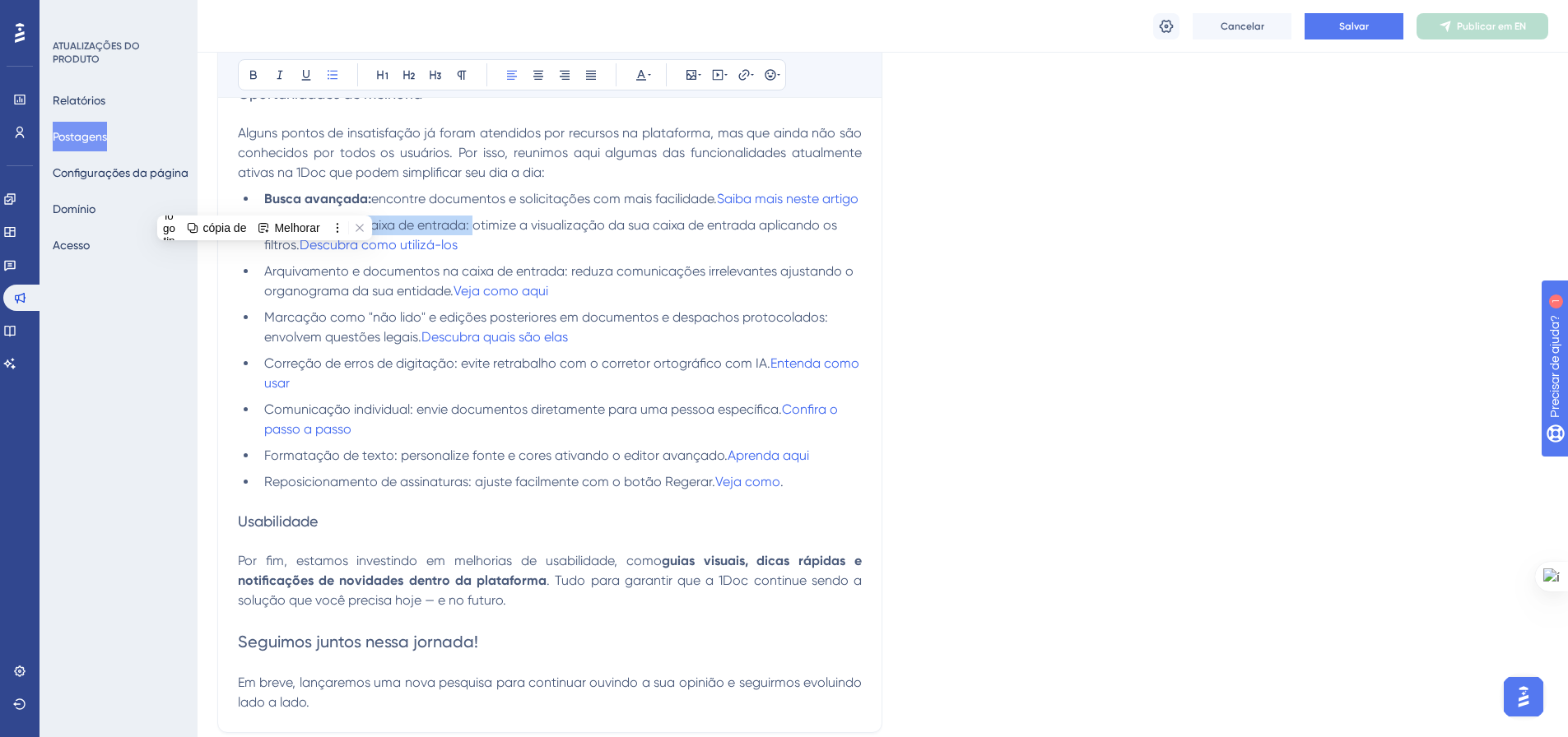
drag, startPoint x: 472, startPoint y: 245, endPoint x: 263, endPoint y: 249, distance: 209.0
click at [263, 249] on li "Visualização da caixa de entrada: otimize a visualização da sua caixa de entrad…" at bounding box center [559, 235] width 604 height 40
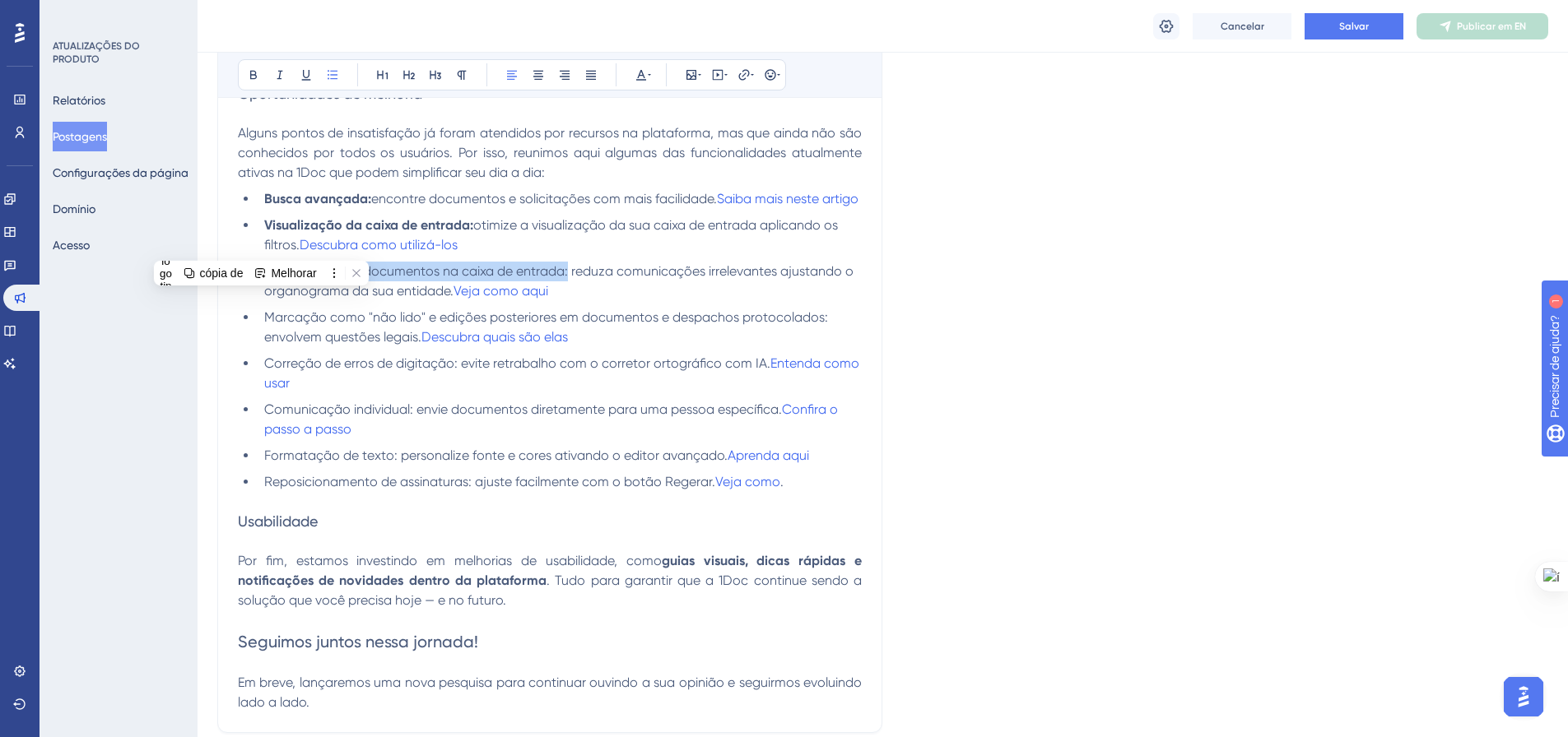
drag, startPoint x: 569, startPoint y: 289, endPoint x: 266, endPoint y: 285, distance: 303.0
click at [266, 285] on span "Arquivamento e documentos na caixa de entrada: reduza comunicações irrelevantes…" at bounding box center [560, 281] width 592 height 36
drag, startPoint x: 833, startPoint y: 334, endPoint x: 253, endPoint y: 338, distance: 580.0
click at [253, 338] on ul "Busca avançada: encontre documentos e solicitações com mais facilidade. Saiba m…" at bounding box center [549, 341] width 624 height 303
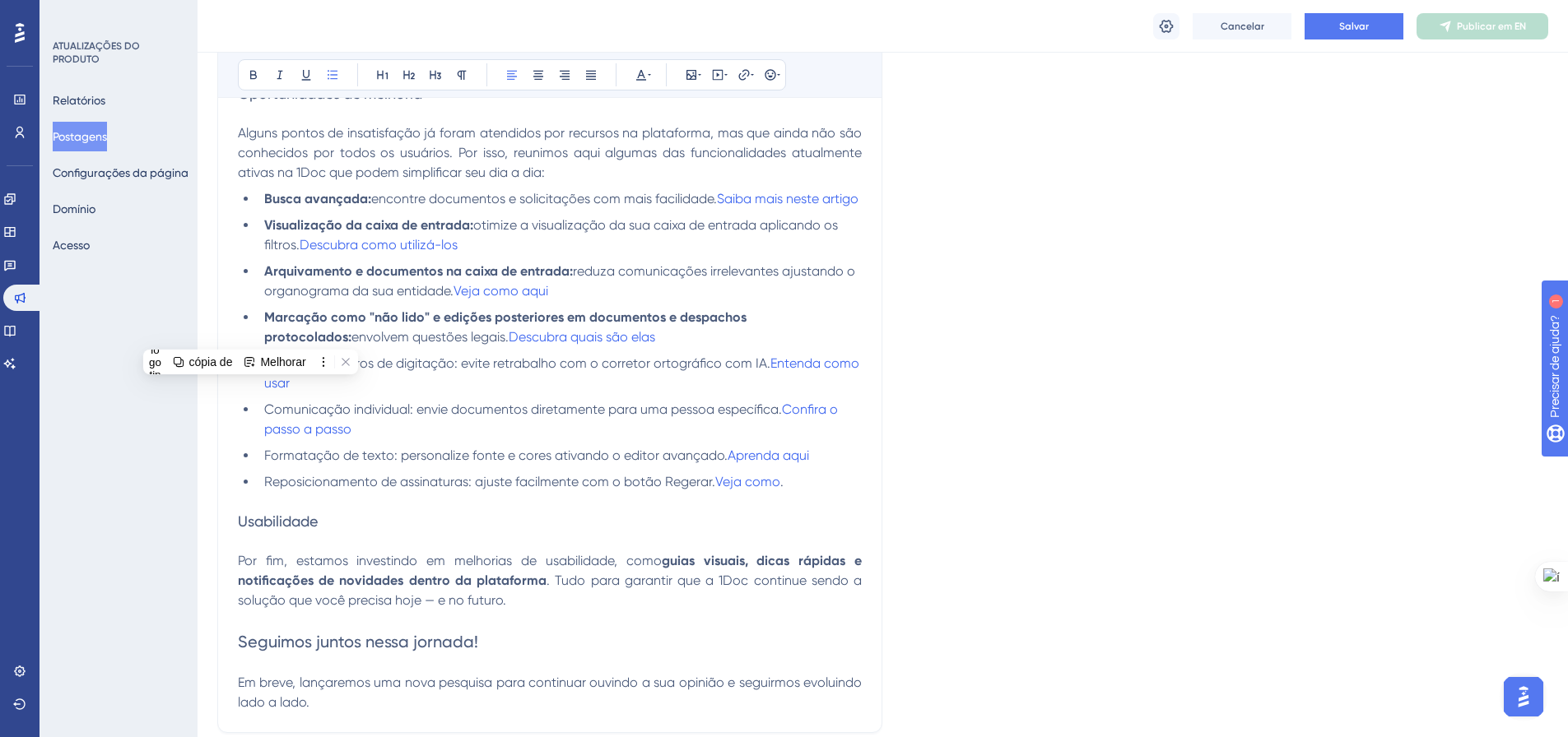
drag, startPoint x: 459, startPoint y: 384, endPoint x: 263, endPoint y: 387, distance: 196.0
click at [263, 387] on li "Correção de erros de digitação: evite retrabalho com o corretor ortográfico com…" at bounding box center [559, 373] width 604 height 40
drag, startPoint x: 414, startPoint y: 428, endPoint x: 258, endPoint y: 422, distance: 156.1
drag, startPoint x: 367, startPoint y: 476, endPoint x: 261, endPoint y: 470, distance: 106.2
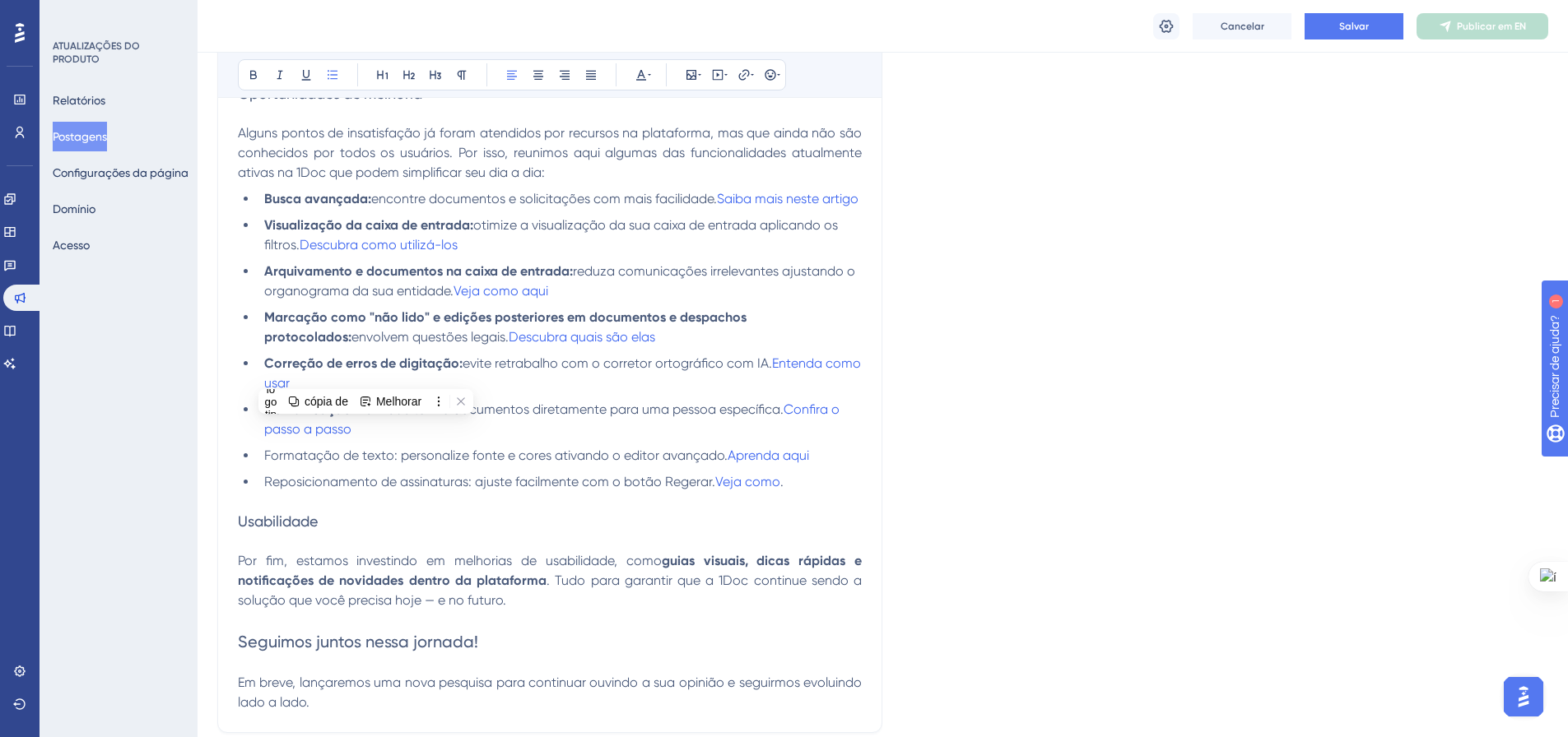
click at [261, 465] on li "Formatação de texto: personalize fonte e cores ativando o editor avançado. Apre…" at bounding box center [559, 455] width 604 height 19
drag, startPoint x: 473, startPoint y: 503, endPoint x: 257, endPoint y: 500, distance: 216.0
click at [257, 492] on li "Reposicionamento de assinaturas: ajuste facilmente com o botão Regerar. Veja co…" at bounding box center [559, 481] width 604 height 19
click at [598, 417] on span "envie documentos diretamente para uma pessoa específica." at bounding box center [601, 410] width 366 height 15
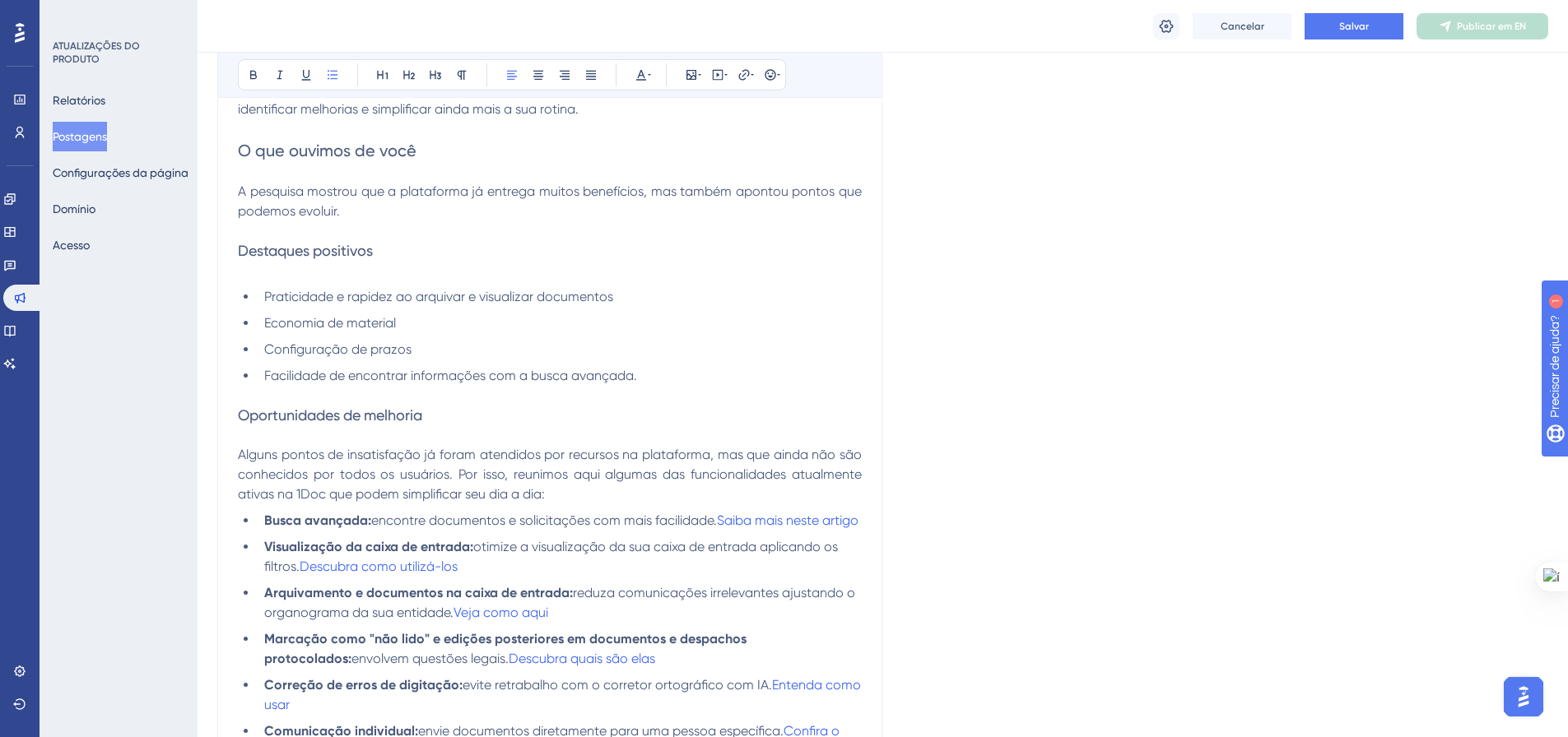
scroll to position [660, 0]
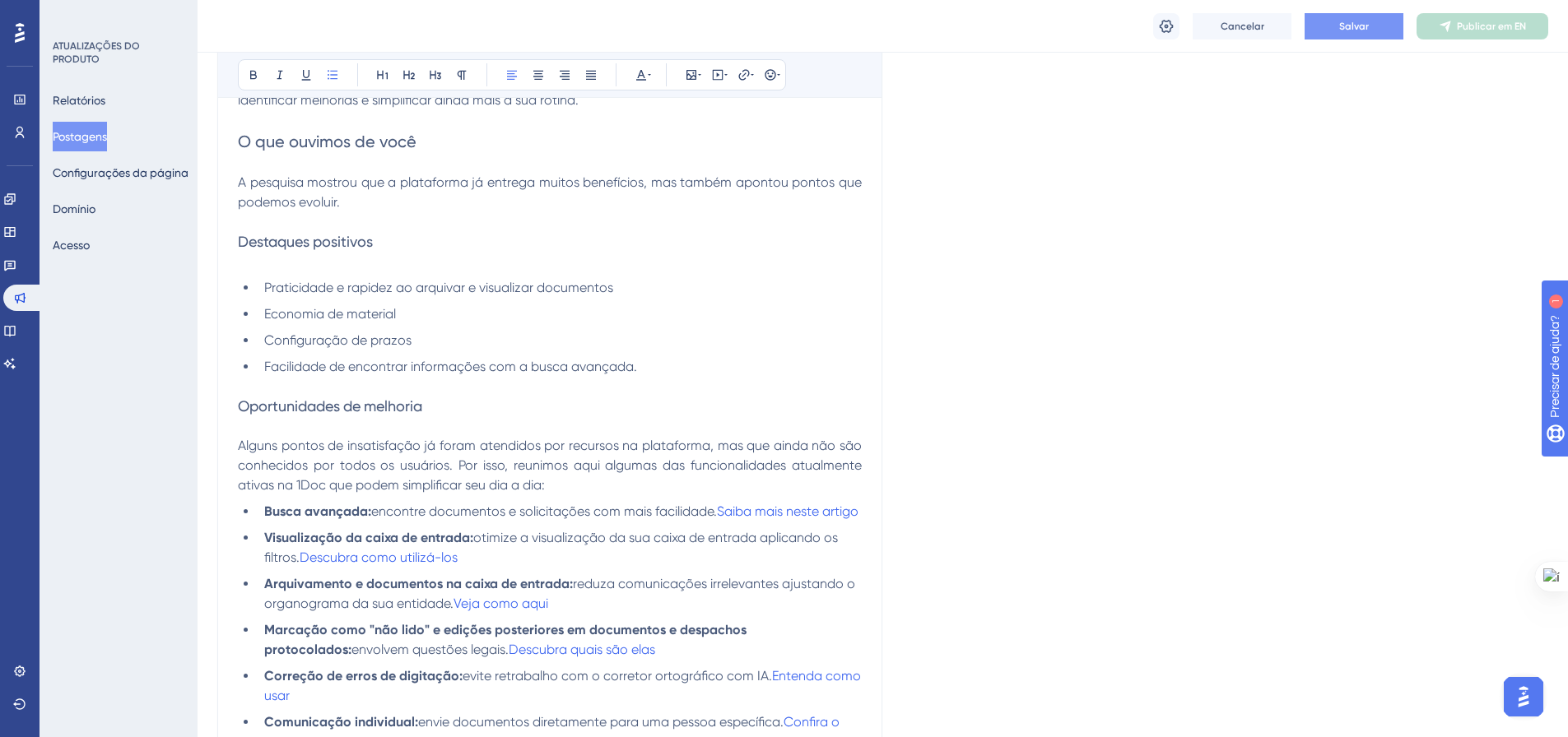
click at [1379, 17] on button "Salvar" at bounding box center [1353, 26] width 99 height 26
click at [1510, 14] on button "Publicar em EN" at bounding box center [1483, 26] width 132 height 26
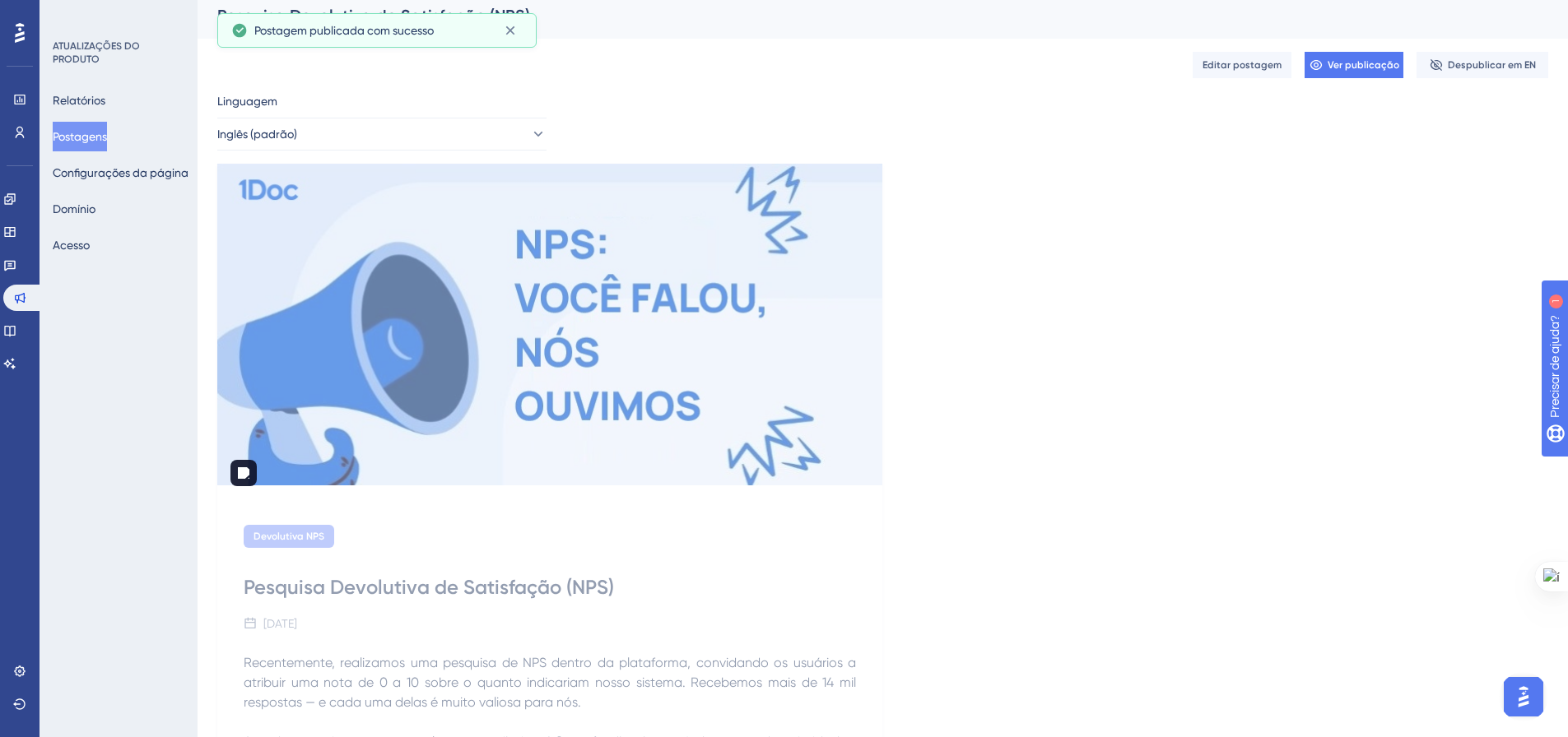
scroll to position [0, 0]
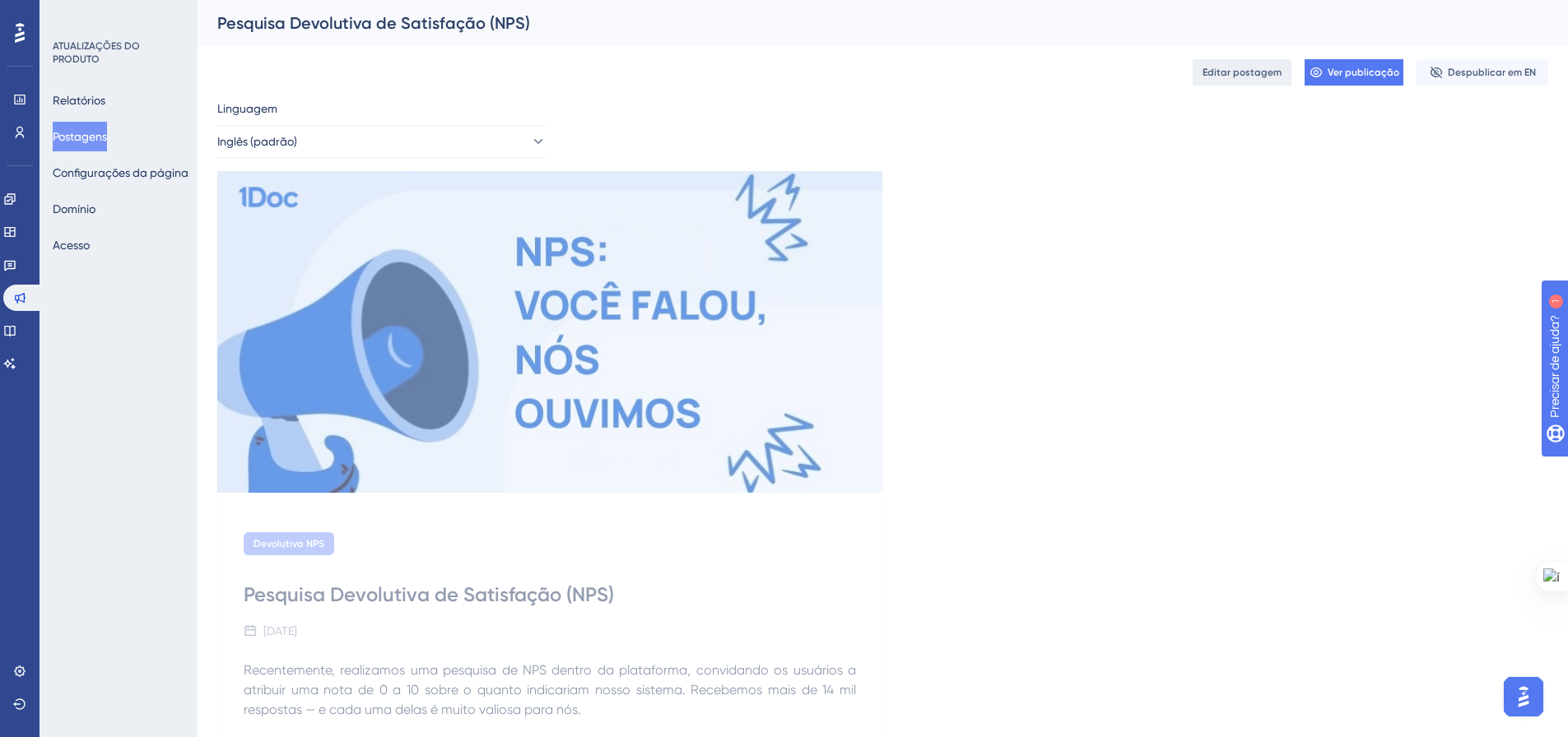
click at [1245, 73] on font "Editar postagem" at bounding box center [1241, 73] width 79 height 12
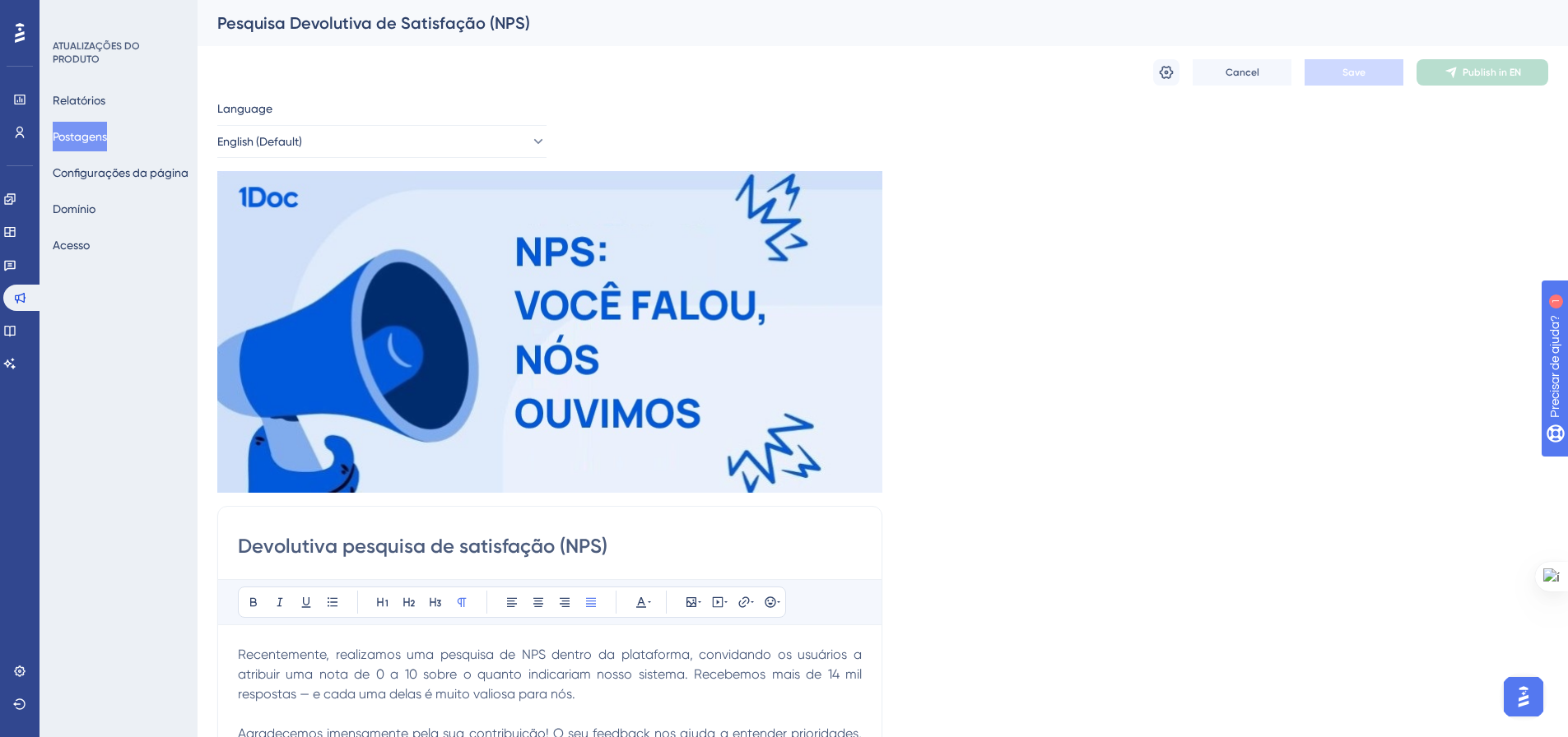
scroll to position [946, 0]
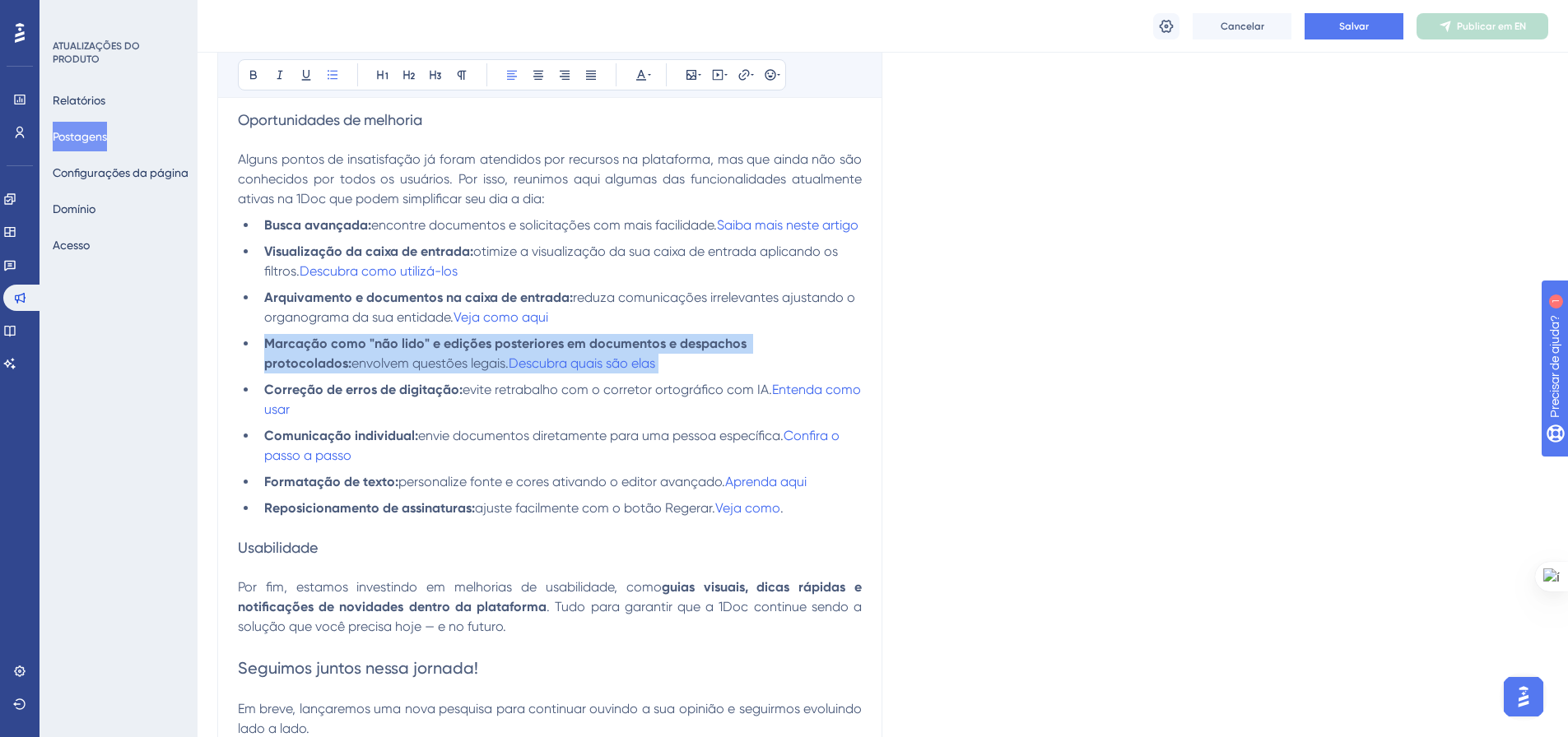
drag, startPoint x: 580, startPoint y: 382, endPoint x: 258, endPoint y: 371, distance: 322.2
click at [258, 371] on li "Marcação como "não lido" e edições posteriores em documentos e despachos protoc…" at bounding box center [559, 354] width 604 height 40
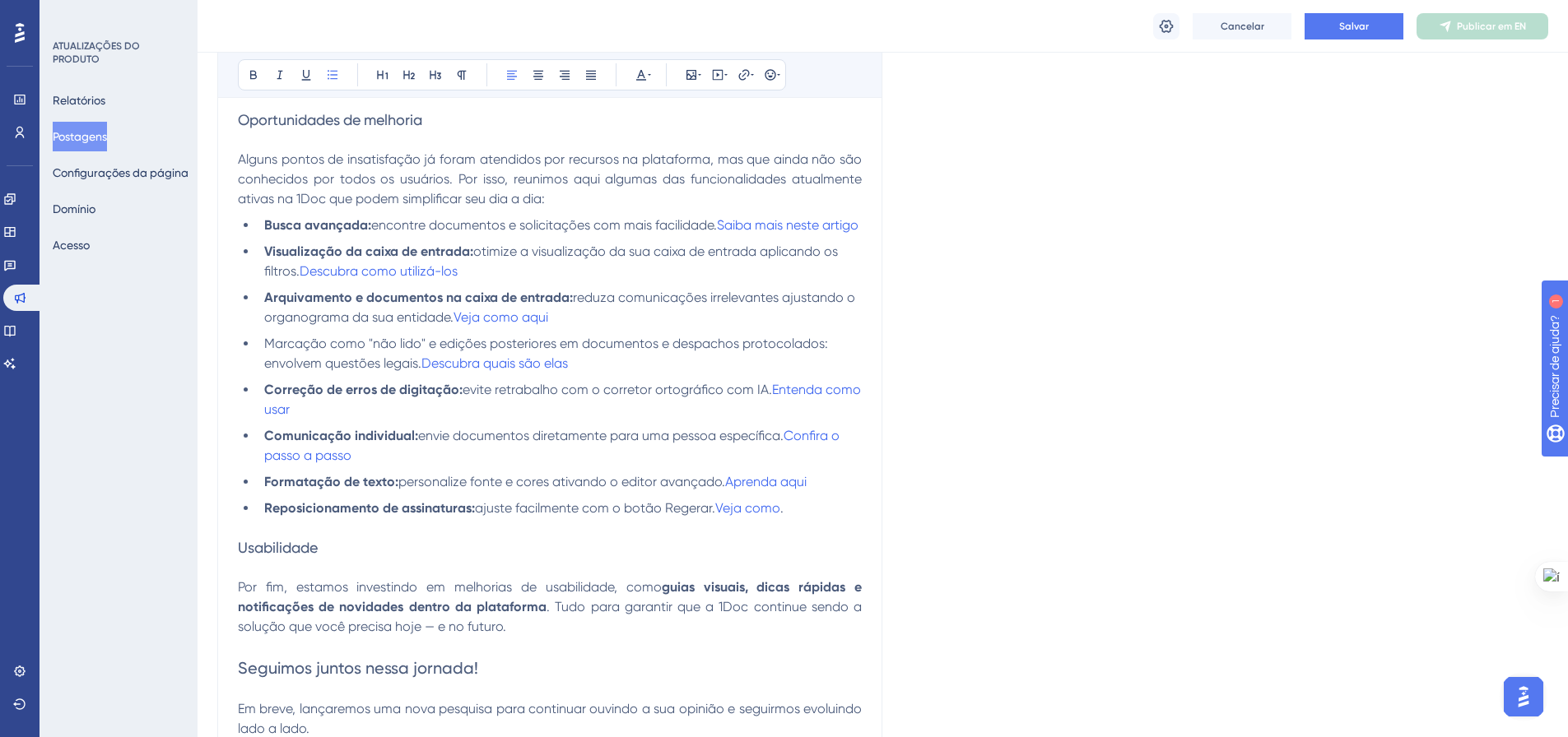
drag, startPoint x: 824, startPoint y: 365, endPoint x: 267, endPoint y: 358, distance: 557.0
click at [267, 358] on span "Marcação como "não lido" e edições posteriores em documentos e despachos protoc…" at bounding box center [547, 354] width 567 height 36
click at [566, 398] on span "evite retrabalho com o corretor ortográfico com IA." at bounding box center [618, 389] width 310 height 15
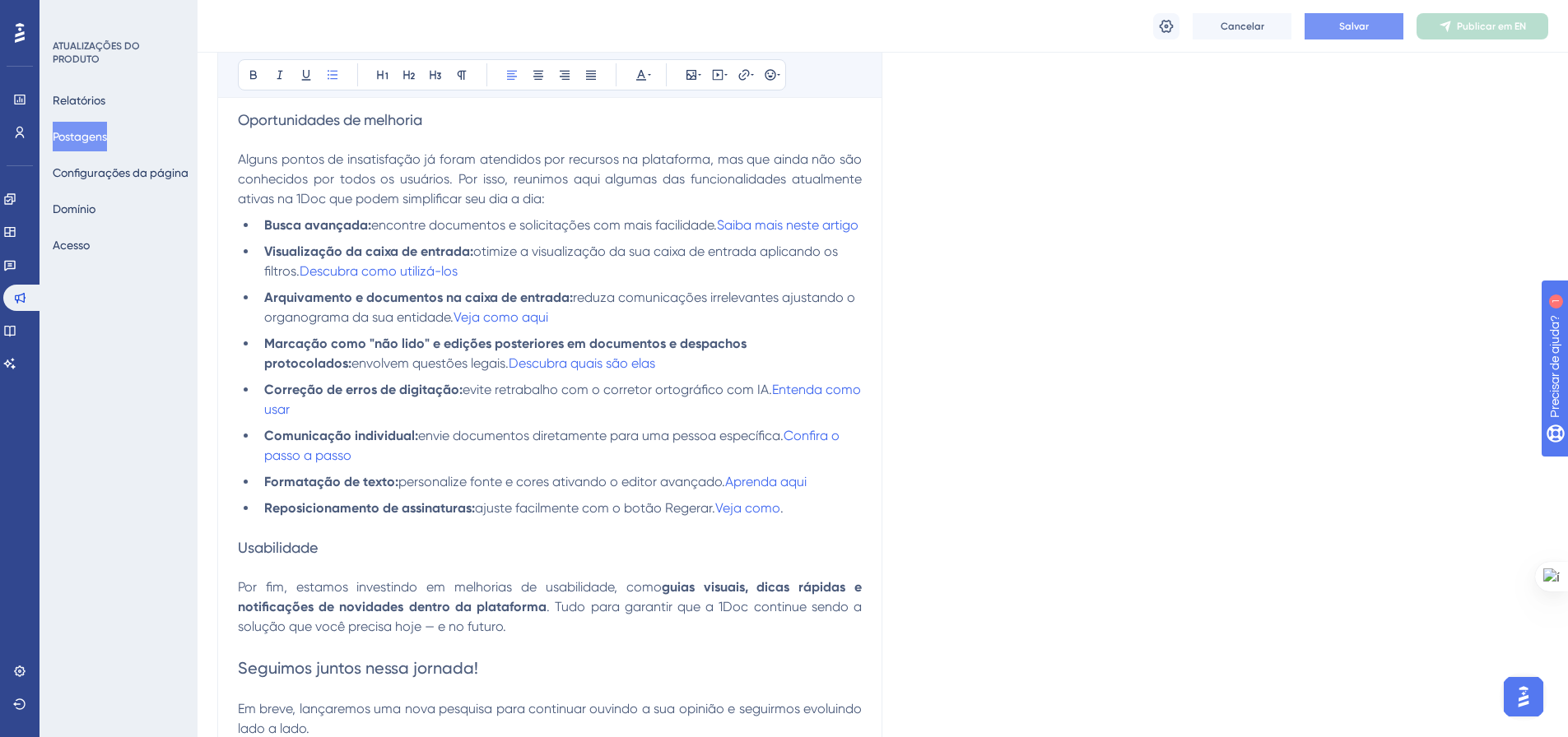
click at [1356, 18] on button "Salvar" at bounding box center [1353, 26] width 99 height 26
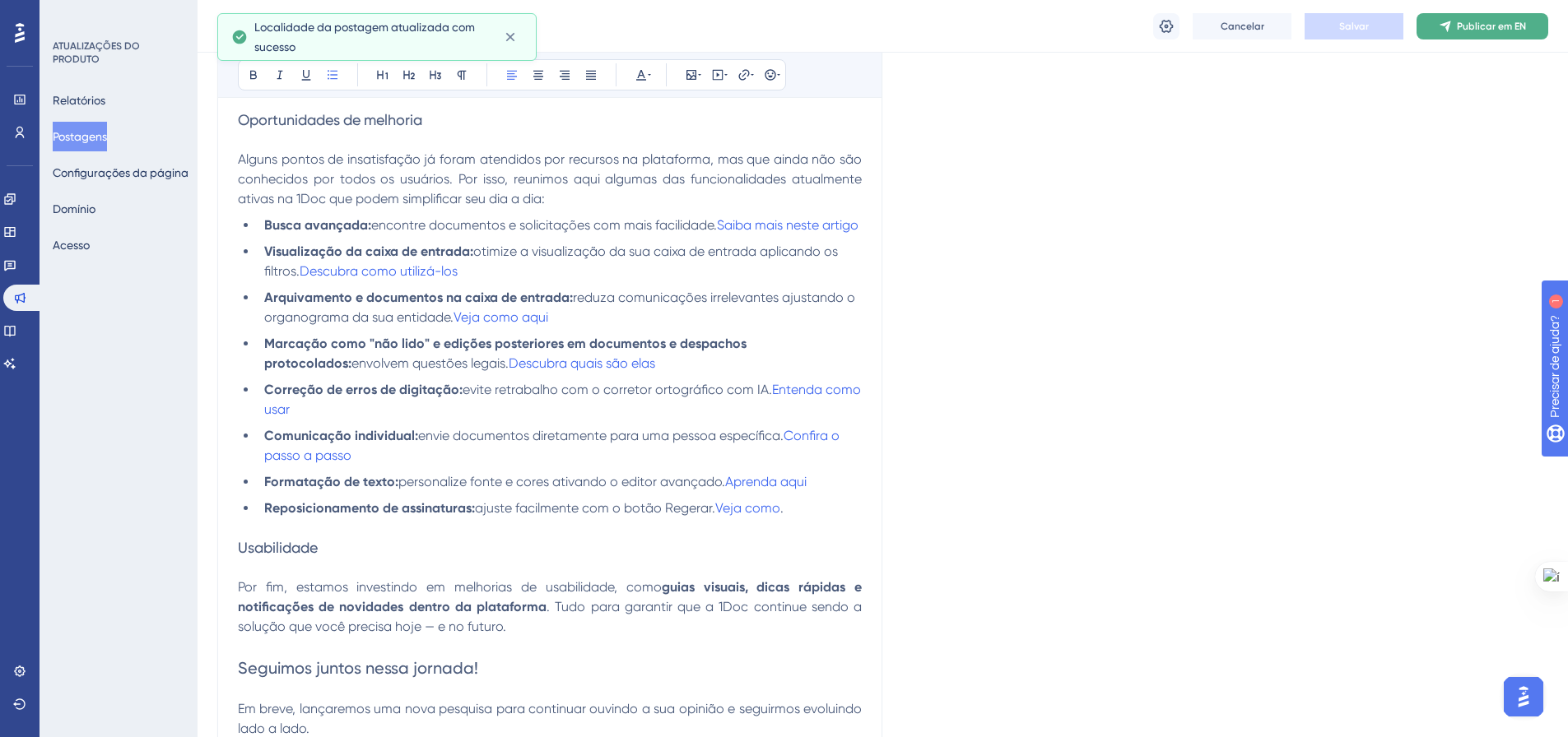
click at [1465, 36] on button "Publicar em EN" at bounding box center [1483, 26] width 132 height 26
